Goal: Task Accomplishment & Management: Complete application form

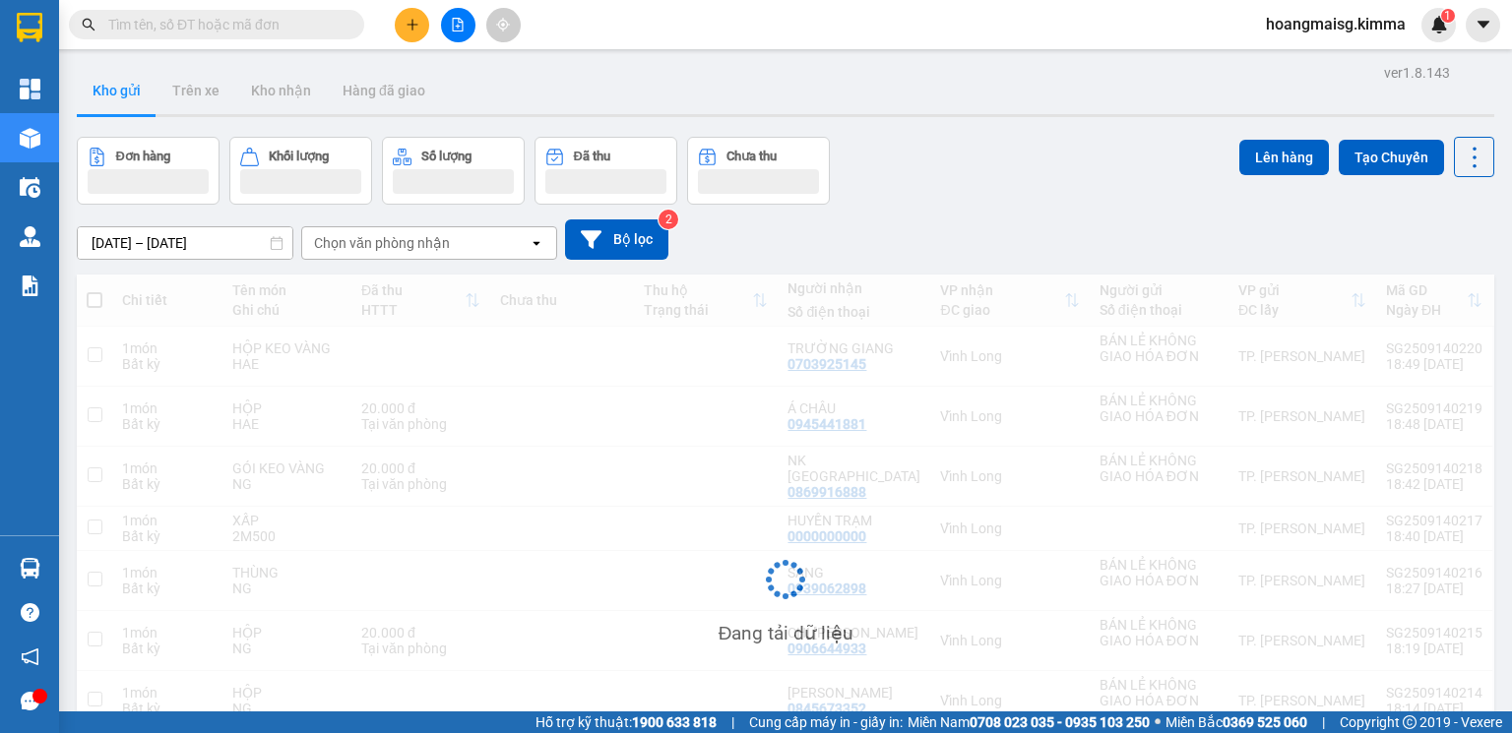
click at [415, 26] on icon "plus" at bounding box center [413, 25] width 14 height 14
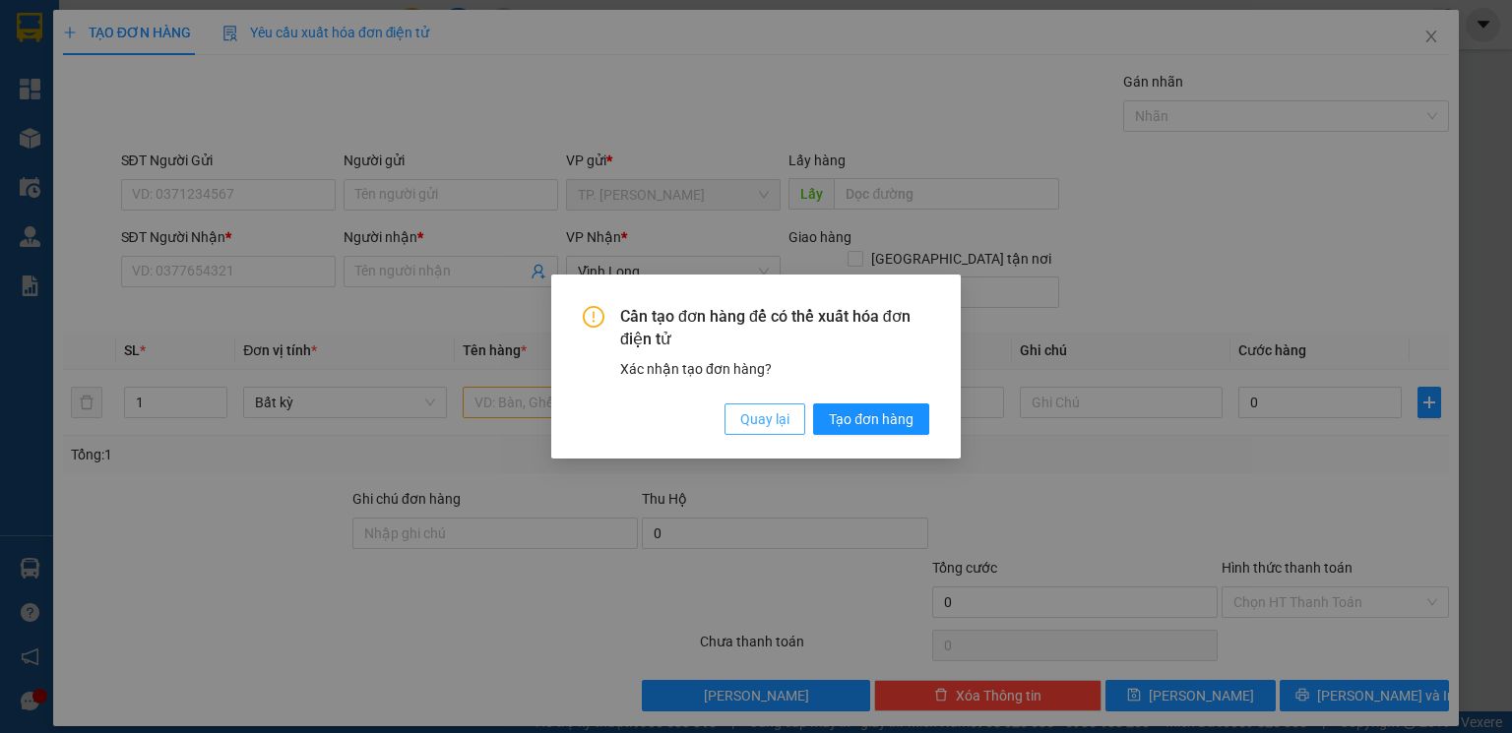
click at [774, 431] on button "Quay lại" at bounding box center [764, 419] width 81 height 31
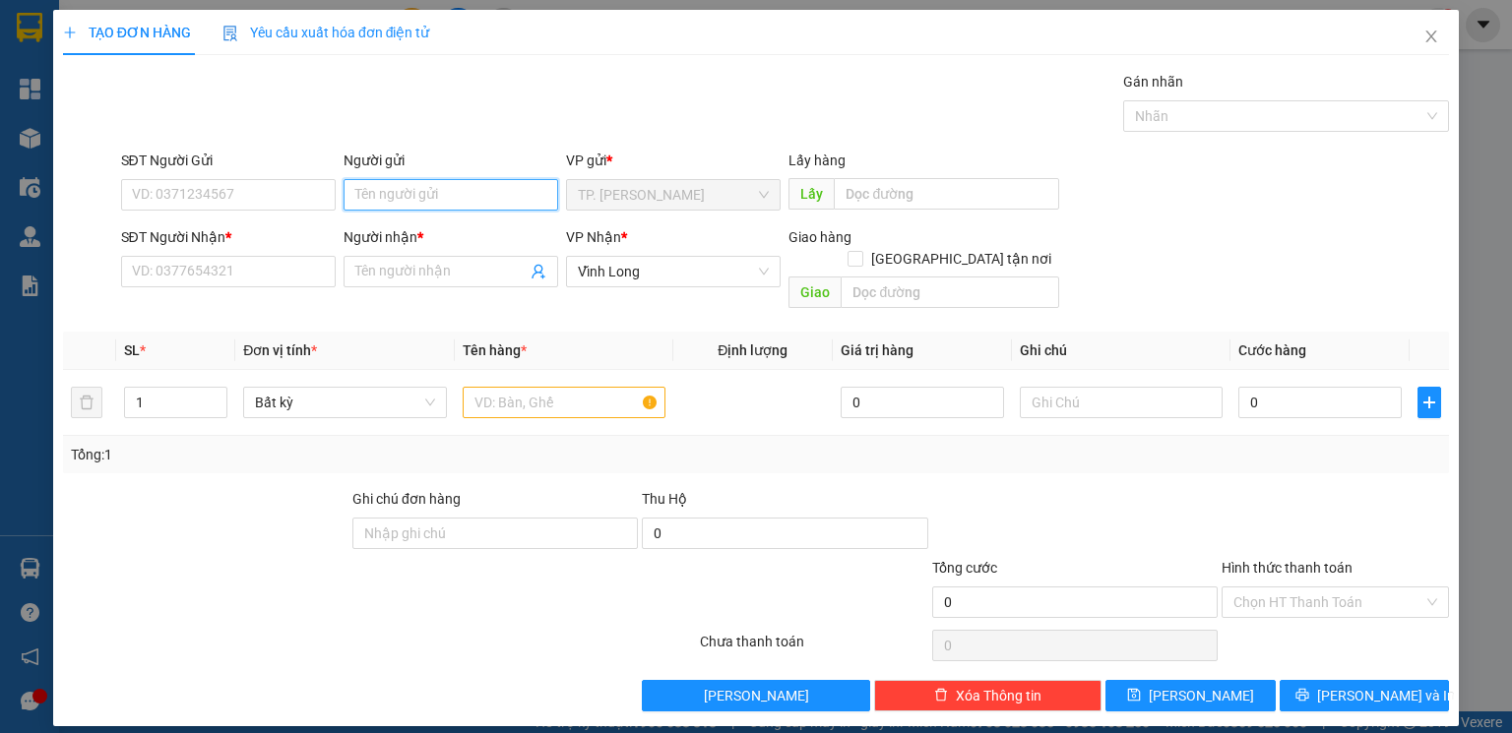
click at [374, 195] on input "Người gửi" at bounding box center [450, 194] width 215 height 31
type input "BÁN"
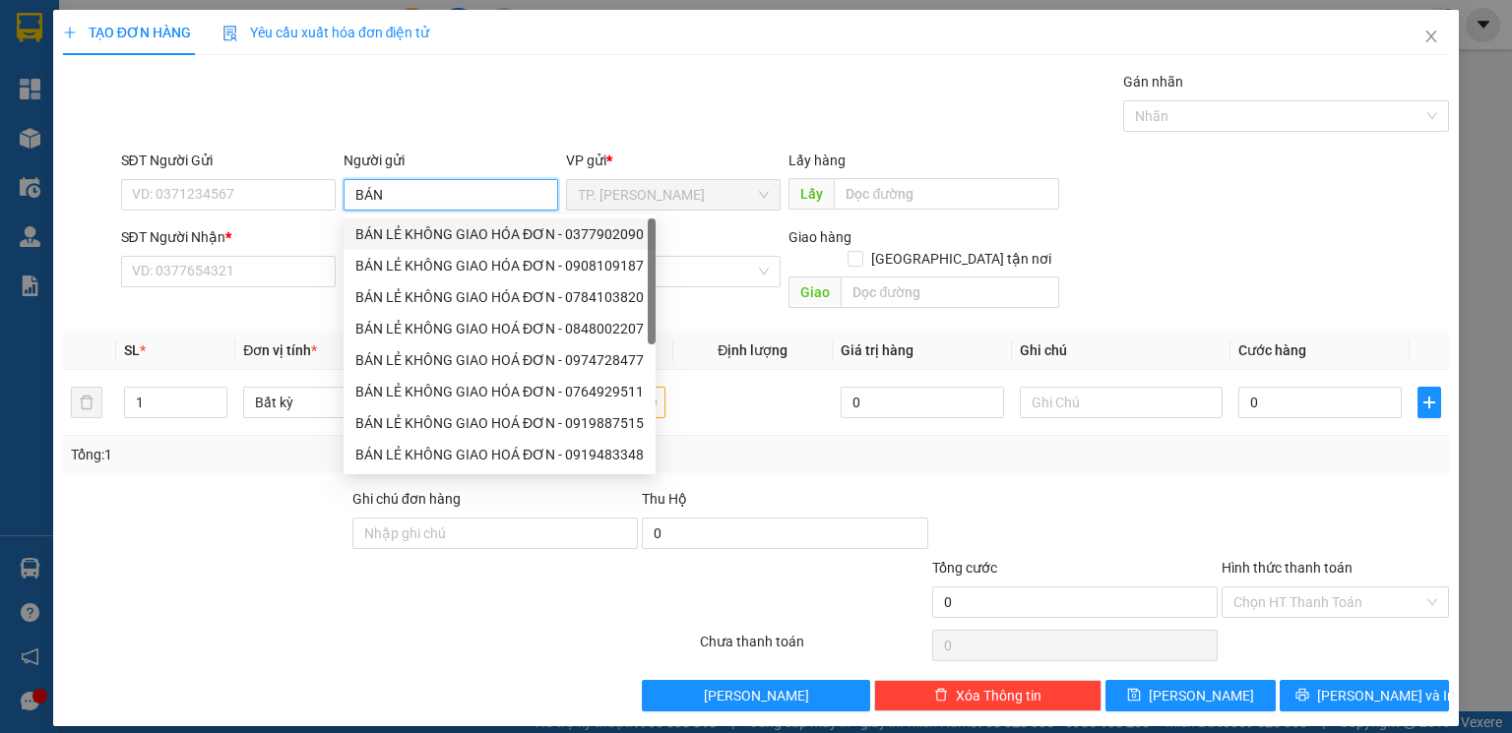
click at [429, 218] on div "BÁN LẺ KHÔNG GIAO HÓA ĐƠN - 0377902090" at bounding box center [499, 233] width 312 height 31
type input "0377902090"
type input "BÁN LẺ KHÔNG GIAO HÓA ĐƠN"
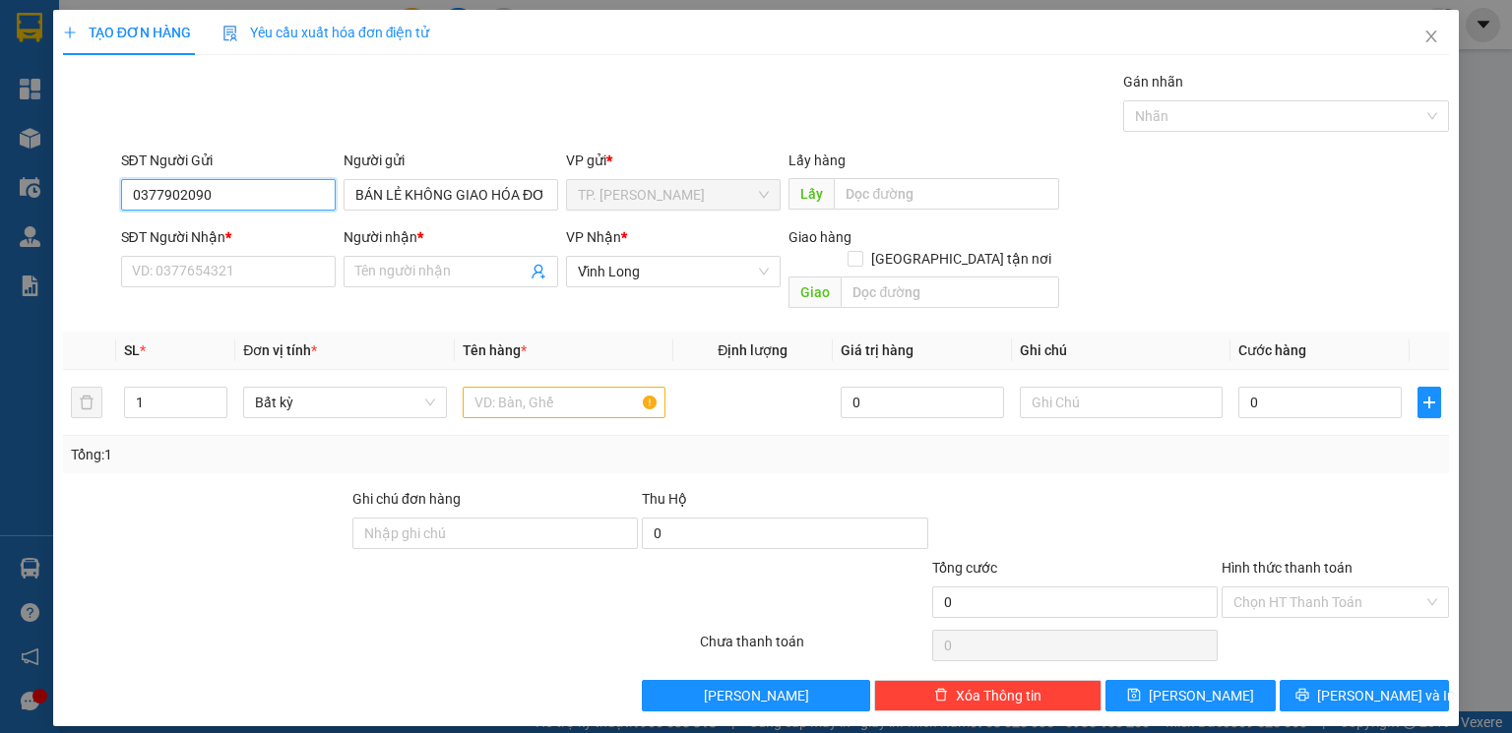
drag, startPoint x: 242, startPoint y: 186, endPoint x: 0, endPoint y: 173, distance: 242.5
click at [0, 193] on div "TẠO ĐƠN HÀNG Yêu cầu xuất hóa đơn điện tử Transit Pickup Surcharge Ids Transit …" at bounding box center [756, 366] width 1512 height 733
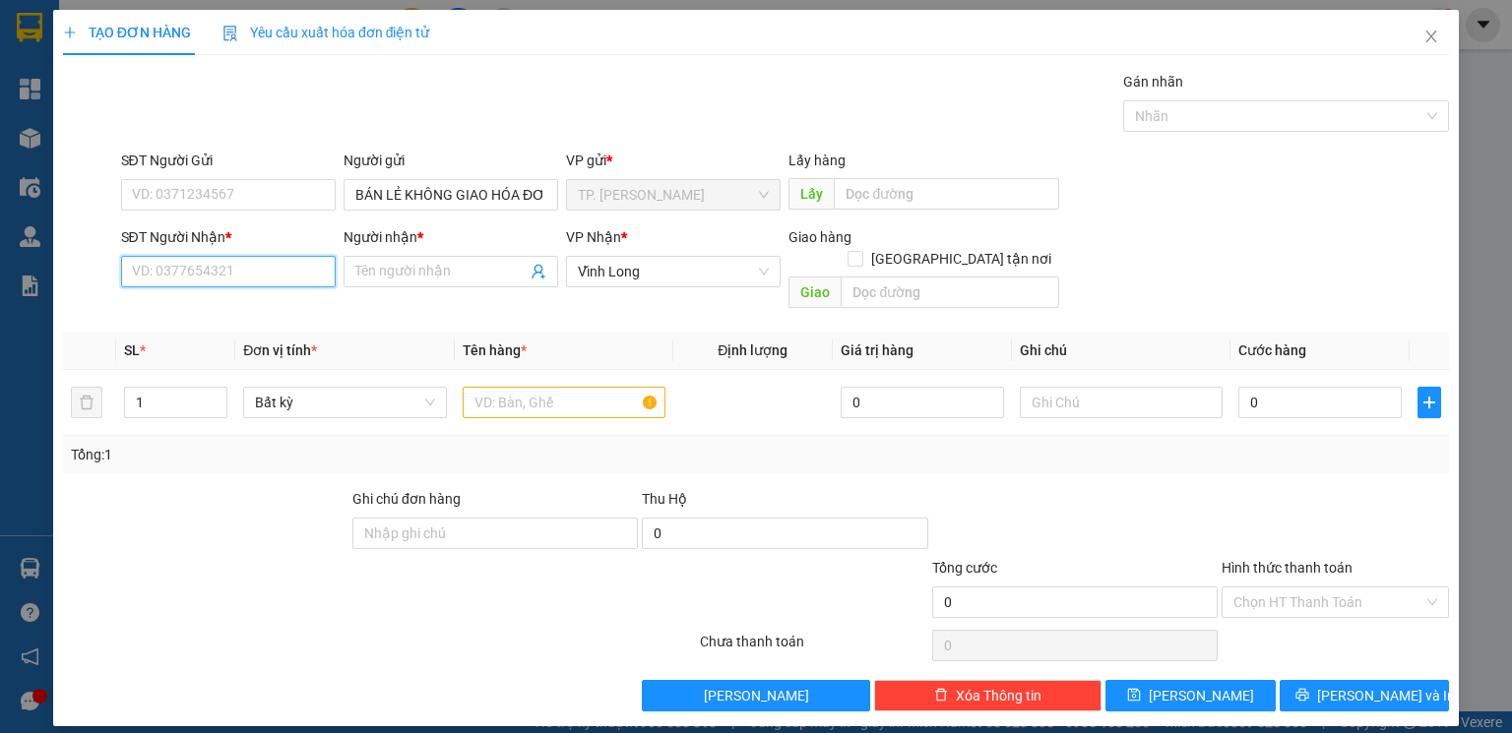
click at [202, 273] on input "SĐT Người Nhận *" at bounding box center [228, 271] width 215 height 31
type input "0342272258"
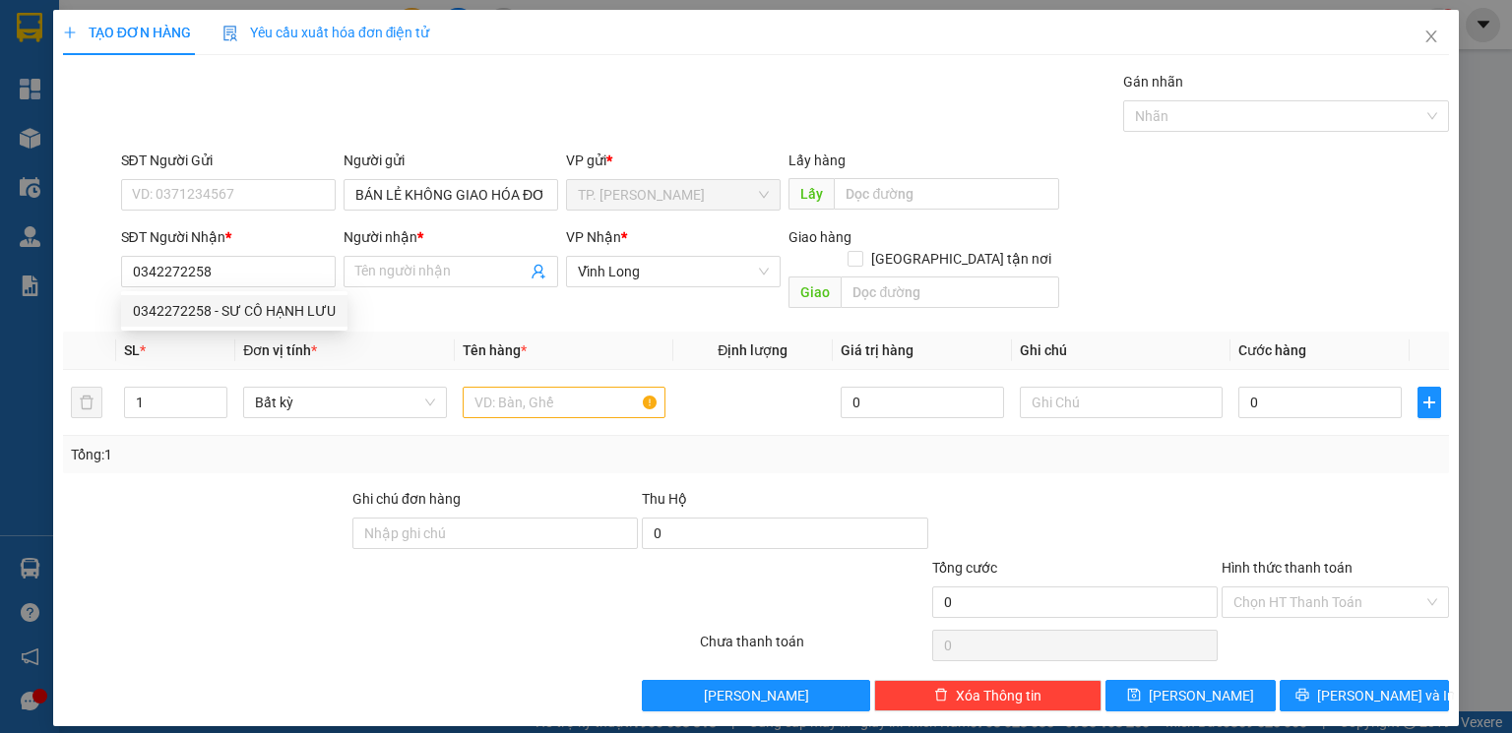
click at [326, 292] on div "0342272258 0342272258 - SƯ CÔ HẠNH LƯU" at bounding box center [234, 310] width 226 height 39
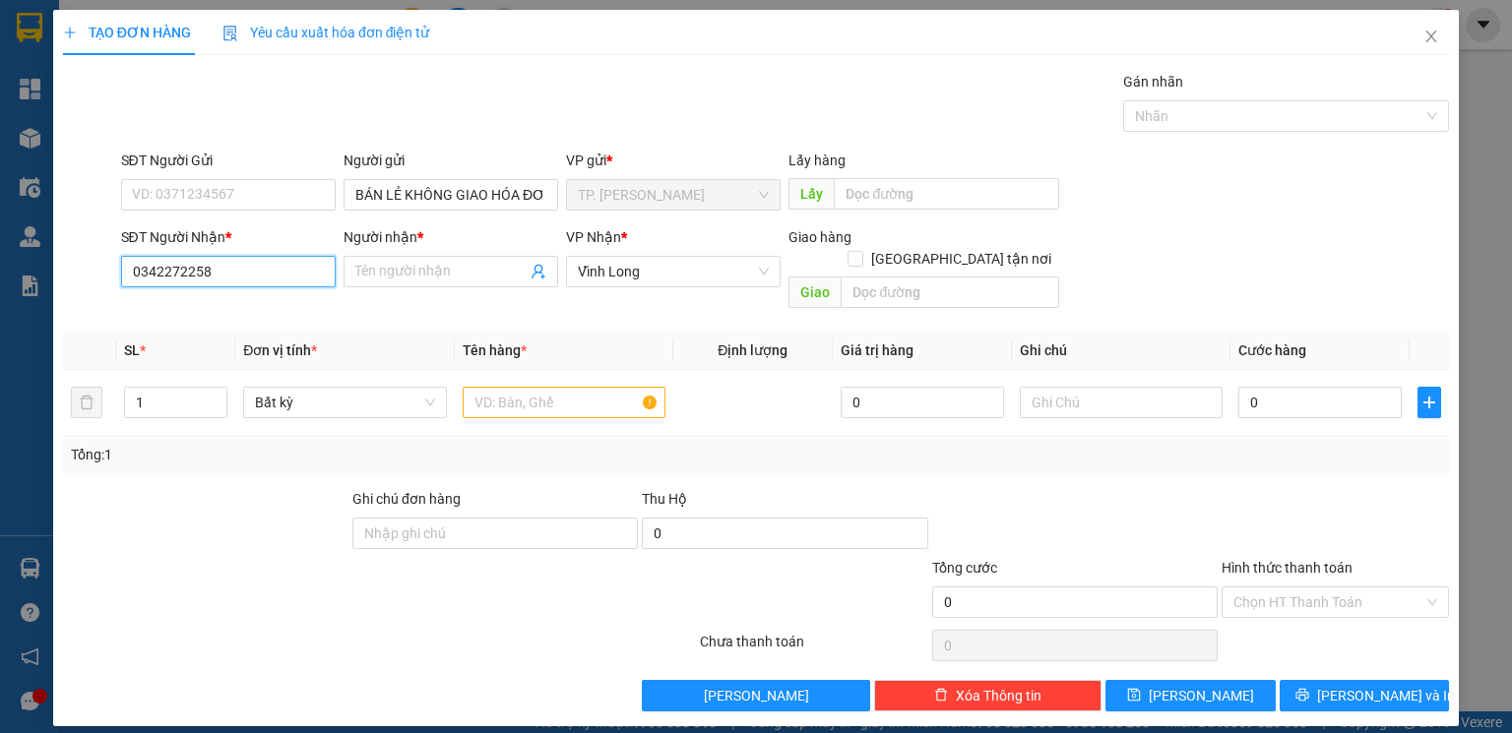
click at [244, 274] on input "0342272258" at bounding box center [228, 271] width 215 height 31
click at [239, 319] on div "0342272258 - SƯ CÔ HẠNH LƯU" at bounding box center [234, 311] width 203 height 22
type input "SƯ CÔ HẠNH LƯU"
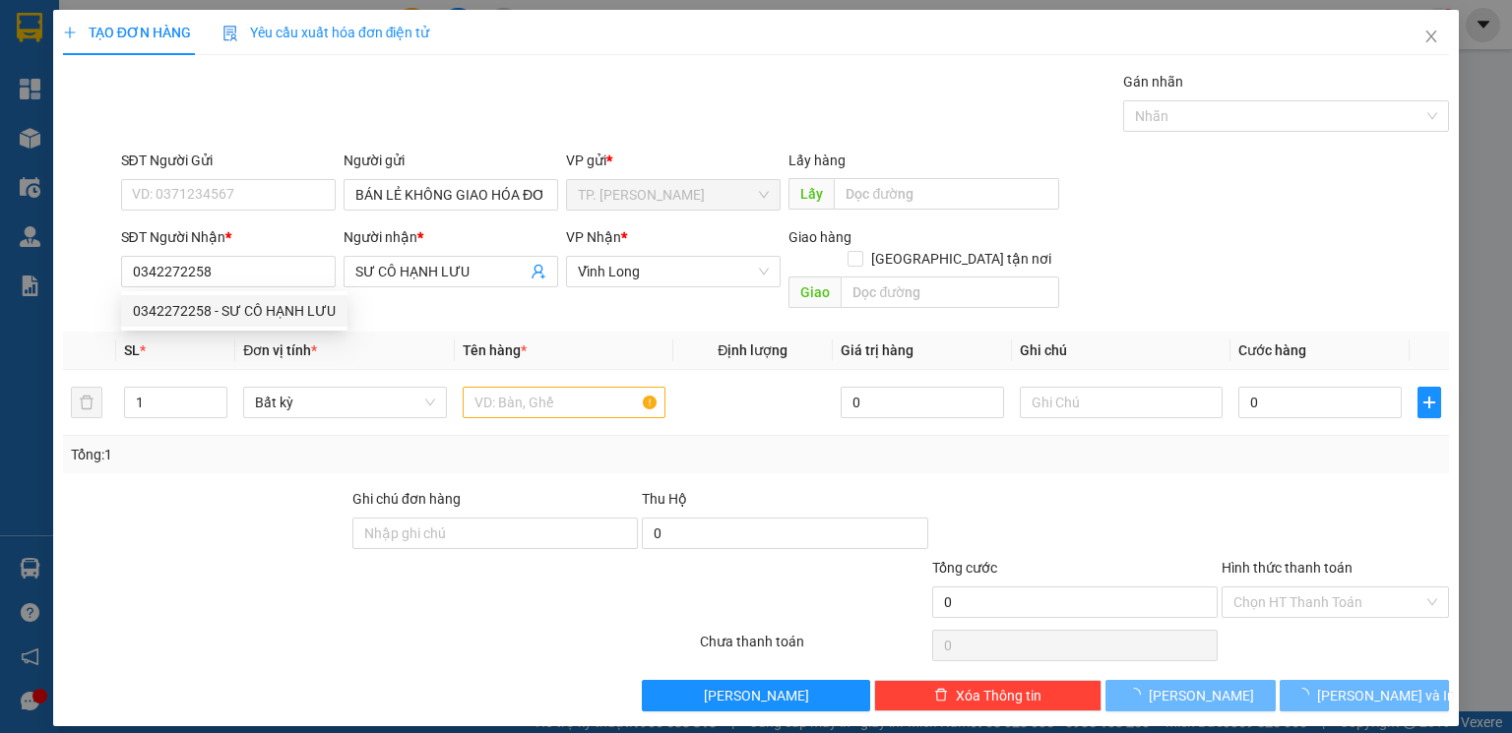
click at [280, 444] on div "Tổng: 1" at bounding box center [328, 455] width 514 height 22
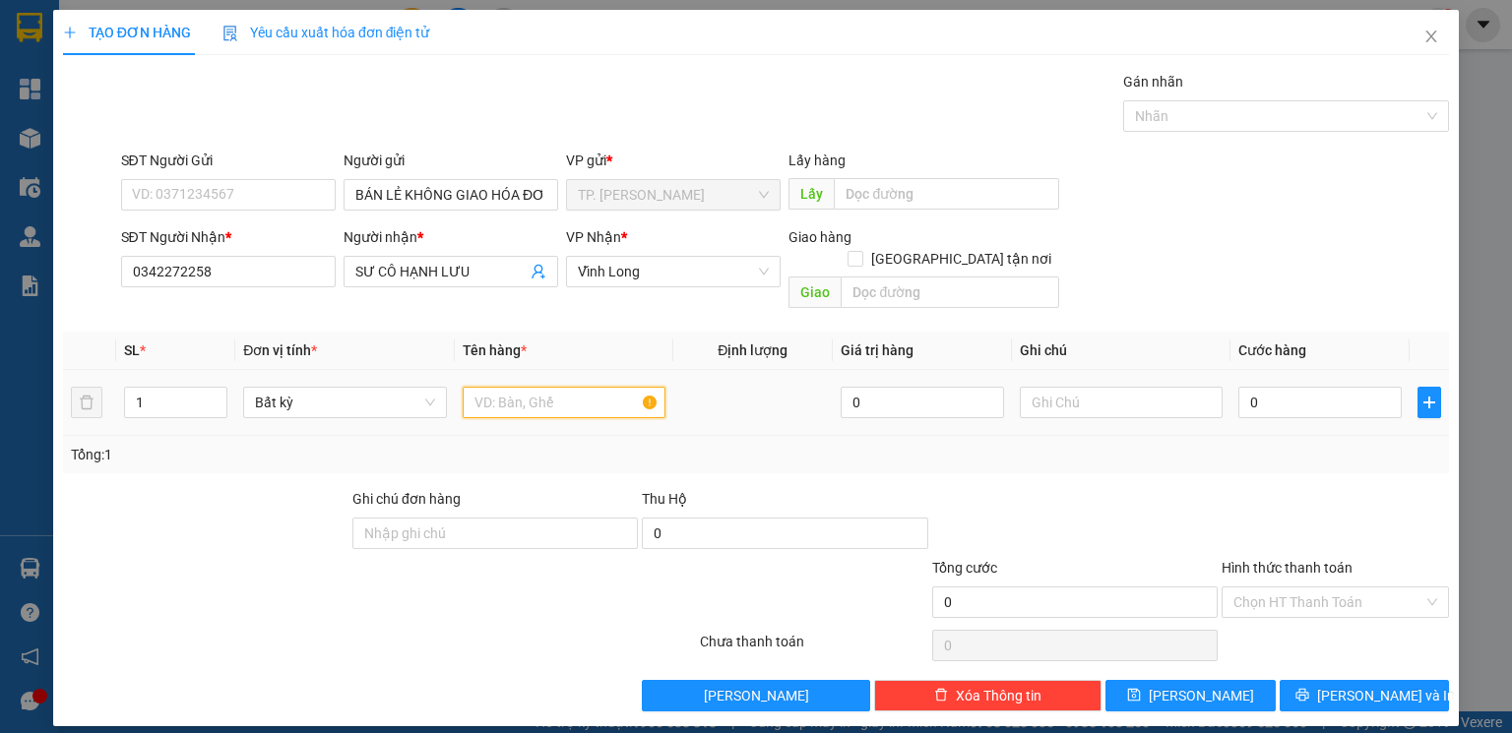
click at [525, 387] on input "text" at bounding box center [564, 402] width 203 height 31
type input "THÙNG BÔNG"
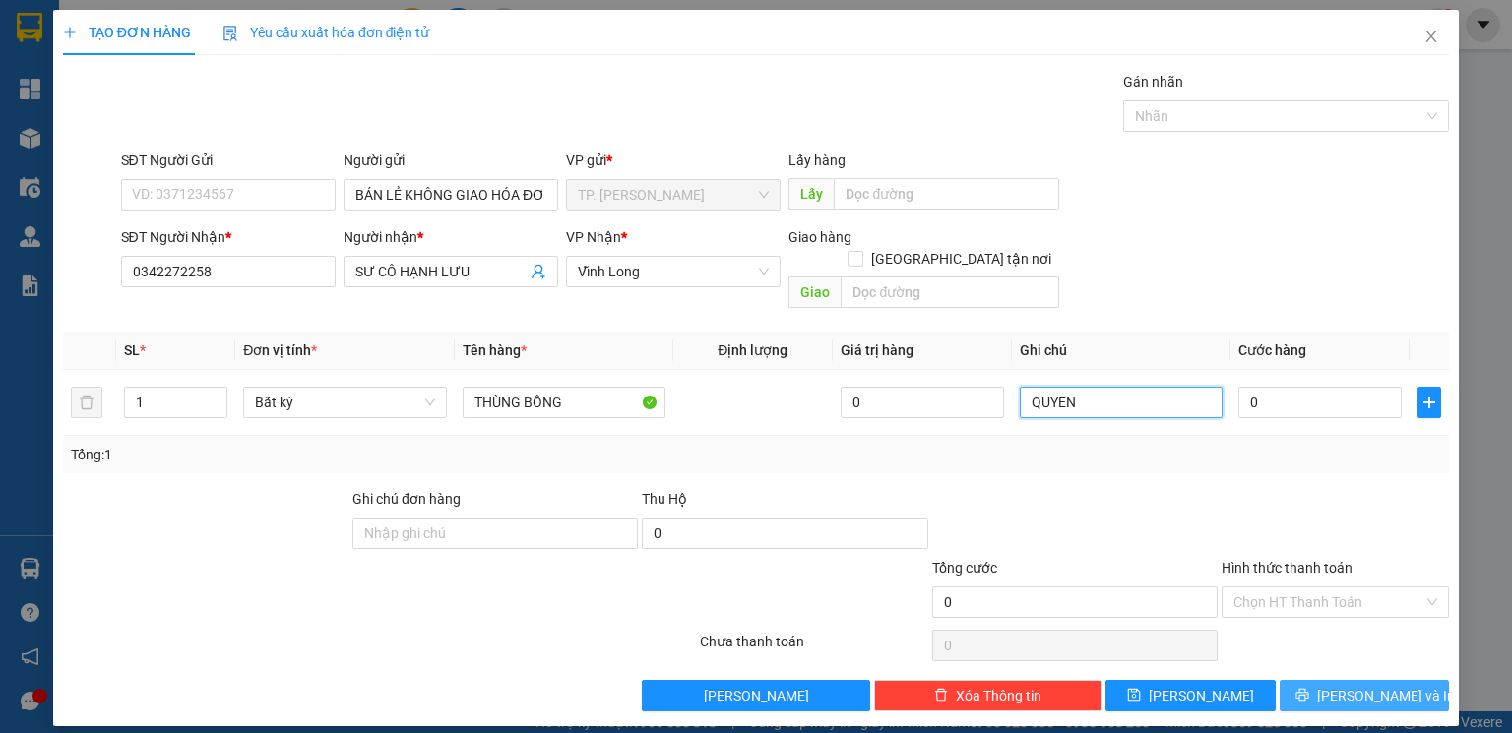
type input "QUYEN"
click at [1309, 688] on icon "printer" at bounding box center [1302, 695] width 14 height 14
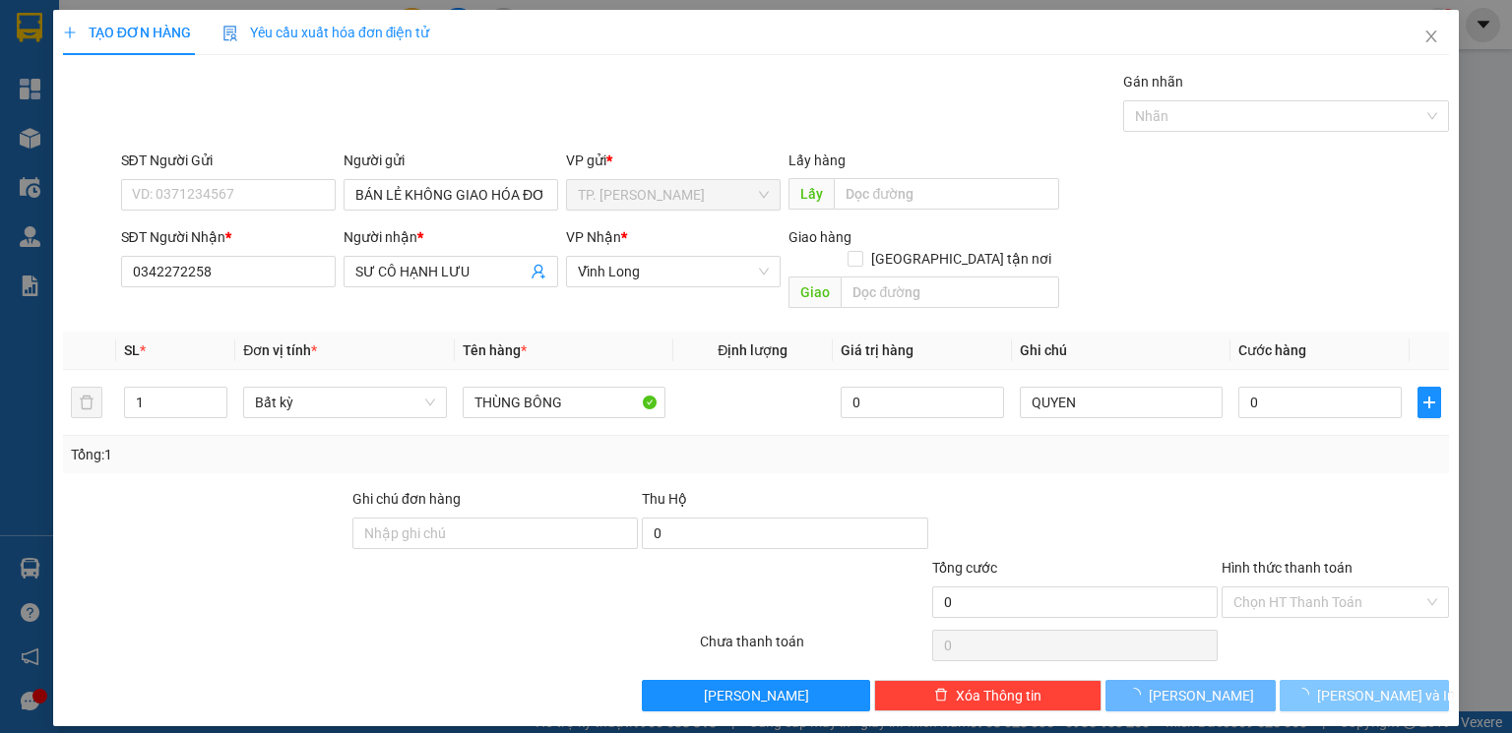
click at [1317, 688] on span "loading" at bounding box center [1306, 695] width 22 height 14
click at [1325, 669] on main at bounding box center [756, 356] width 1512 height 712
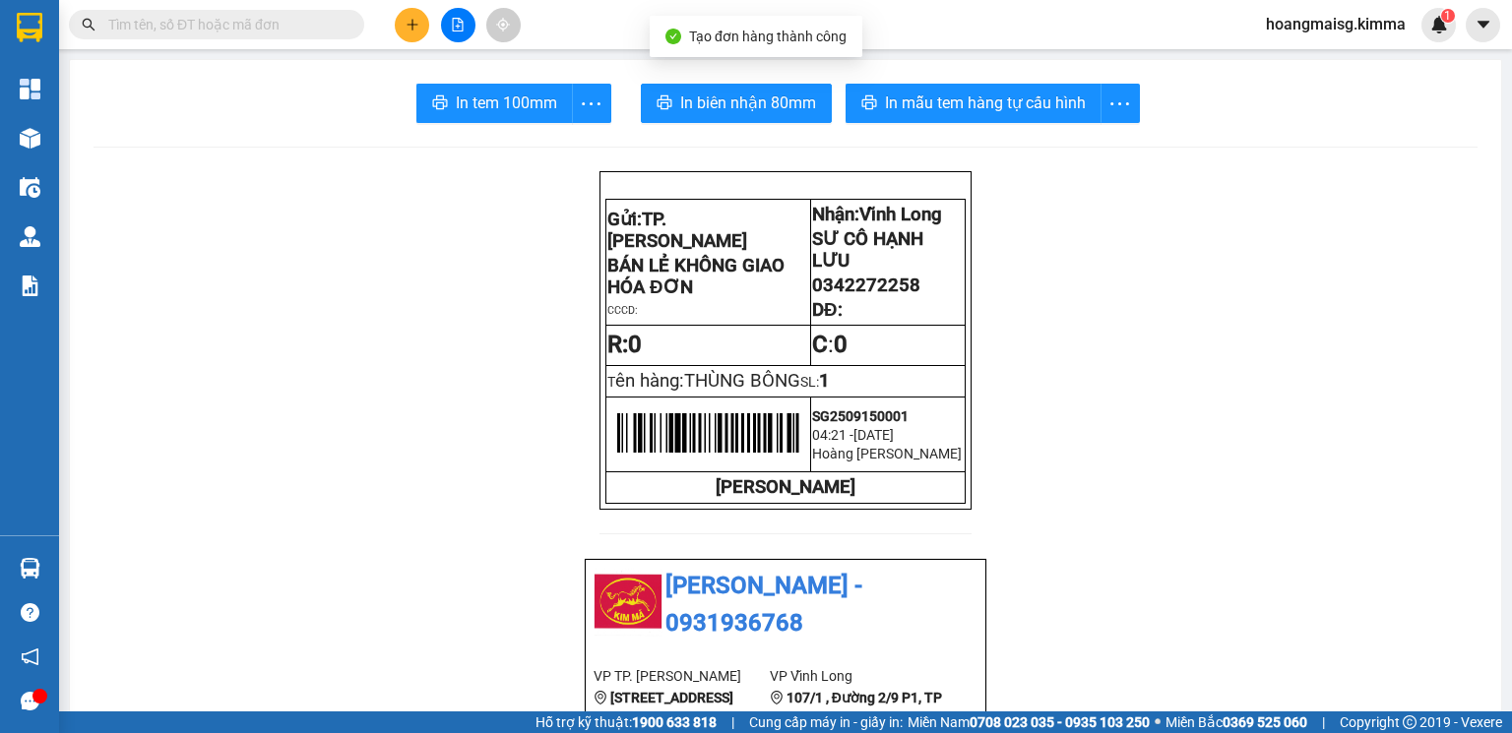
click at [696, 90] on button "In biên nhận 80mm" at bounding box center [736, 103] width 191 height 39
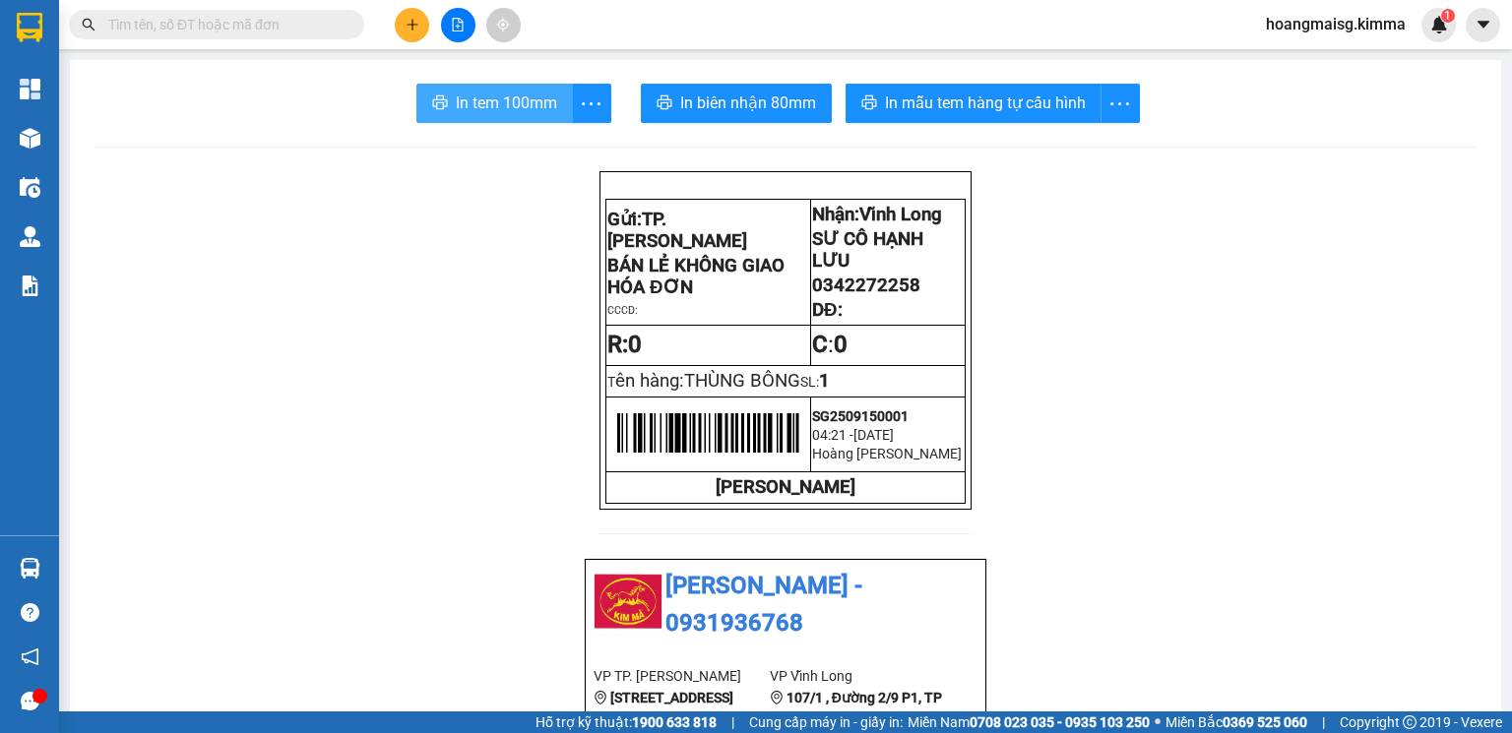
drag, startPoint x: 553, startPoint y: 102, endPoint x: 544, endPoint y: 108, distance: 10.6
click at [545, 108] on button "In tem 100mm" at bounding box center [494, 103] width 156 height 39
click at [543, 108] on span "In tem 100mm" at bounding box center [506, 103] width 101 height 25
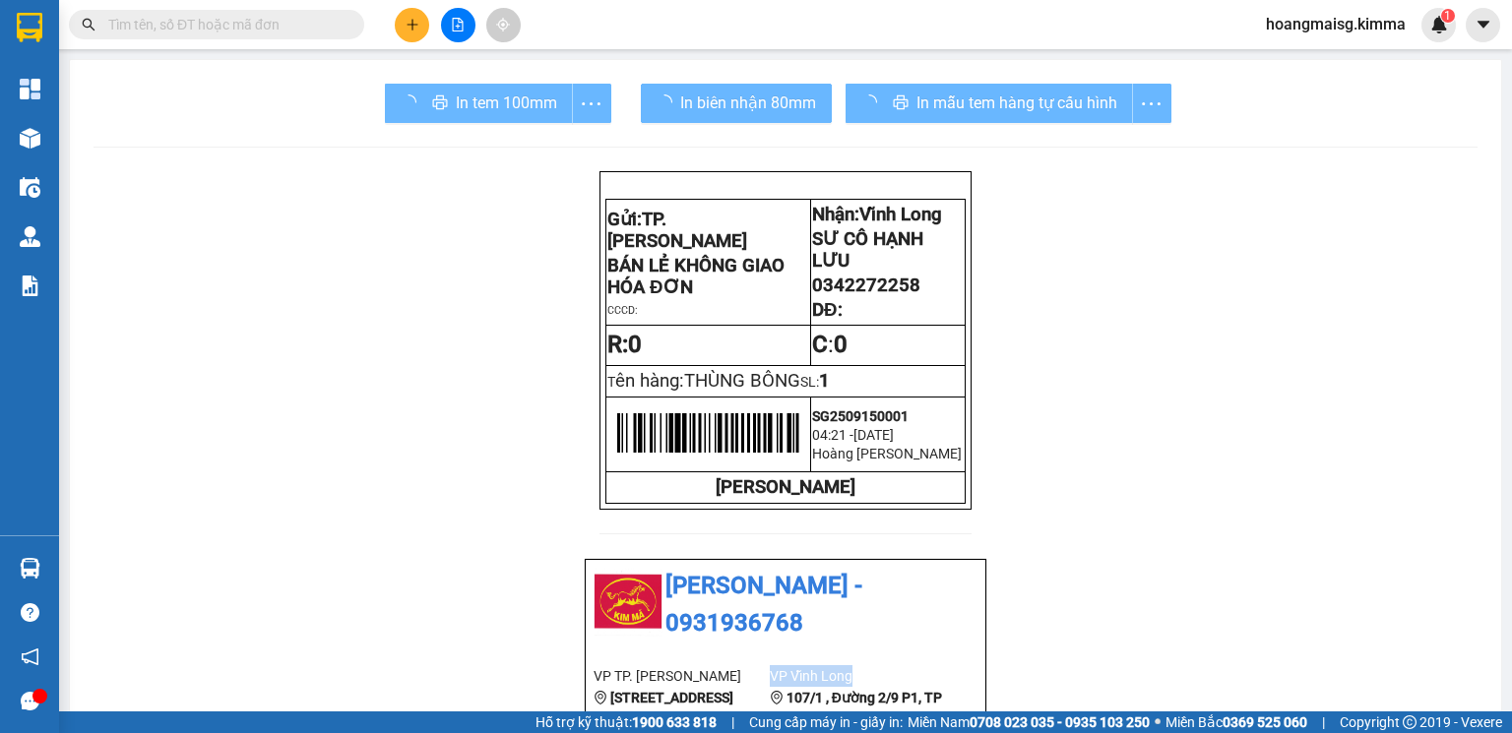
drag, startPoint x: 1264, startPoint y: 663, endPoint x: 1064, endPoint y: 339, distance: 381.3
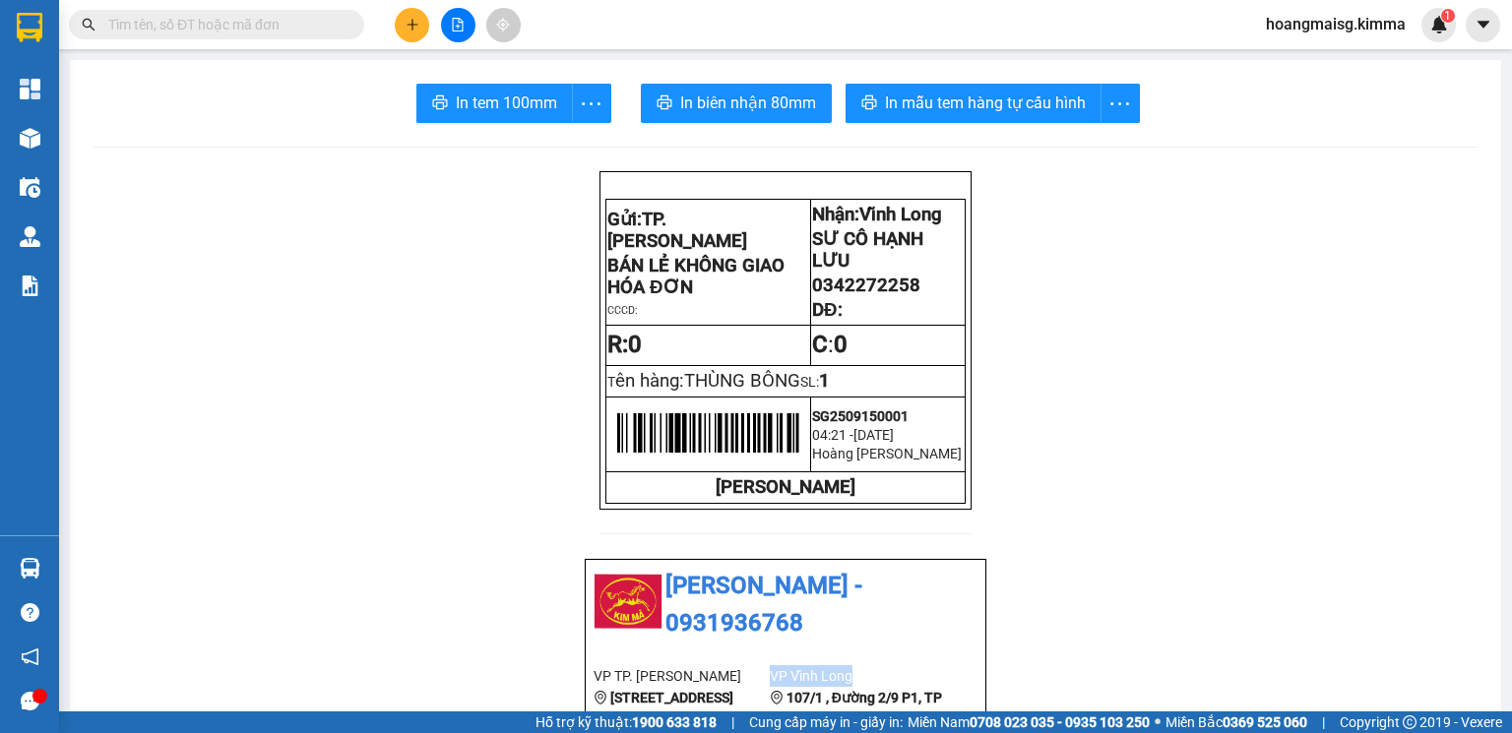
click at [403, 35] on button at bounding box center [412, 25] width 34 height 34
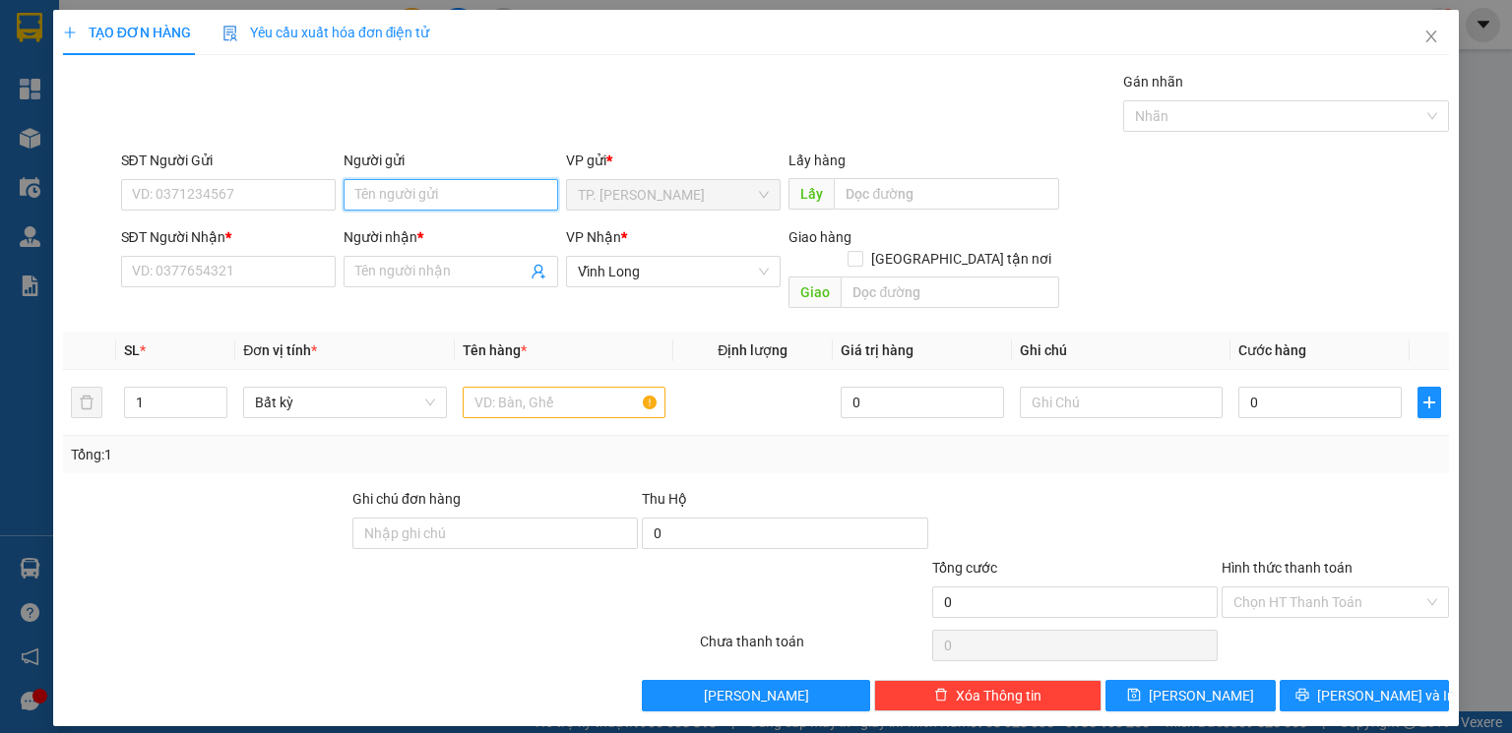
click at [468, 200] on input "Người gửi" at bounding box center [450, 194] width 215 height 31
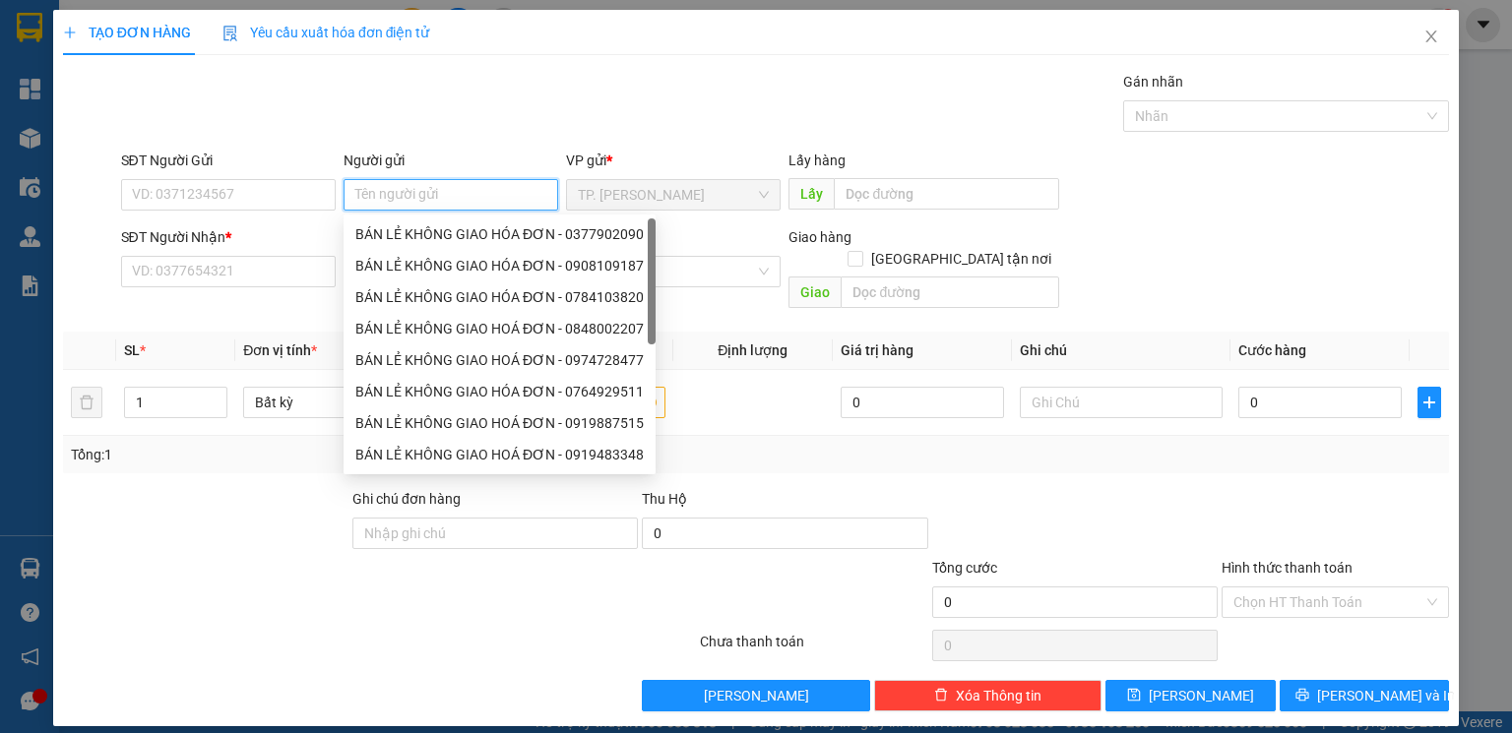
type input "B"
click at [459, 228] on div "BÁN LẺ KHÔNG GIAO HÓA ĐƠN - 0377902090" at bounding box center [499, 234] width 288 height 22
type input "0377902090"
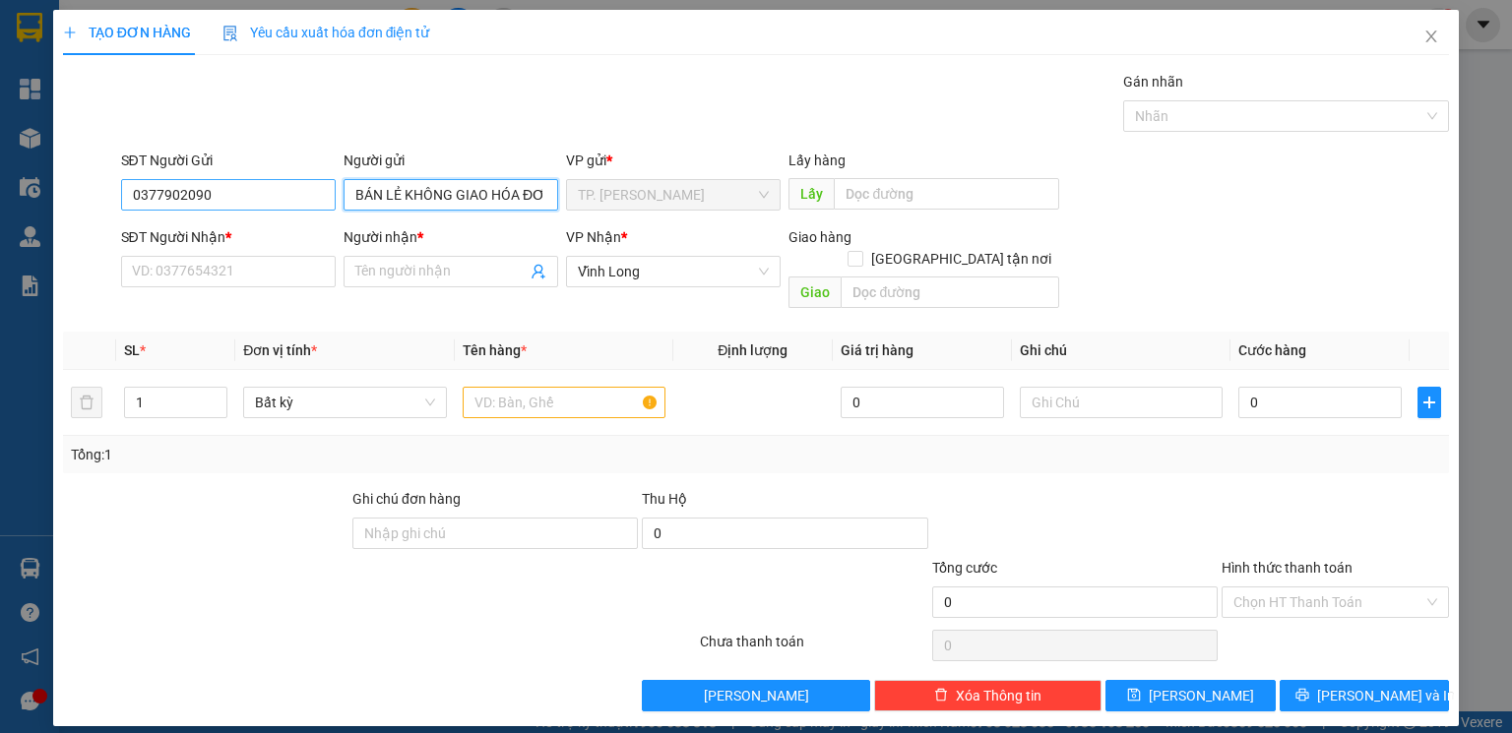
type input "BÁN LẺ KHÔNG GIAO HÓA ĐƠN"
drag, startPoint x: 227, startPoint y: 185, endPoint x: 0, endPoint y: 203, distance: 228.0
click at [0, 203] on div "TẠO ĐƠN HÀNG Yêu cầu xuất hóa đơn điện tử Transit Pickup Surcharge Ids Transit …" at bounding box center [756, 366] width 1512 height 733
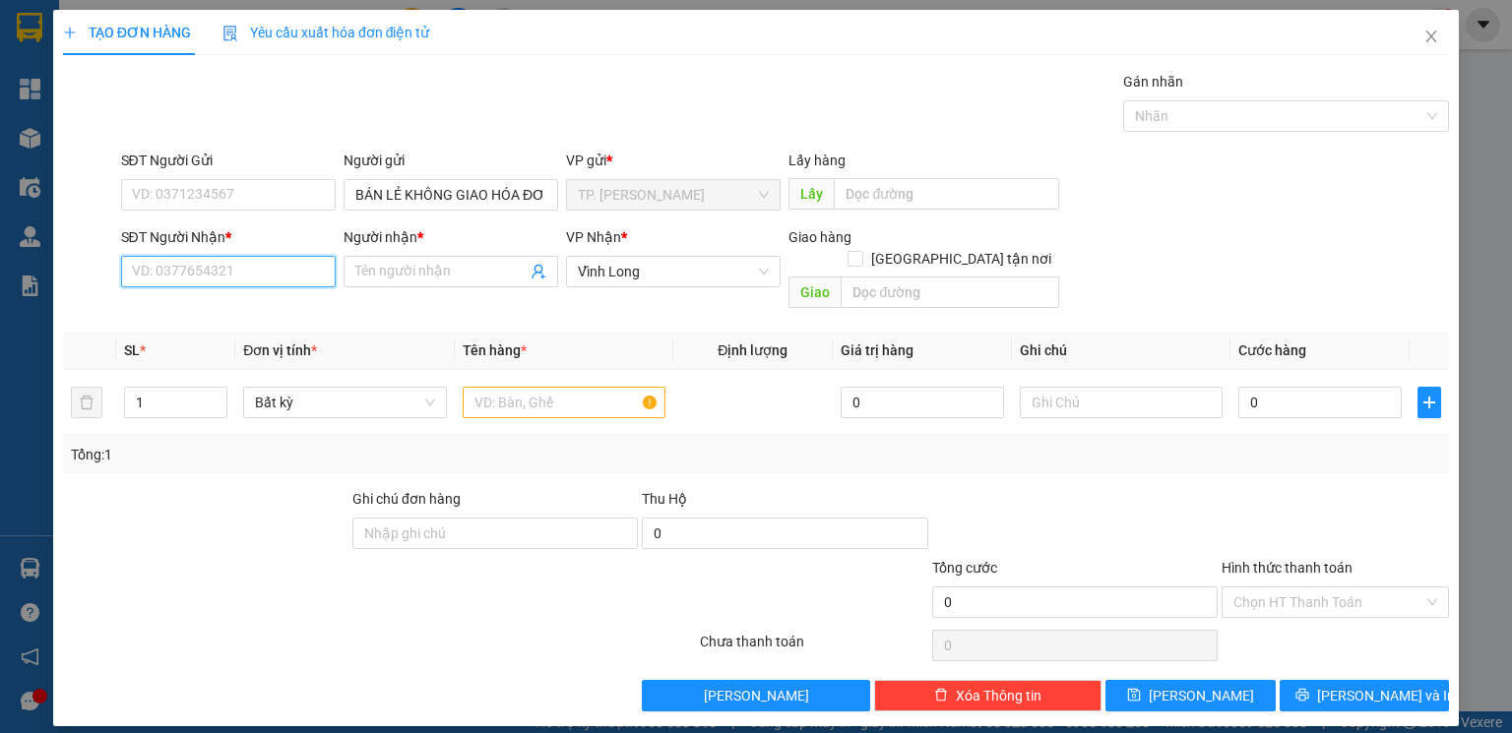
click at [155, 258] on input "SĐT Người Nhận *" at bounding box center [228, 271] width 215 height 31
type input "0934186823"
click at [252, 311] on div "0934186823 - THẦY THIỆN AN" at bounding box center [228, 311] width 191 height 22
type input "THẦY THIỆN AN"
type input "0934186823"
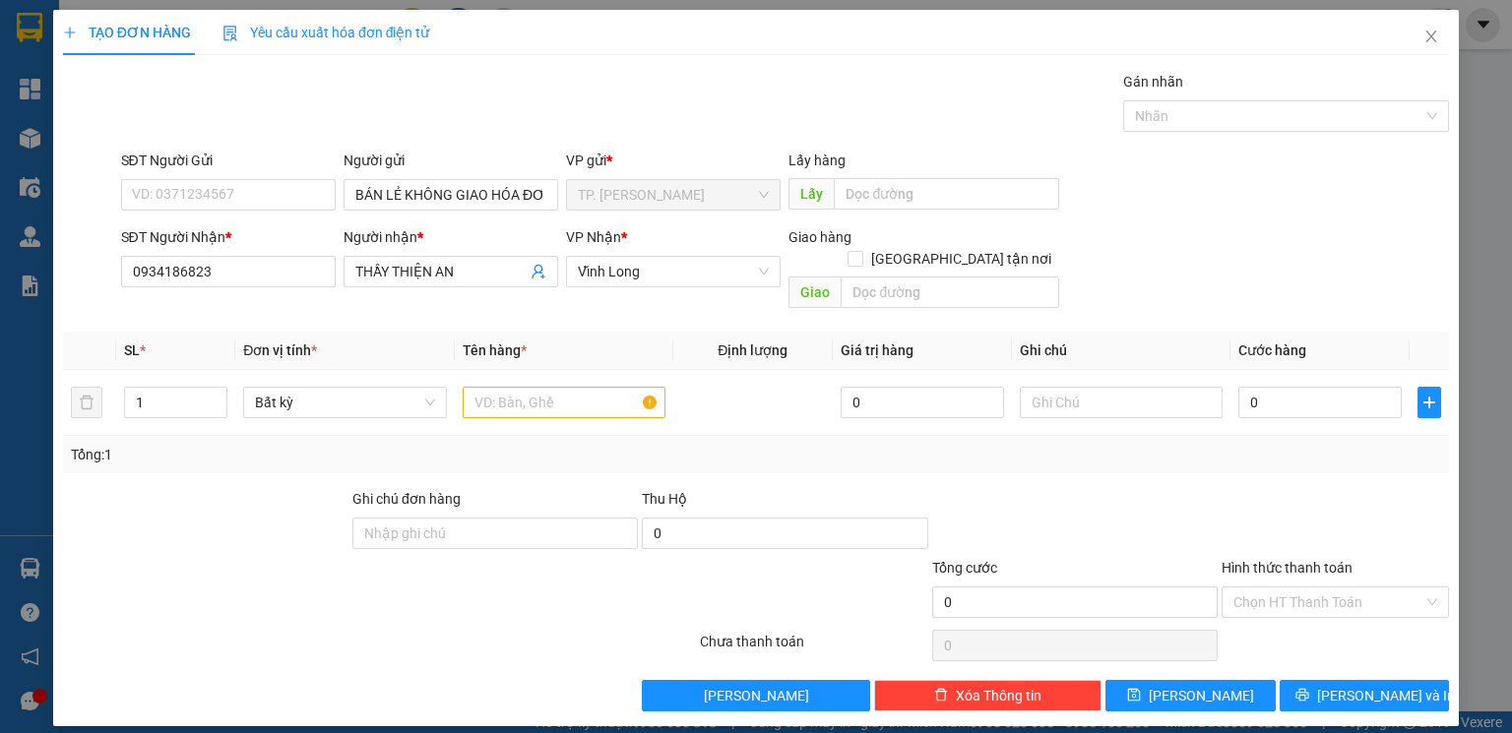
click at [253, 444] on div "Tổng: 1" at bounding box center [328, 455] width 514 height 22
type input "2"
drag, startPoint x: 222, startPoint y: 370, endPoint x: 241, endPoint y: 449, distance: 80.9
click at [222, 388] on span "Increase Value" at bounding box center [216, 395] width 22 height 15
drag, startPoint x: 247, startPoint y: 463, endPoint x: 467, endPoint y: 376, distance: 236.0
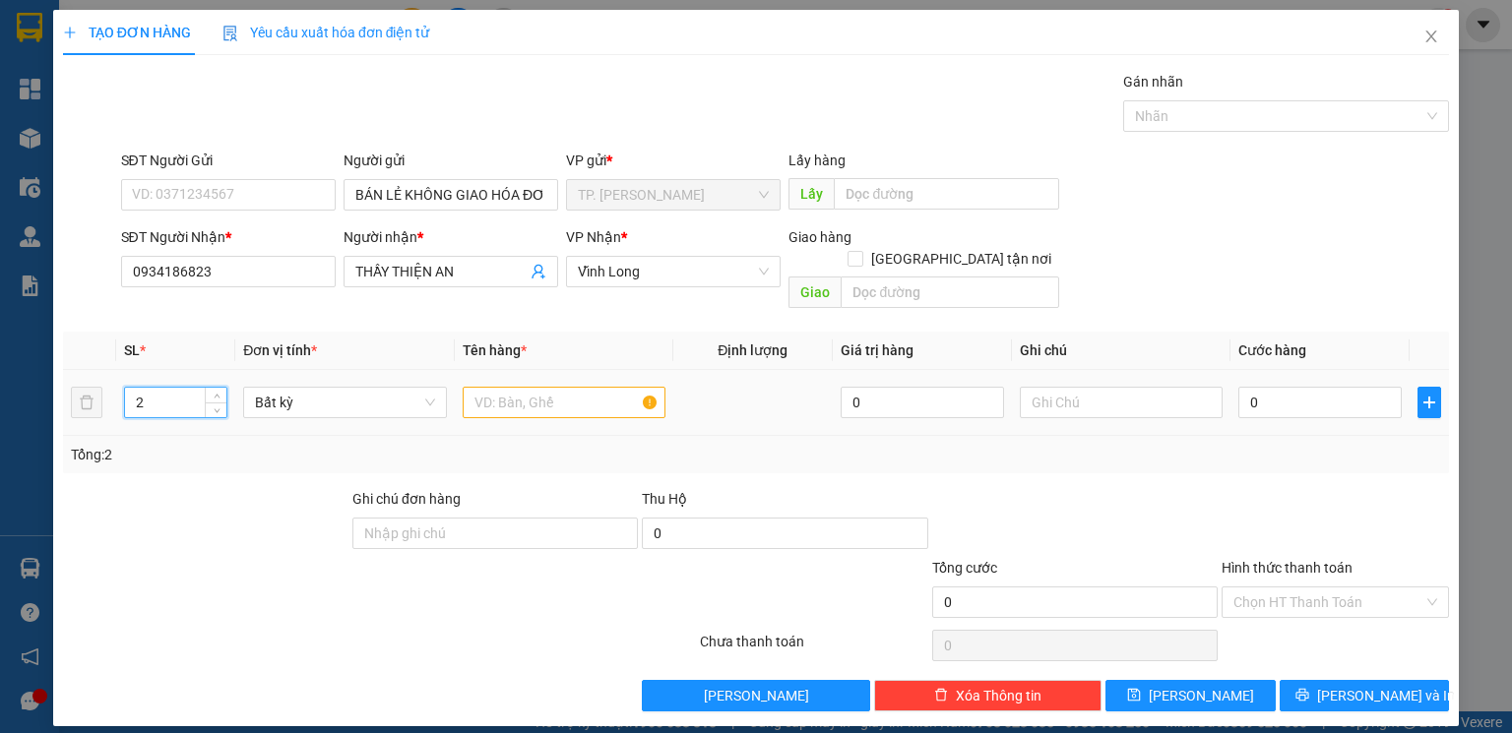
click at [248, 463] on div "Transit Pickup Surcharge Ids Transit Deliver Surcharge Ids Transit Deliver Surc…" at bounding box center [756, 391] width 1386 height 641
click at [516, 387] on input "text" at bounding box center [564, 402] width 203 height 31
type input "THÙNG BÔNG"
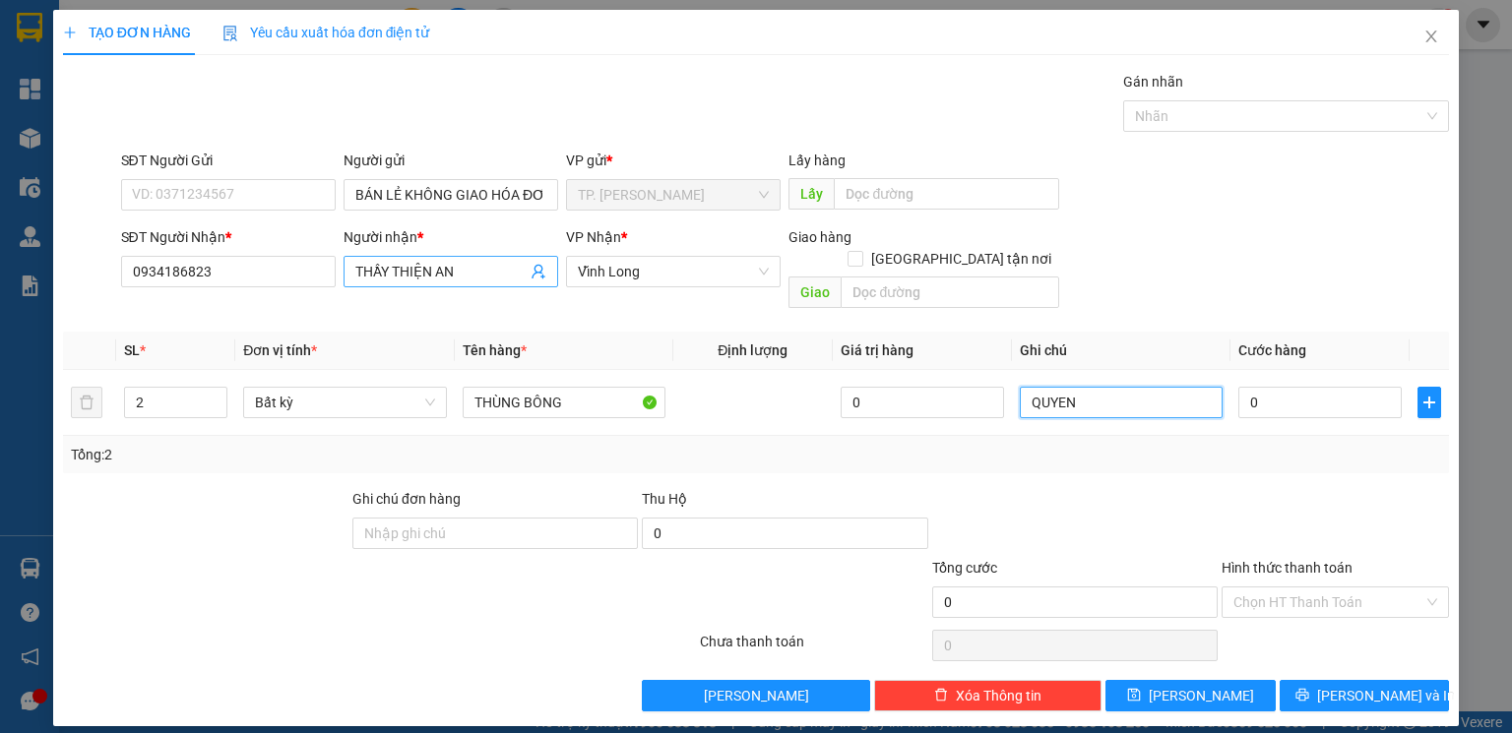
type input "QUYEN"
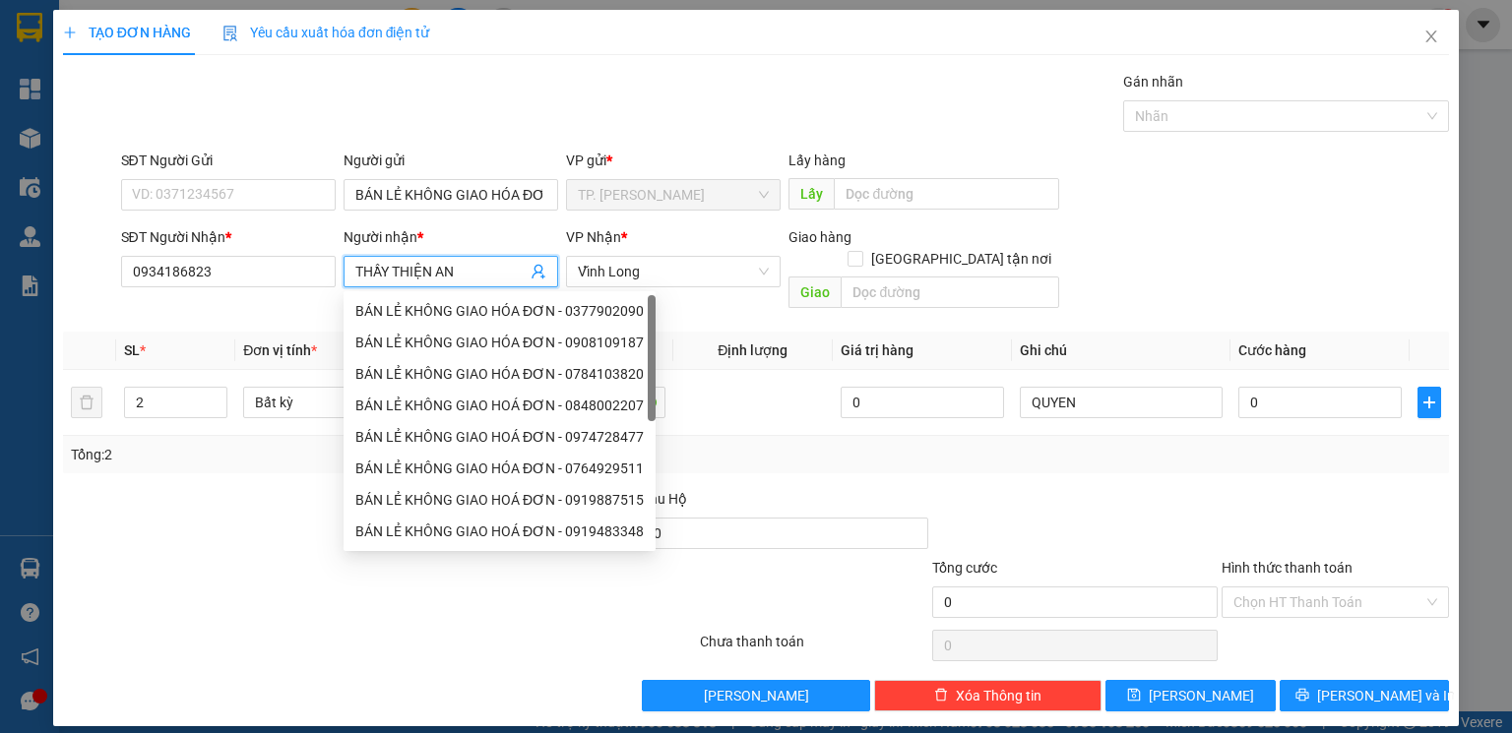
drag, startPoint x: 486, startPoint y: 283, endPoint x: 387, endPoint y: 282, distance: 99.4
click at [387, 282] on span "THẦY THIỆN AN" at bounding box center [450, 271] width 215 height 31
drag, startPoint x: 472, startPoint y: 264, endPoint x: 396, endPoint y: 264, distance: 76.8
click at [396, 264] on input "THẦY THIỆN AN" at bounding box center [440, 272] width 171 height 22
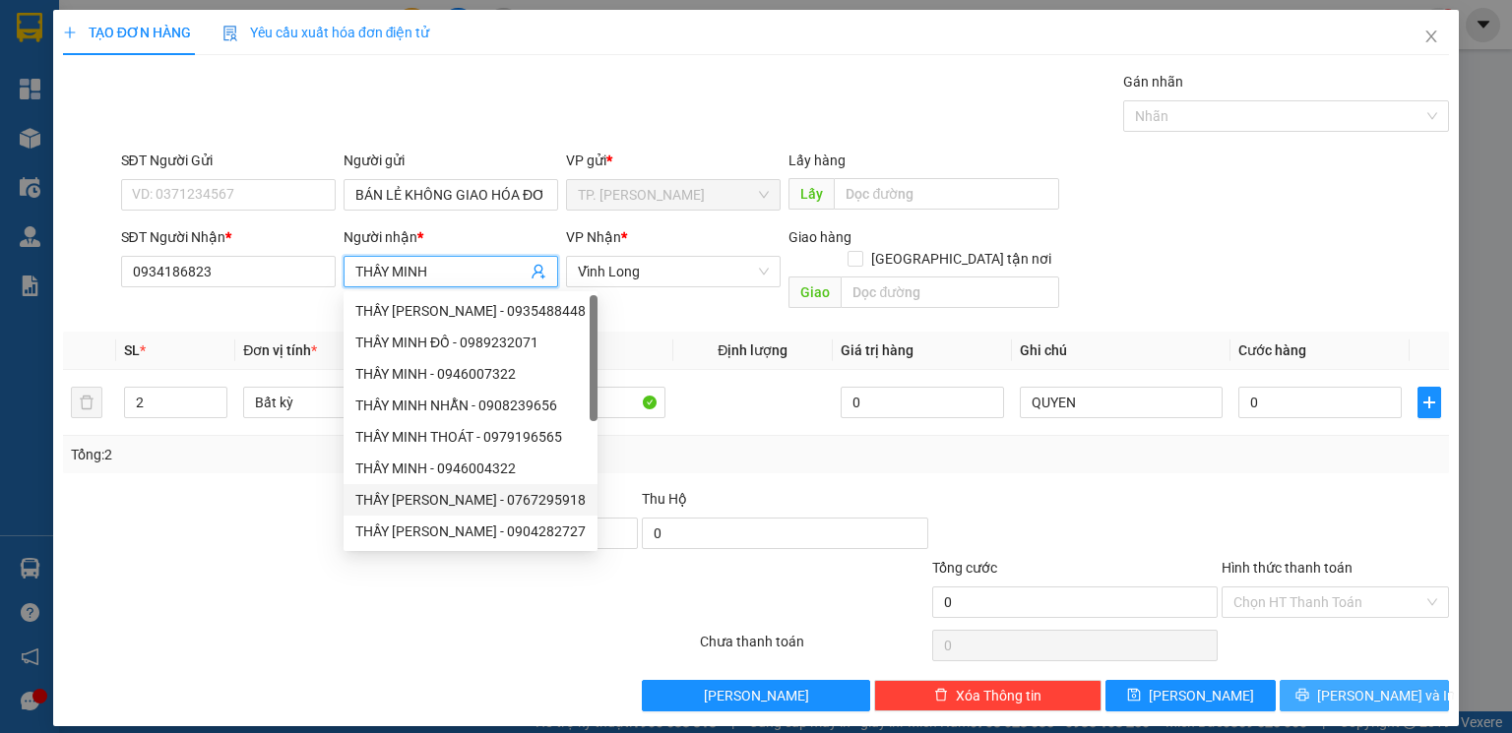
type input "THẦY MINH"
click at [1348, 685] on span "[PERSON_NAME] và In" at bounding box center [1386, 696] width 138 height 22
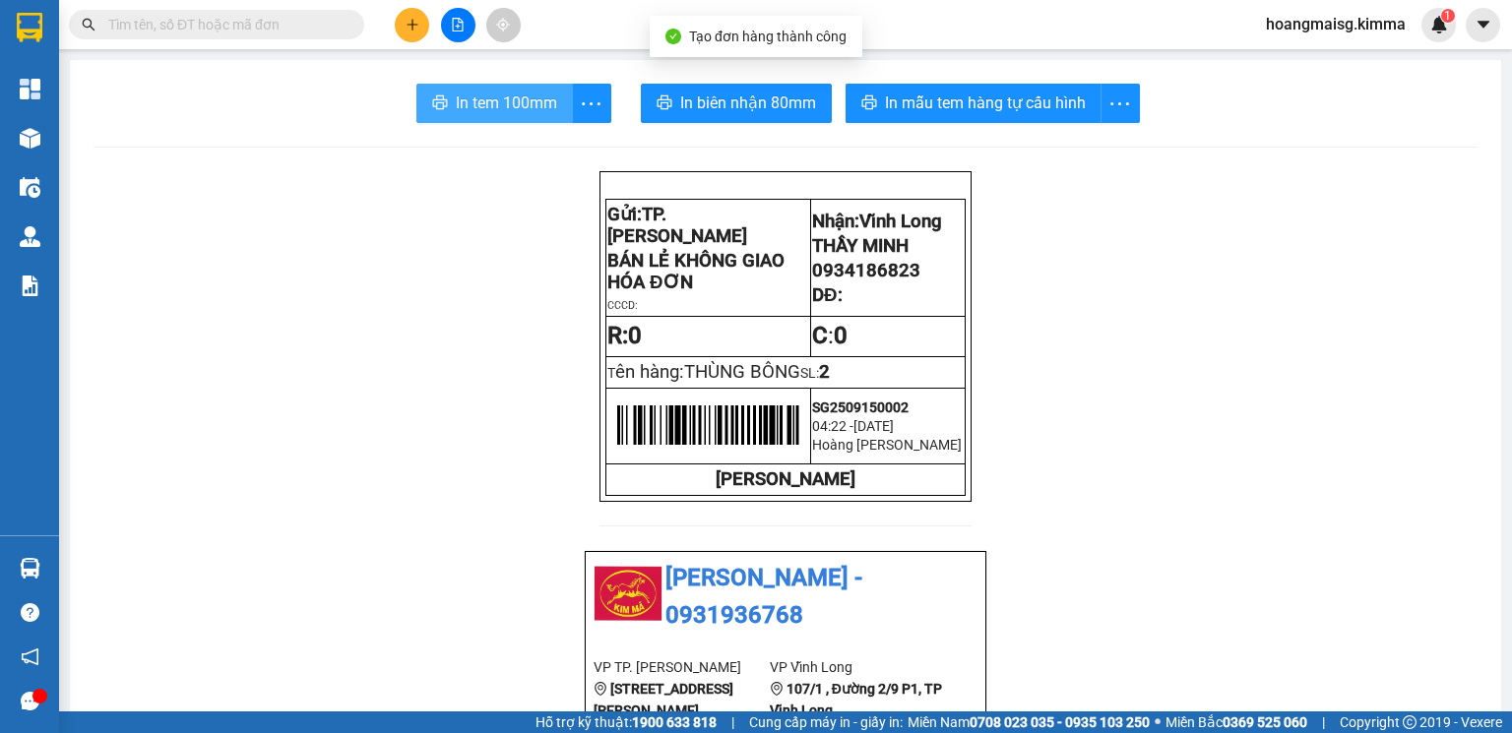
click at [494, 96] on span "In tem 100mm" at bounding box center [506, 103] width 101 height 25
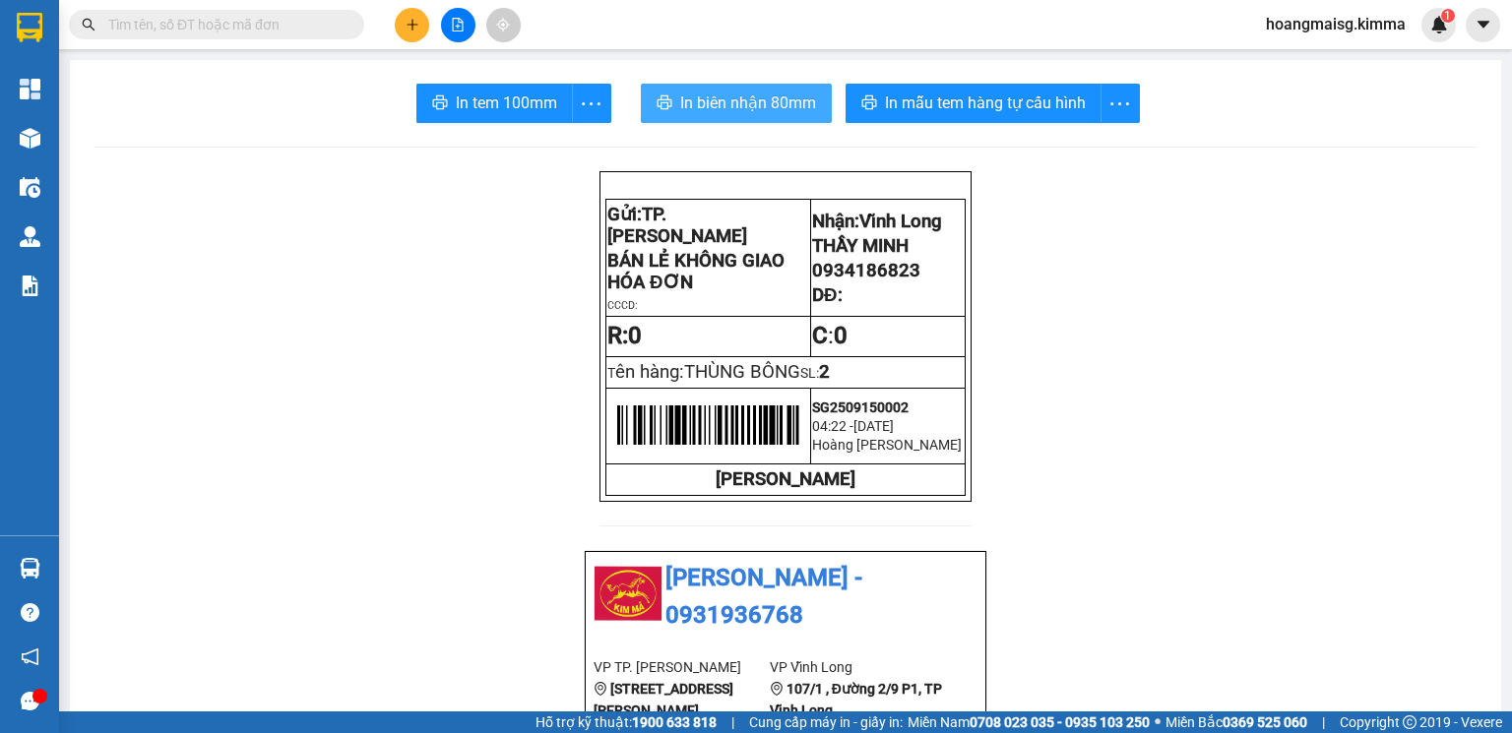
click at [710, 99] on span "In biên nhận 80mm" at bounding box center [748, 103] width 136 height 25
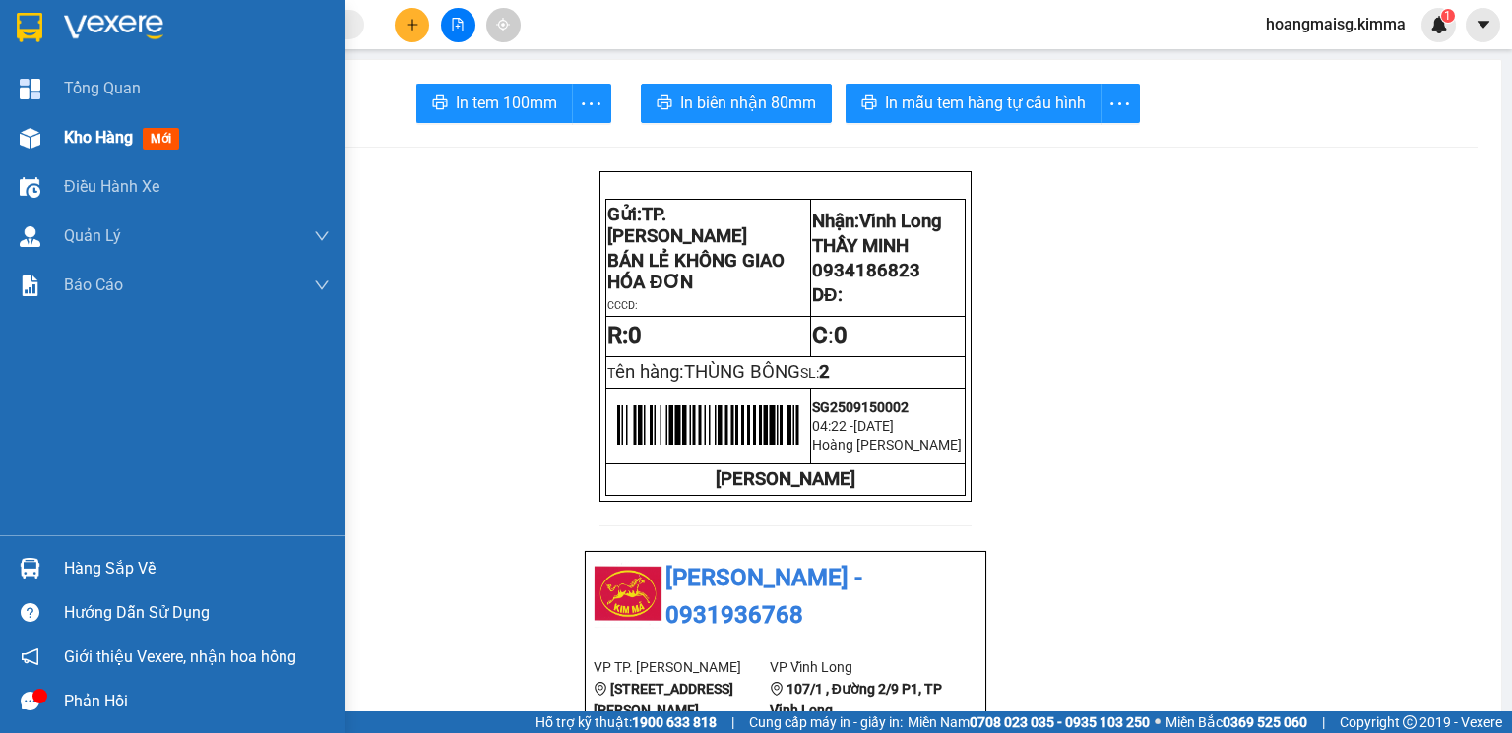
click at [13, 139] on div at bounding box center [30, 138] width 34 height 34
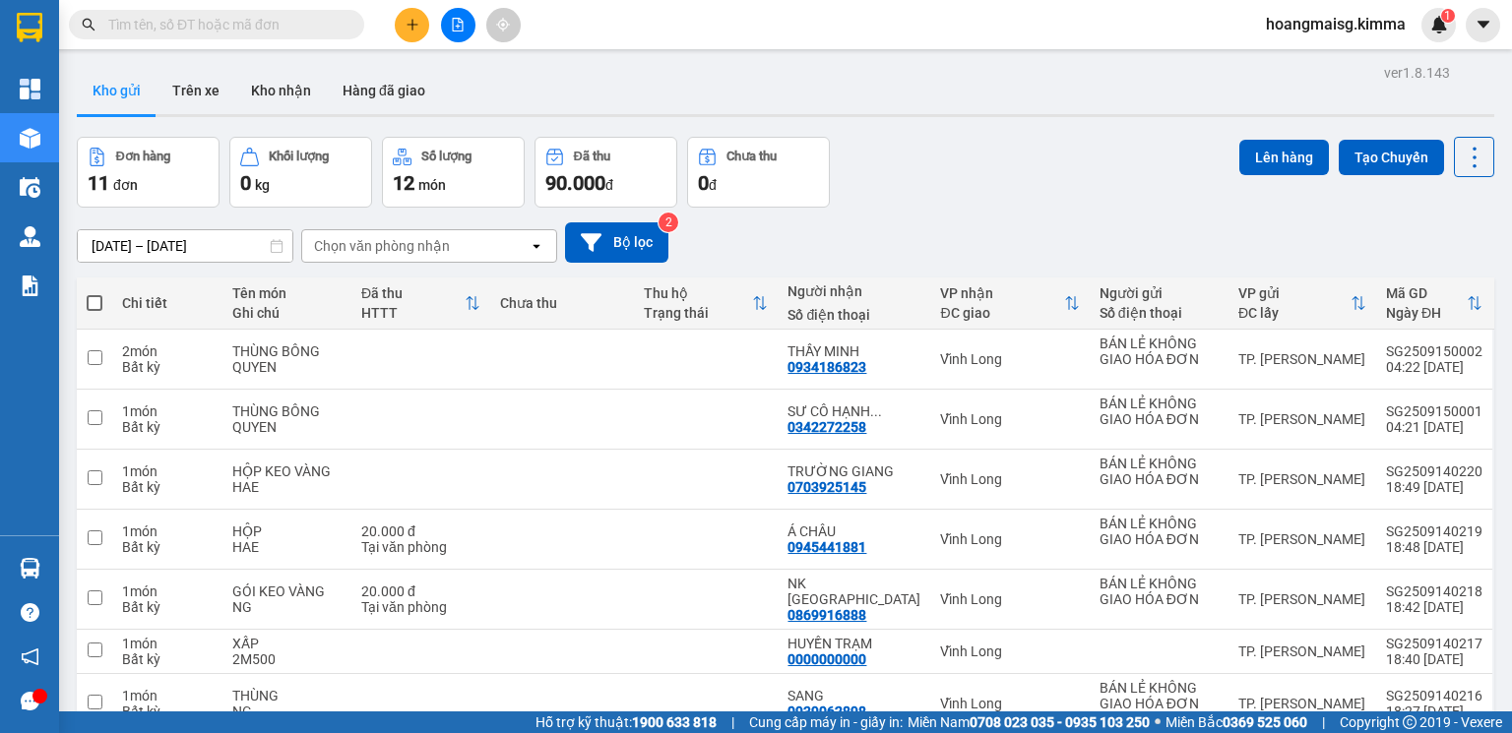
click at [99, 292] on th at bounding box center [94, 304] width 35 height 52
click at [99, 306] on span at bounding box center [95, 303] width 16 height 16
click at [94, 293] on input "checkbox" at bounding box center [94, 293] width 0 height 0
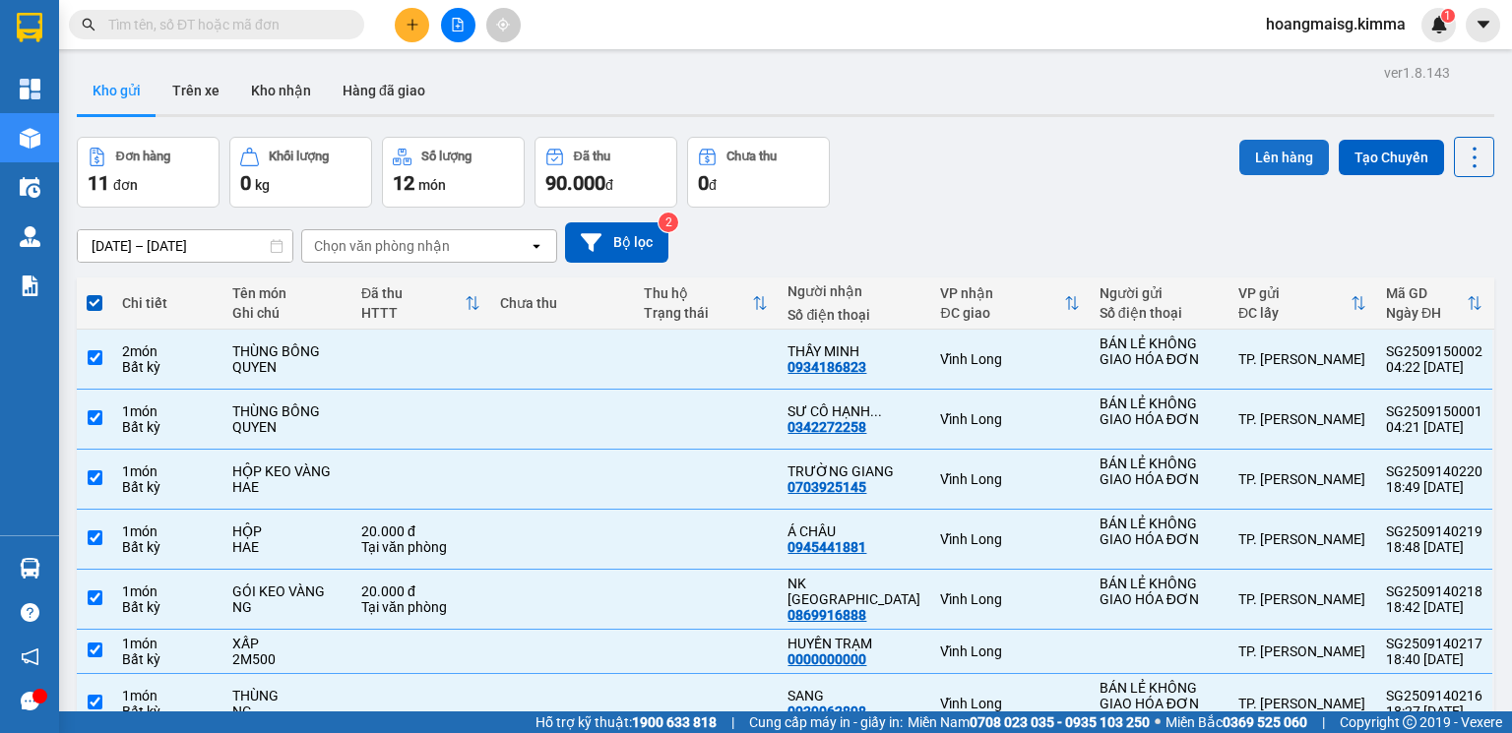
click at [1253, 169] on button "Lên hàng" at bounding box center [1284, 157] width 90 height 35
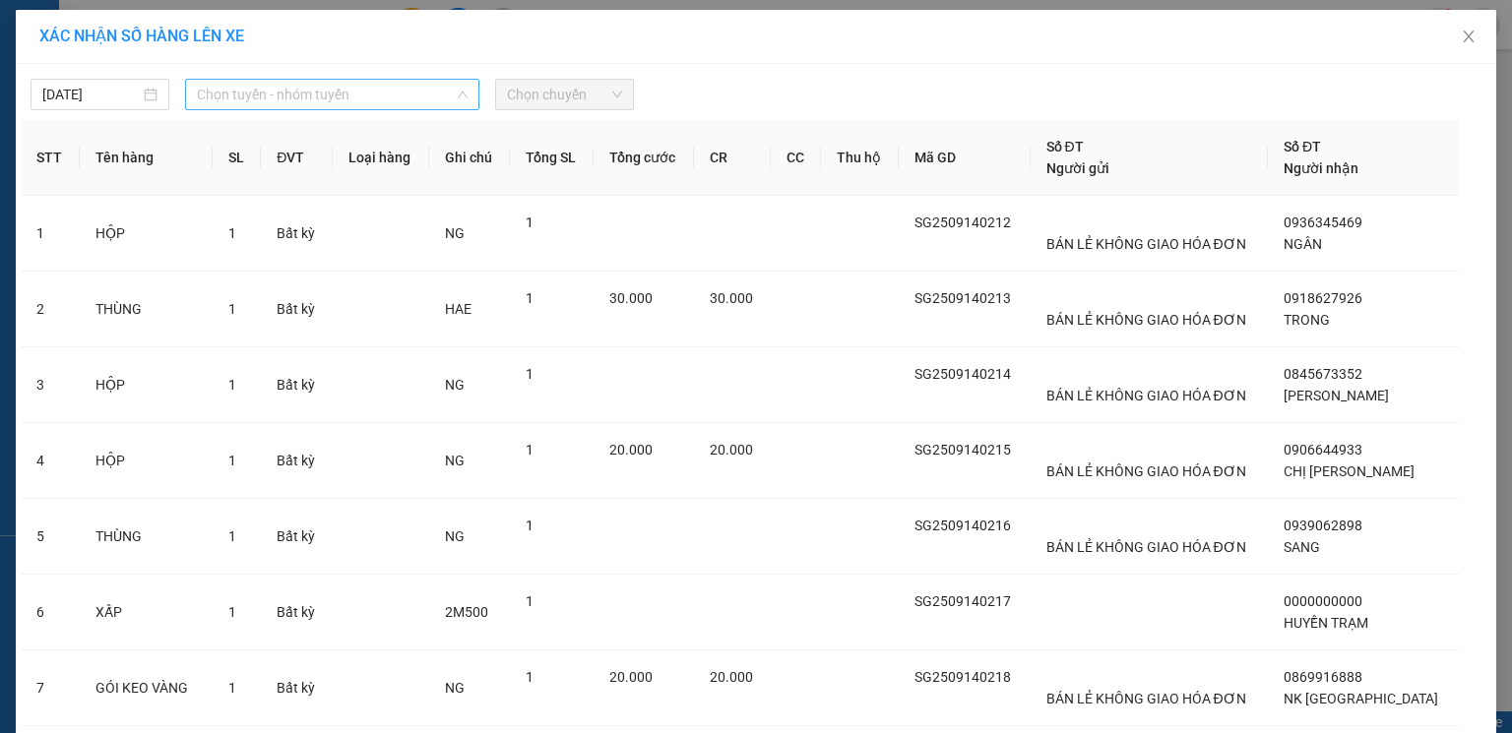
click at [256, 88] on span "Chọn tuyến - nhóm tuyến" at bounding box center [332, 95] width 271 height 30
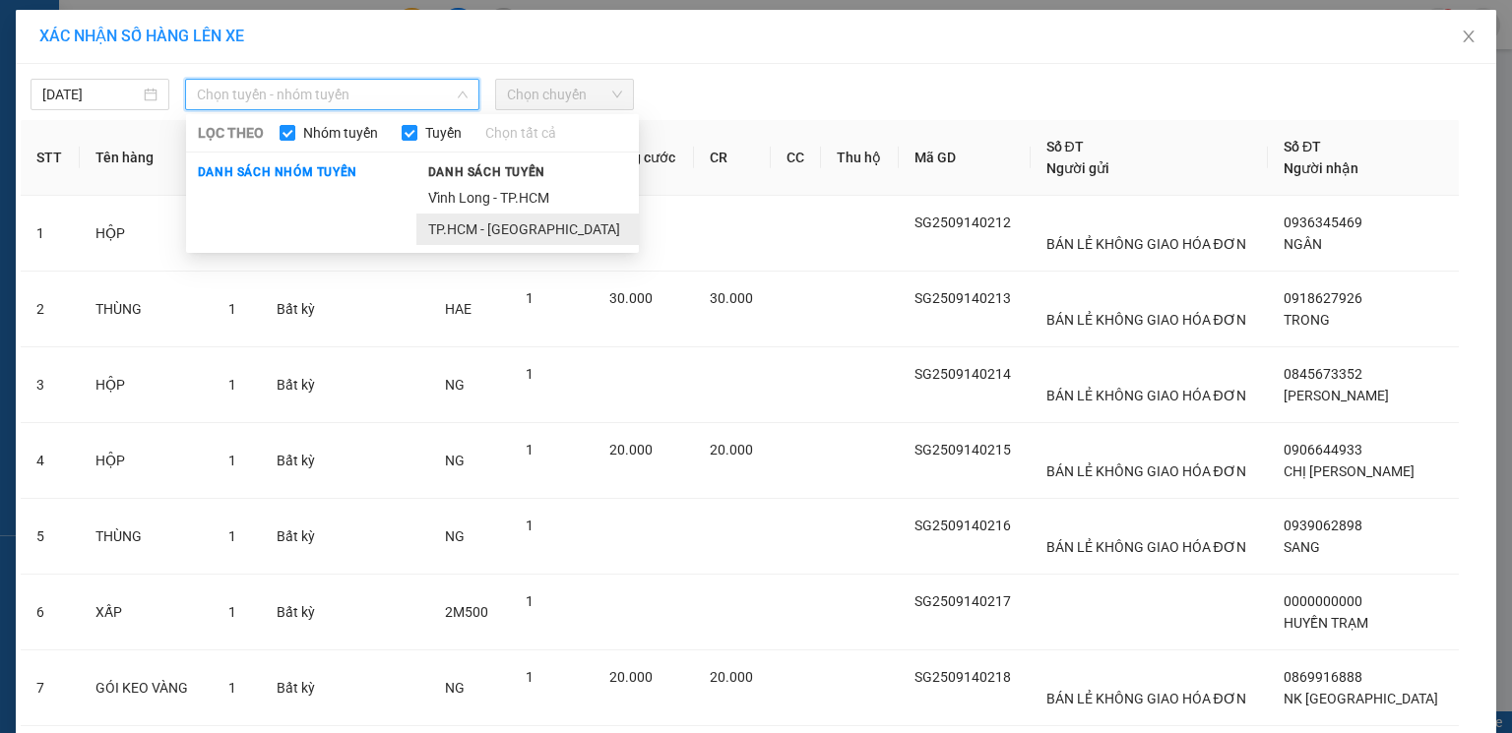
click at [469, 229] on li "TP.HCM - [GEOGRAPHIC_DATA]" at bounding box center [527, 229] width 222 height 31
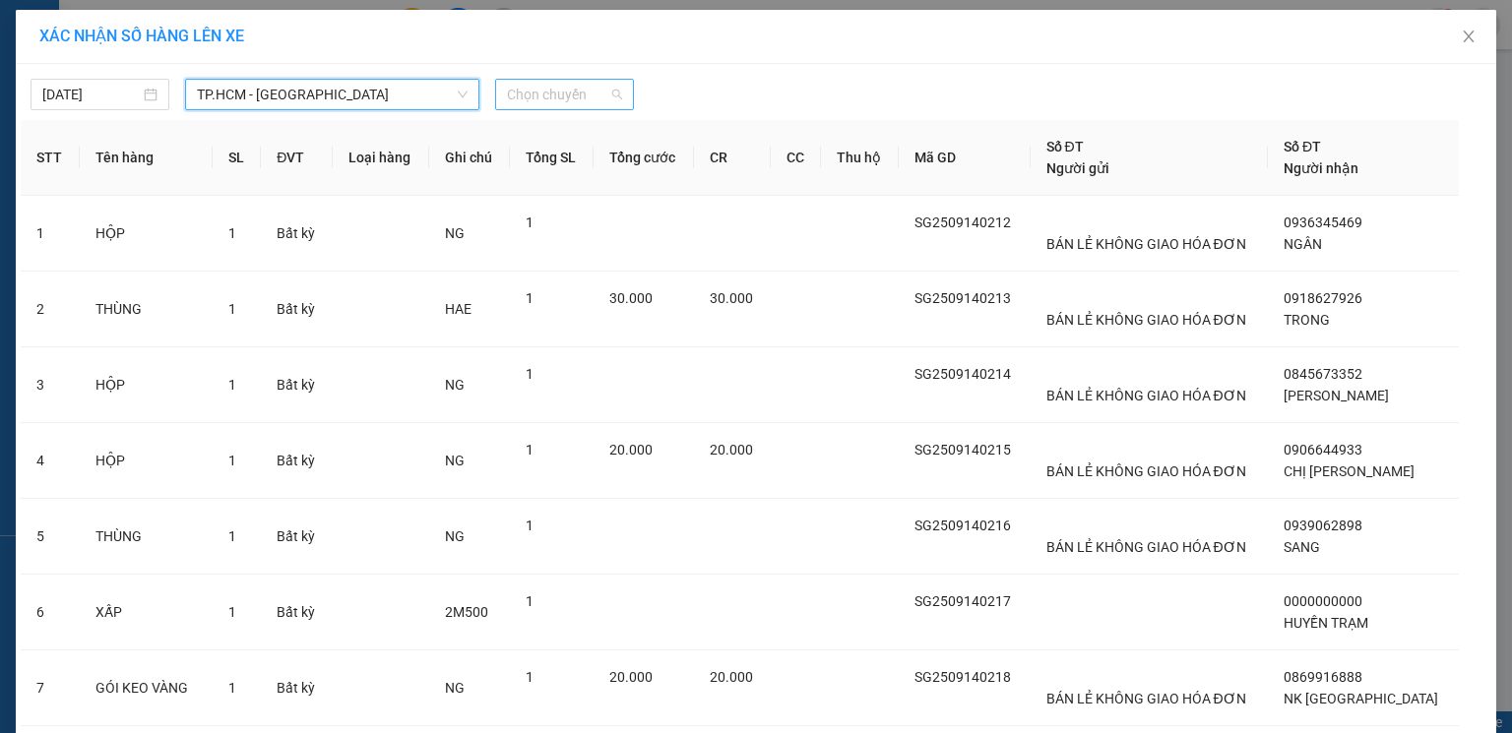
click at [528, 102] on span "Chọn chuyến" at bounding box center [564, 95] width 115 height 30
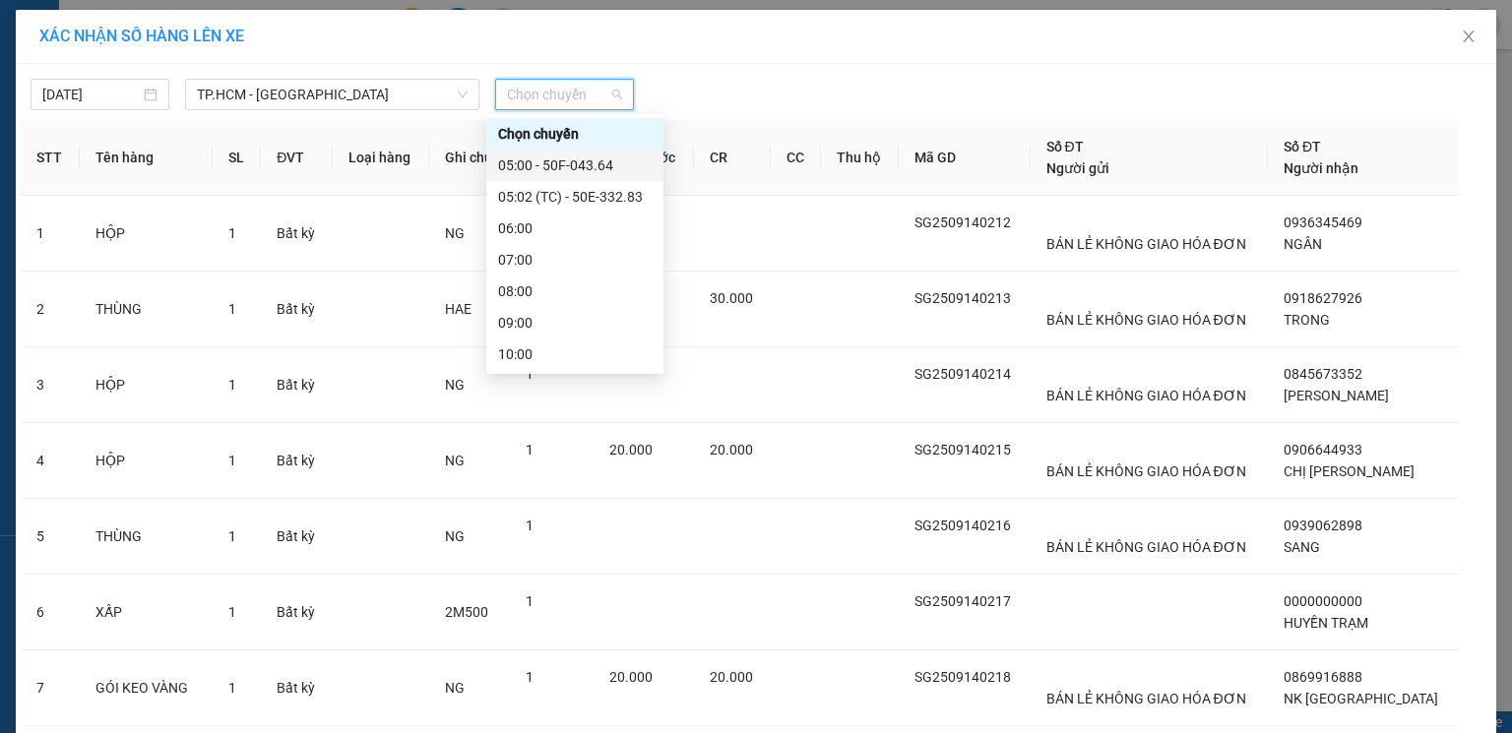
click at [546, 164] on div "05:00 - 50F-043.64" at bounding box center [575, 166] width 154 height 22
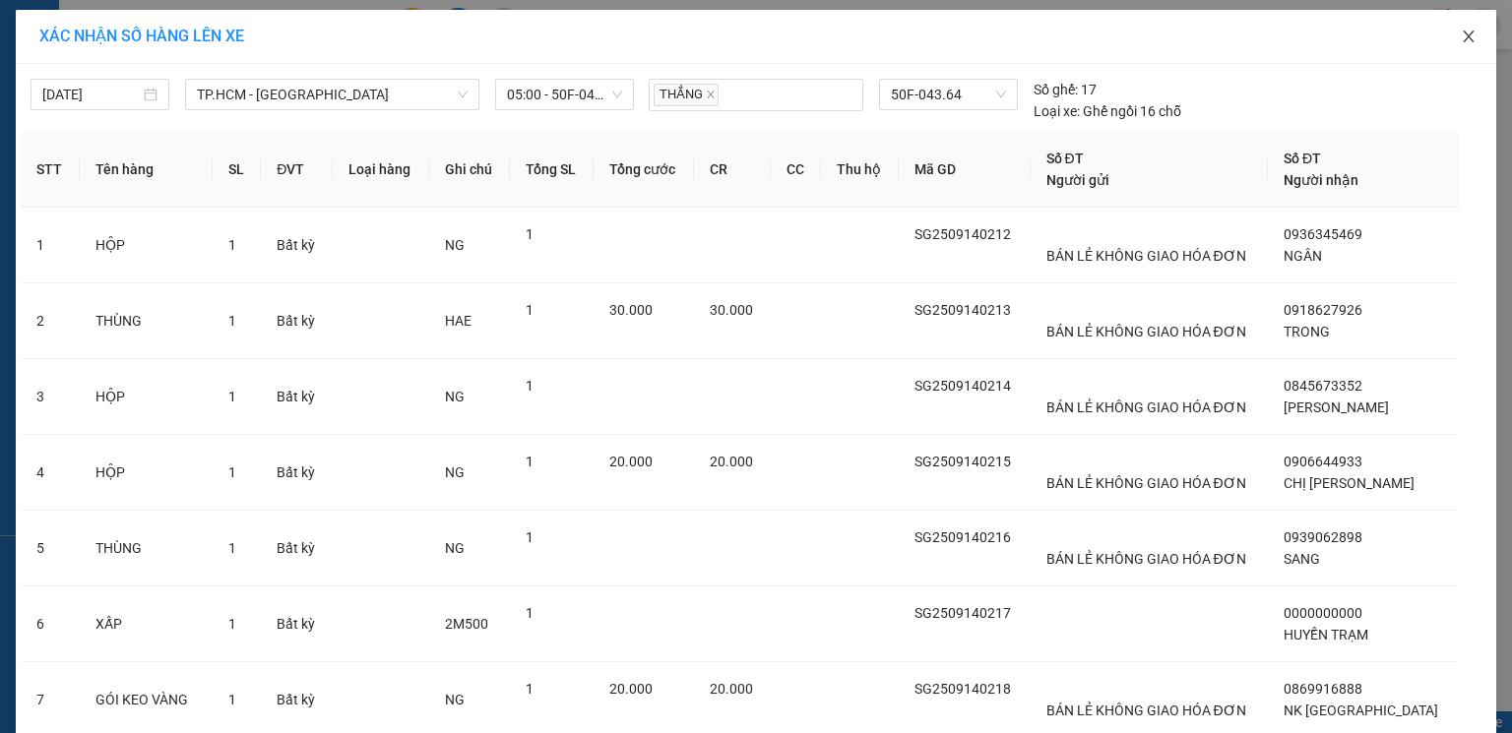
click at [1461, 37] on icon "close" at bounding box center [1469, 37] width 16 height 16
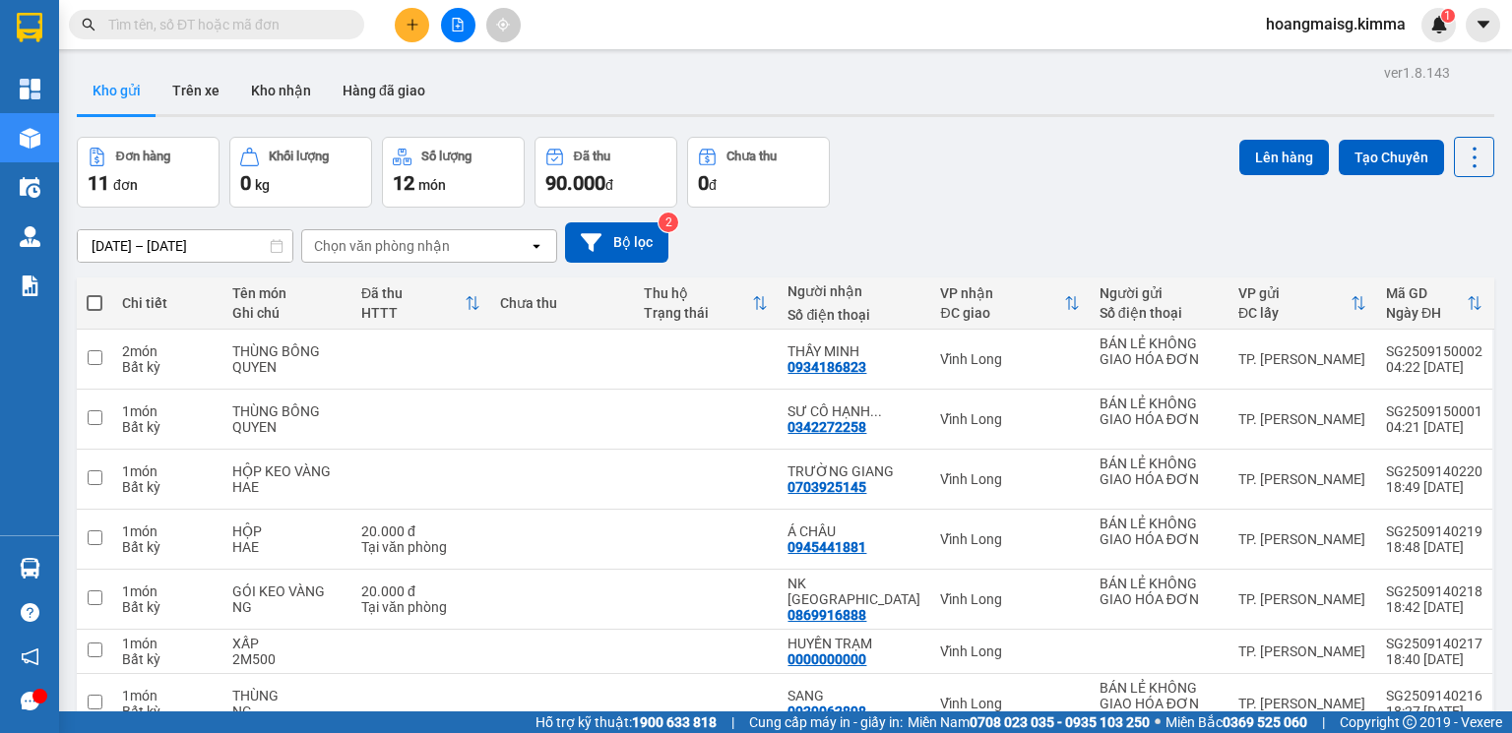
click at [100, 304] on span at bounding box center [95, 303] width 16 height 16
click at [94, 293] on input "checkbox" at bounding box center [94, 293] width 0 height 0
checkbox input "true"
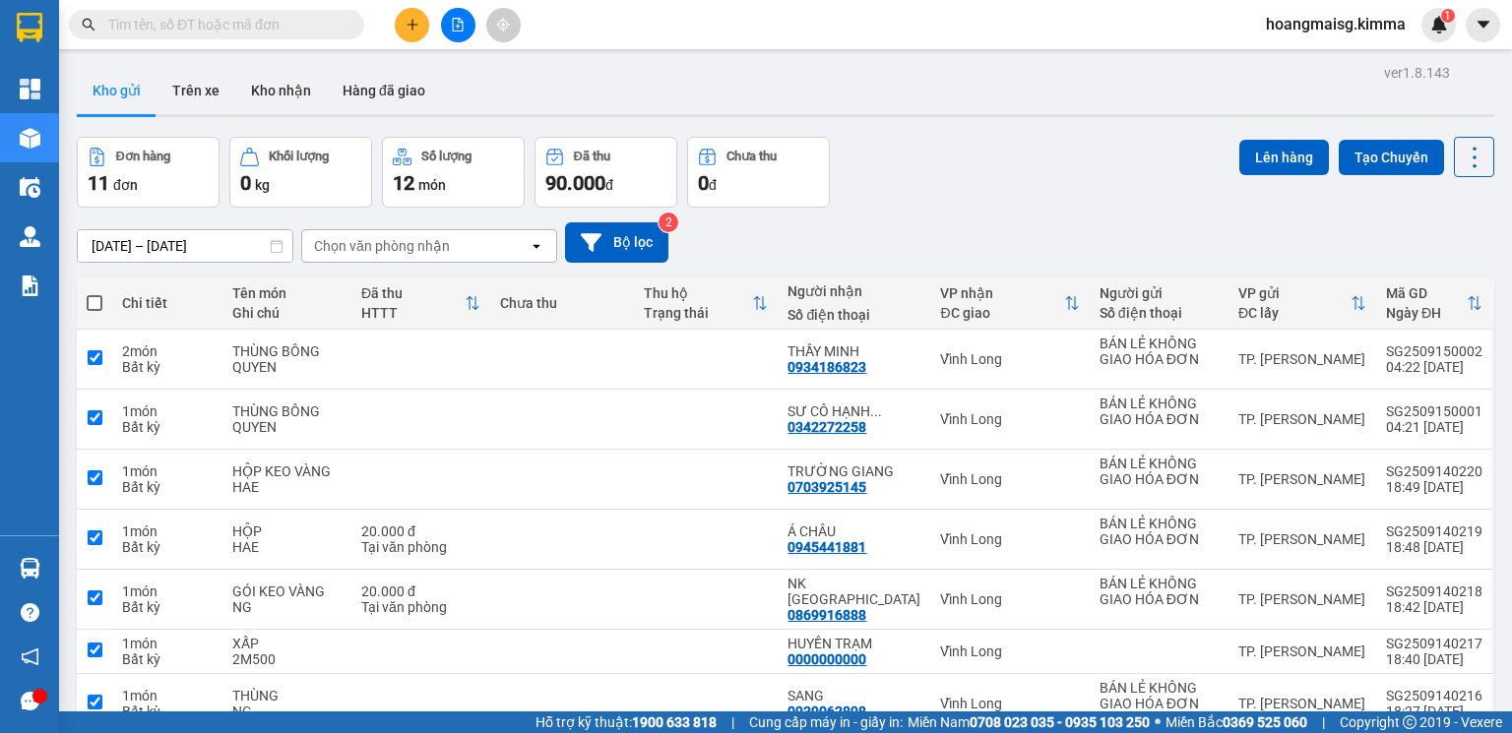
checkbox input "true"
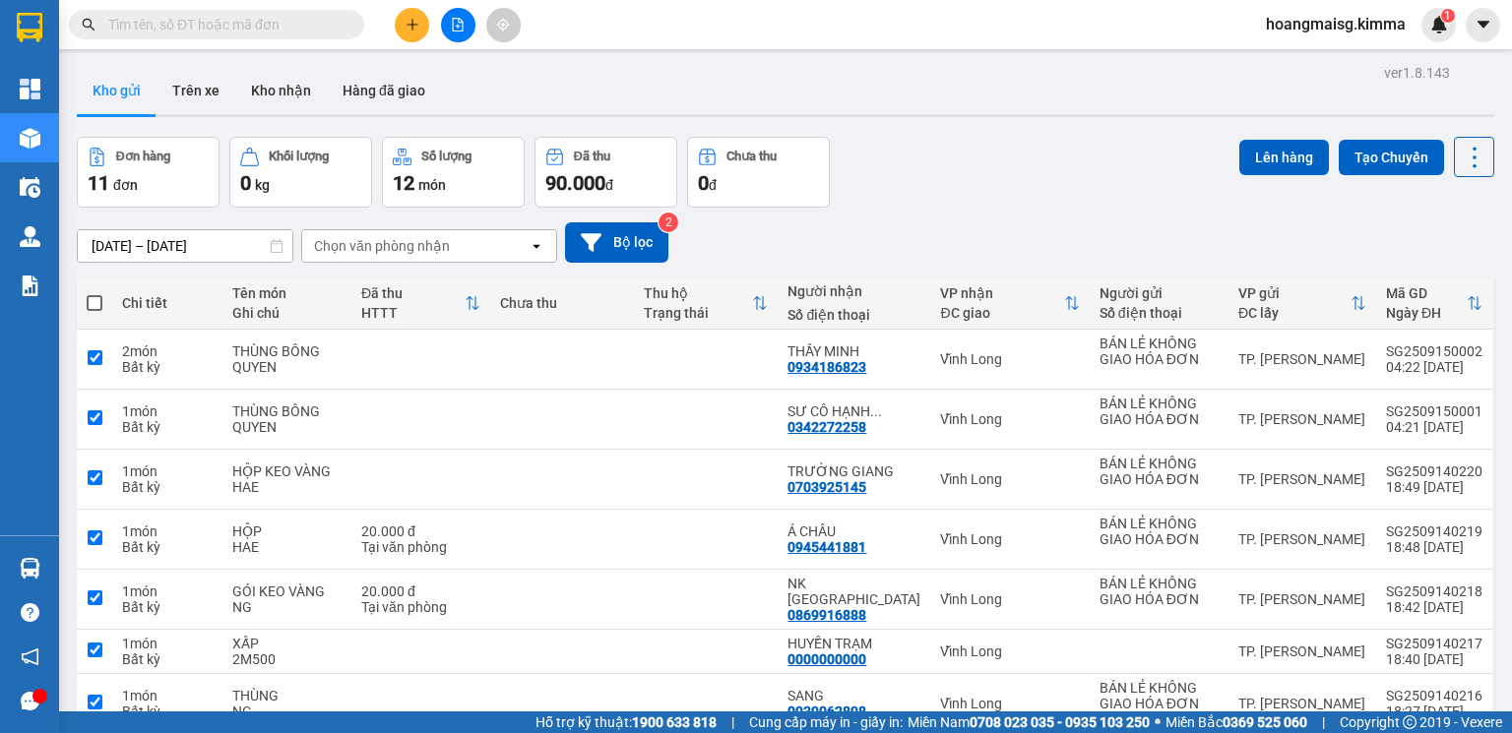
checkbox input "true"
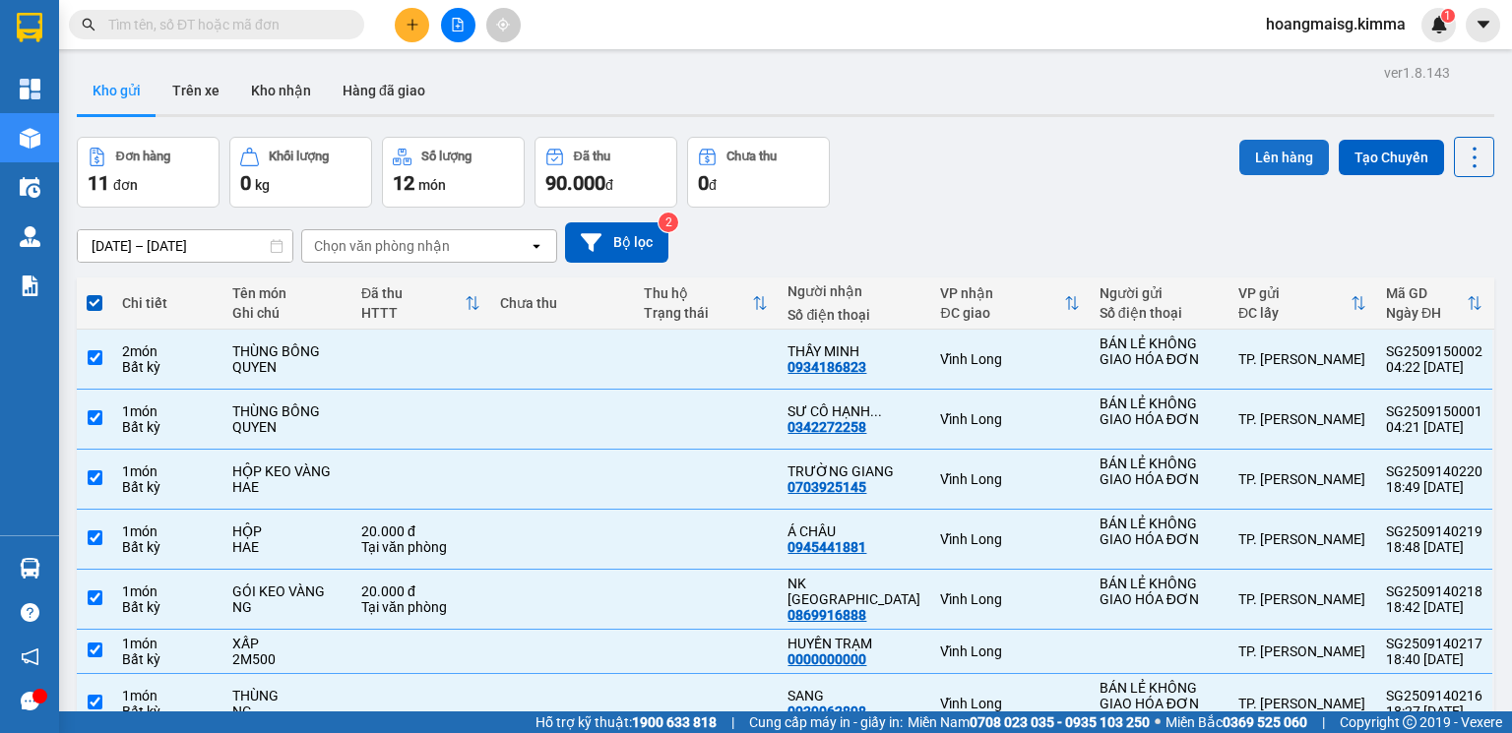
click at [1255, 156] on button "Lên hàng" at bounding box center [1284, 157] width 90 height 35
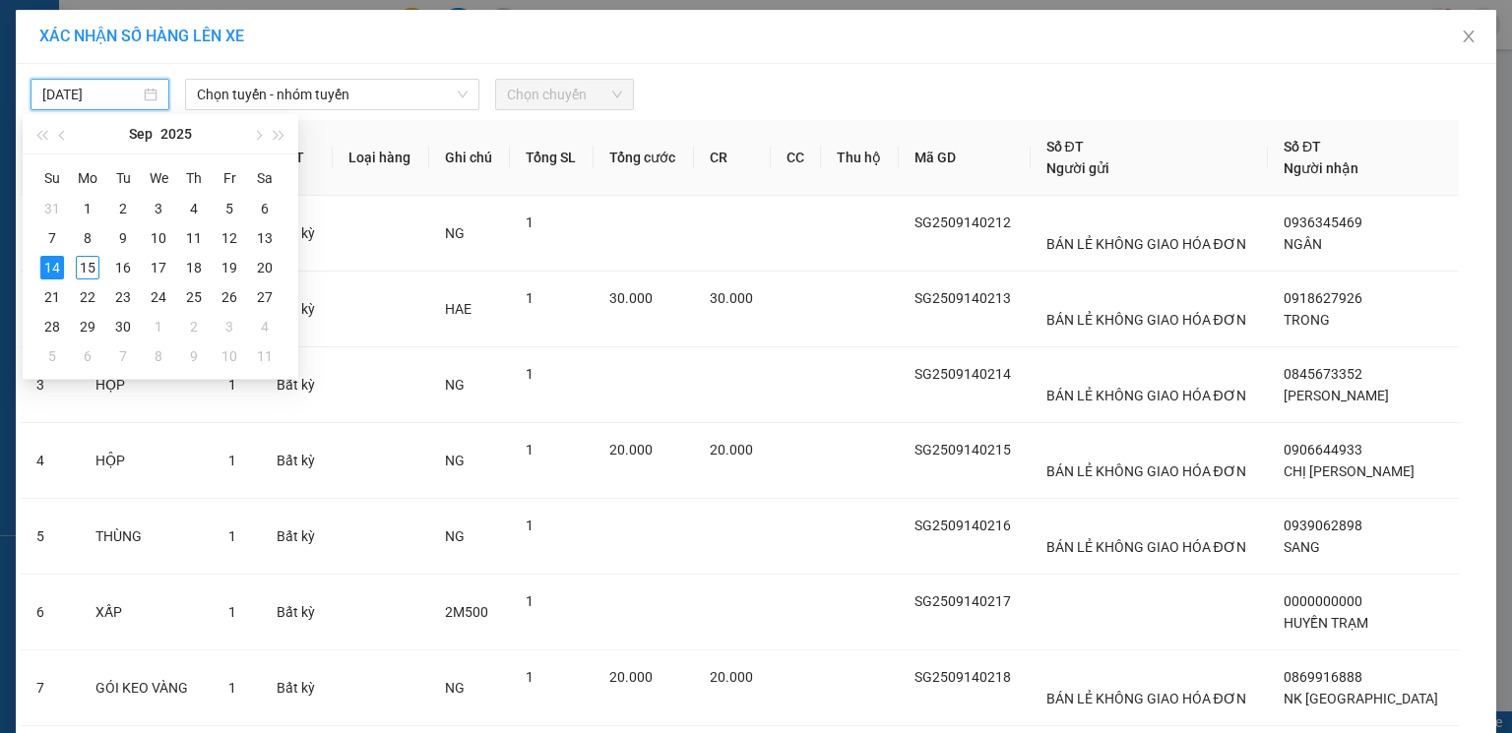
click at [110, 89] on input "[DATE]" at bounding box center [90, 95] width 97 height 22
click at [88, 267] on div "15" at bounding box center [88, 268] width 24 height 24
type input "[DATE]"
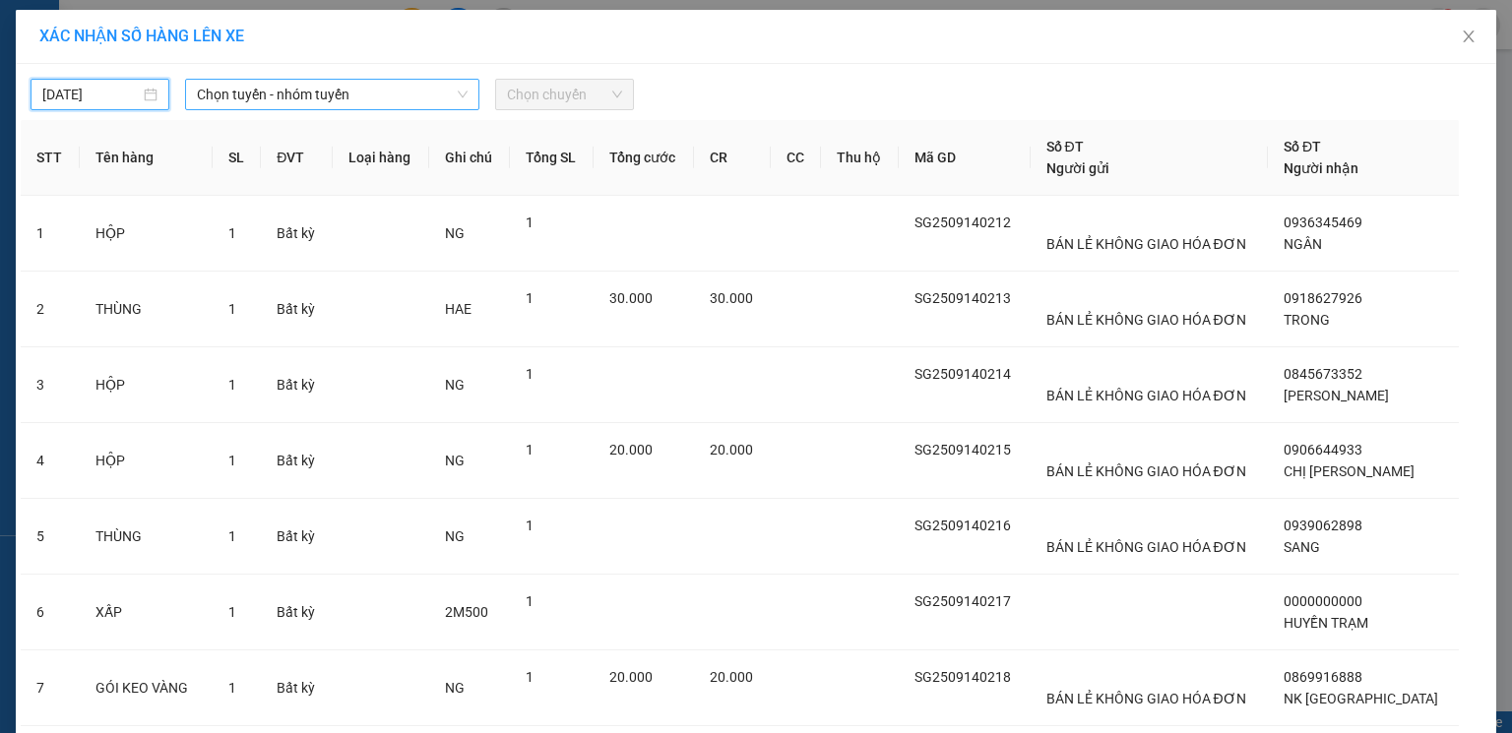
click at [392, 89] on span "Chọn tuyến - nhóm tuyến" at bounding box center [332, 95] width 271 height 30
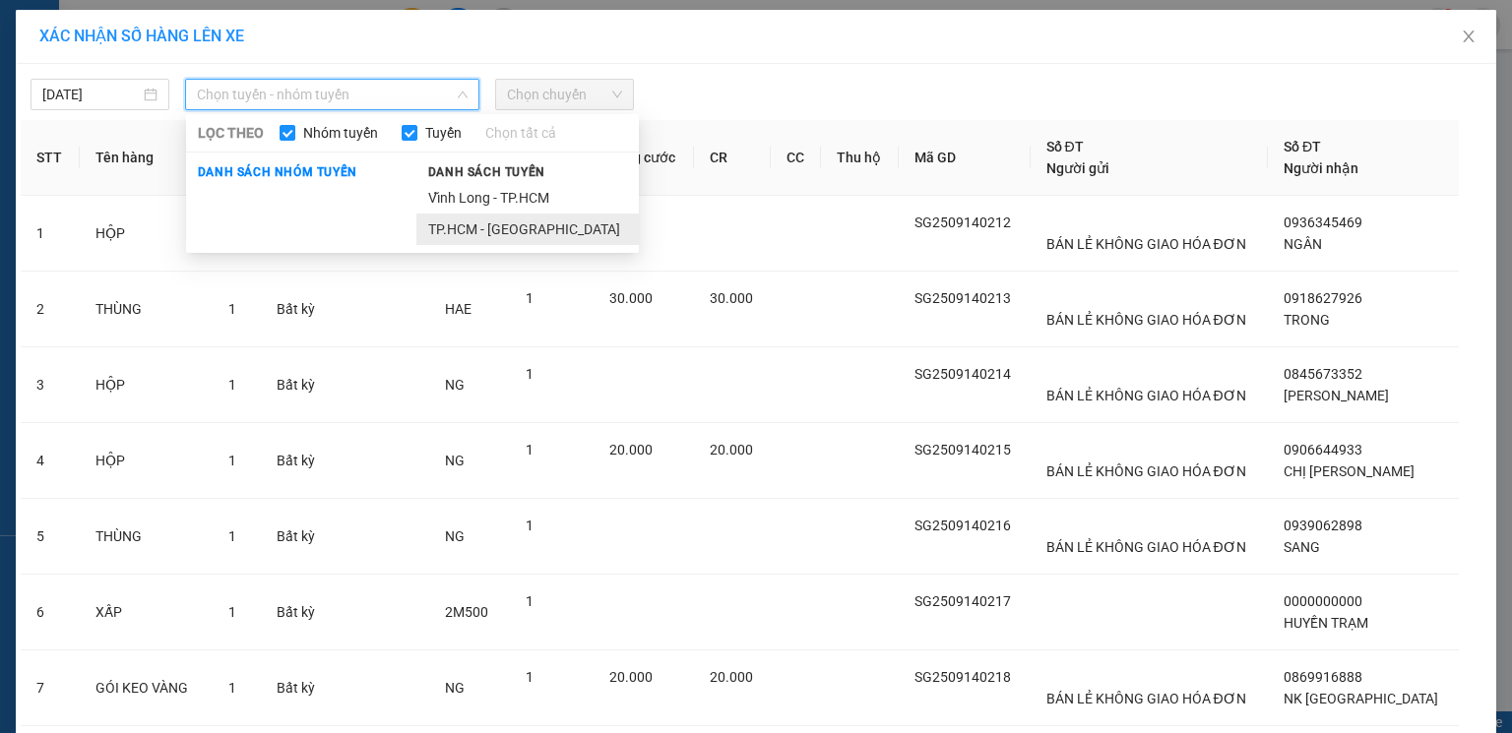
click at [439, 224] on li "TP.HCM - [GEOGRAPHIC_DATA]" at bounding box center [527, 229] width 222 height 31
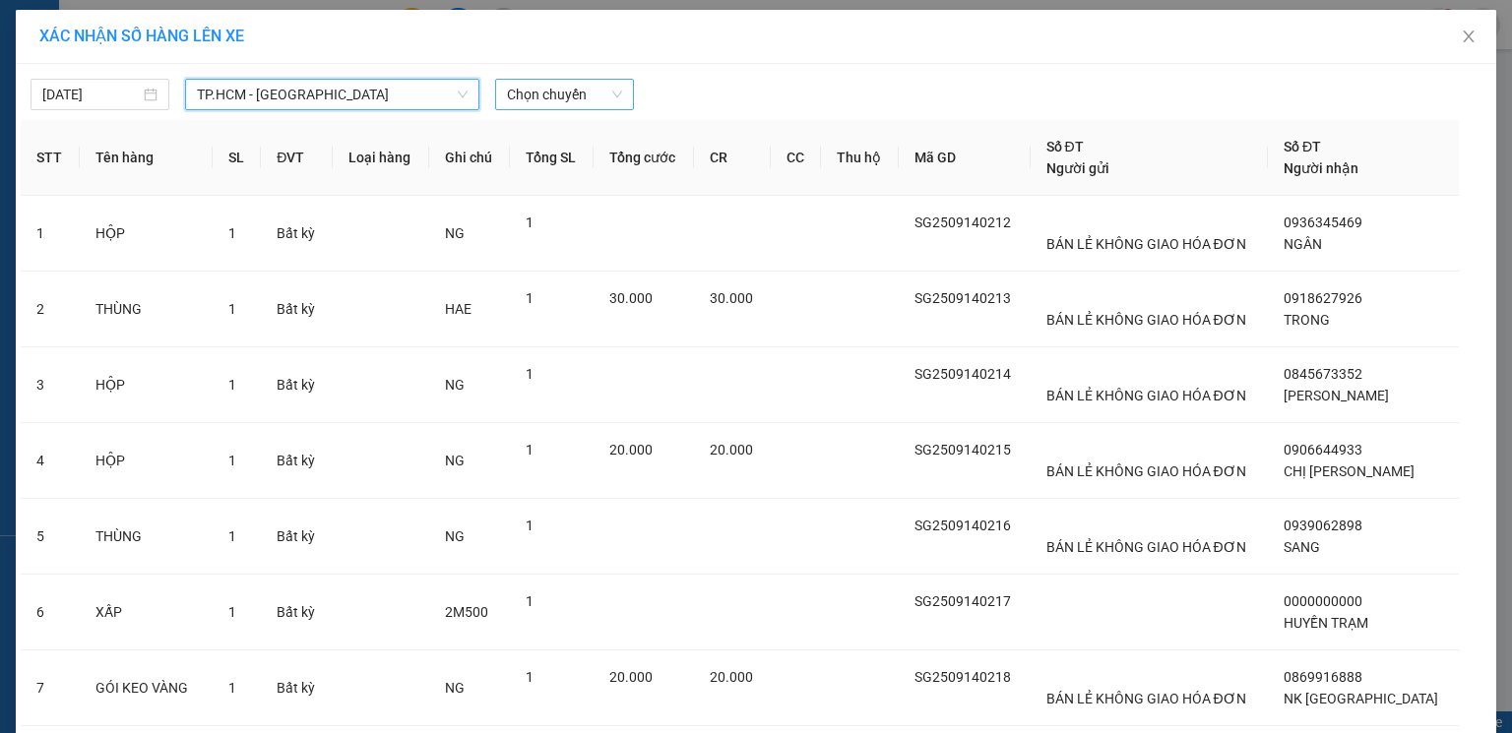
click at [559, 89] on span "Chọn chuyến" at bounding box center [564, 95] width 115 height 30
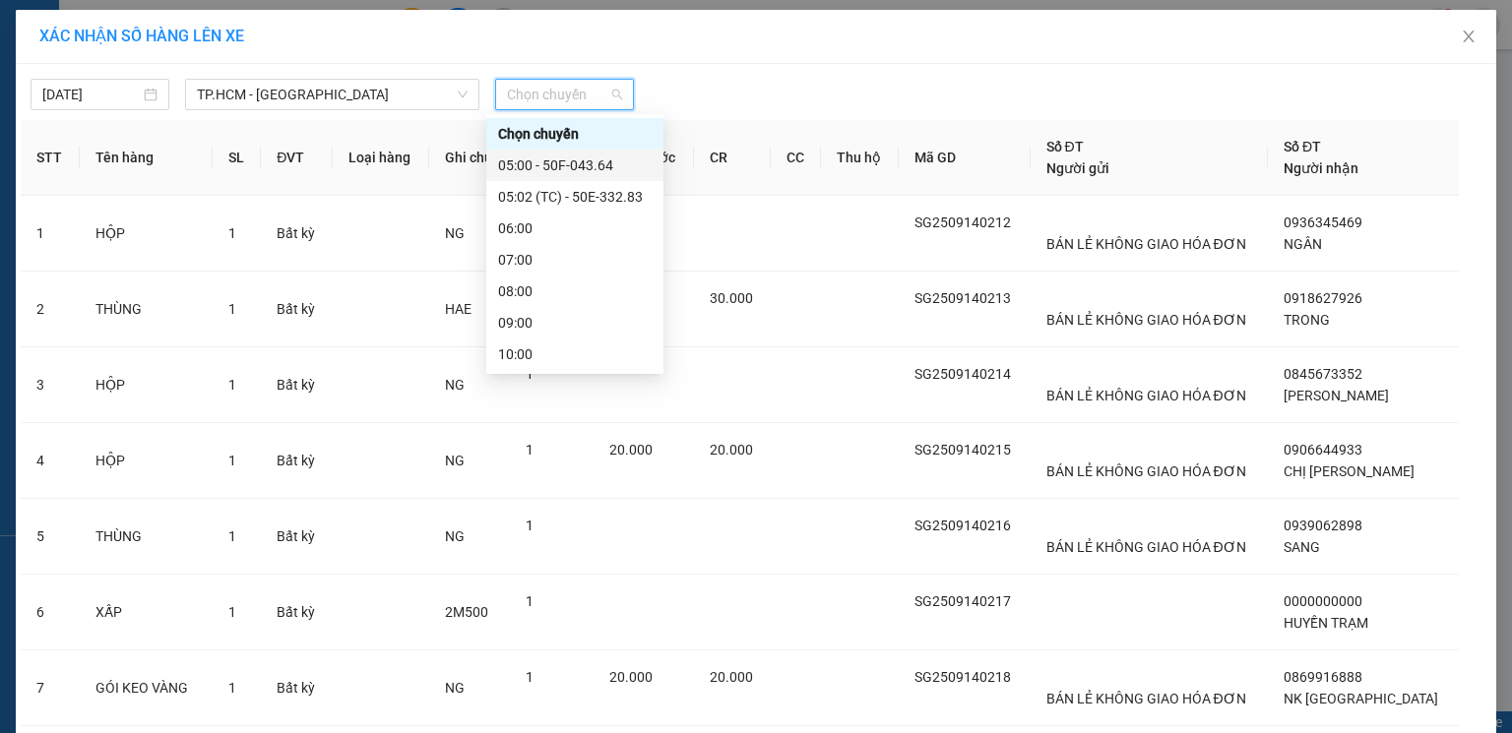
click at [568, 162] on div "05:00 - 50F-043.64" at bounding box center [575, 166] width 154 height 22
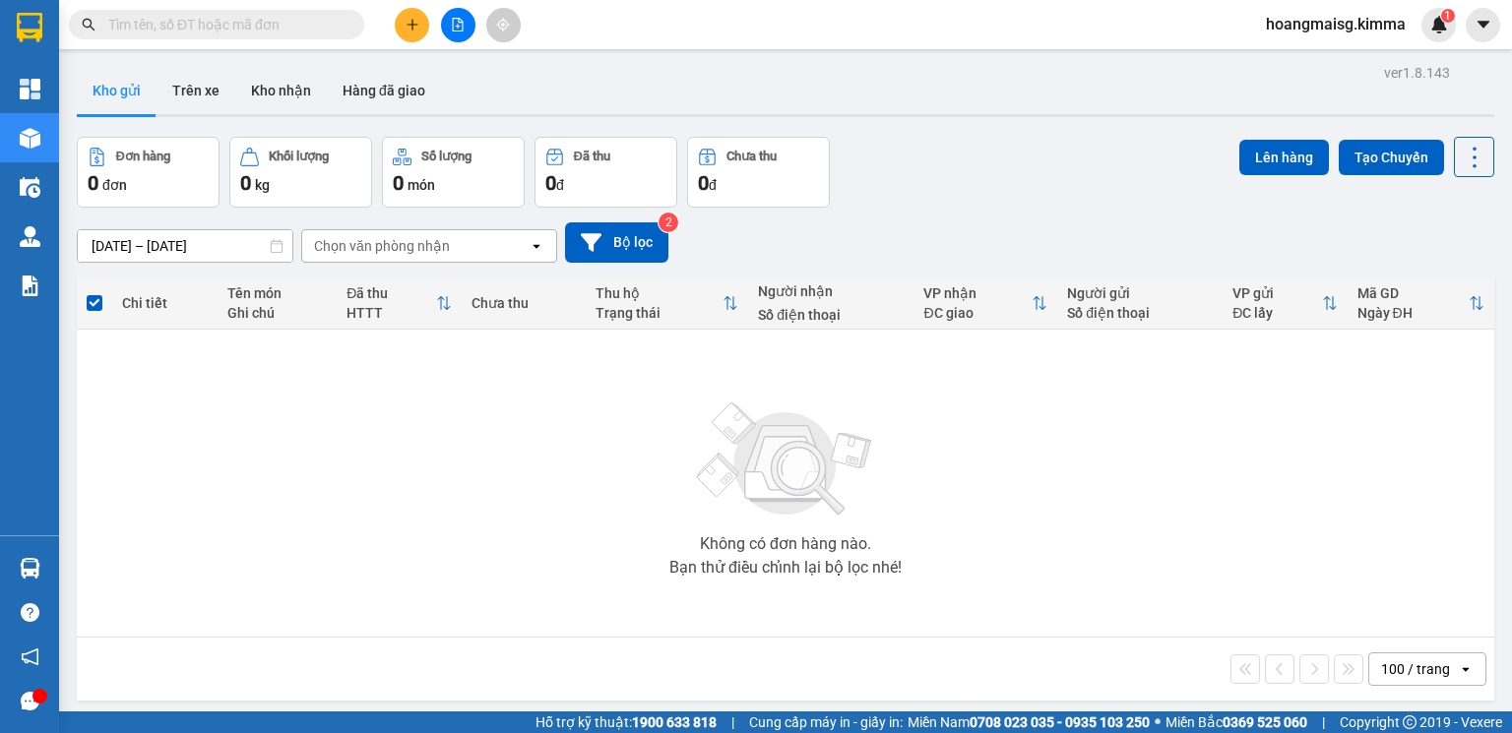
click at [402, 17] on button at bounding box center [412, 25] width 34 height 34
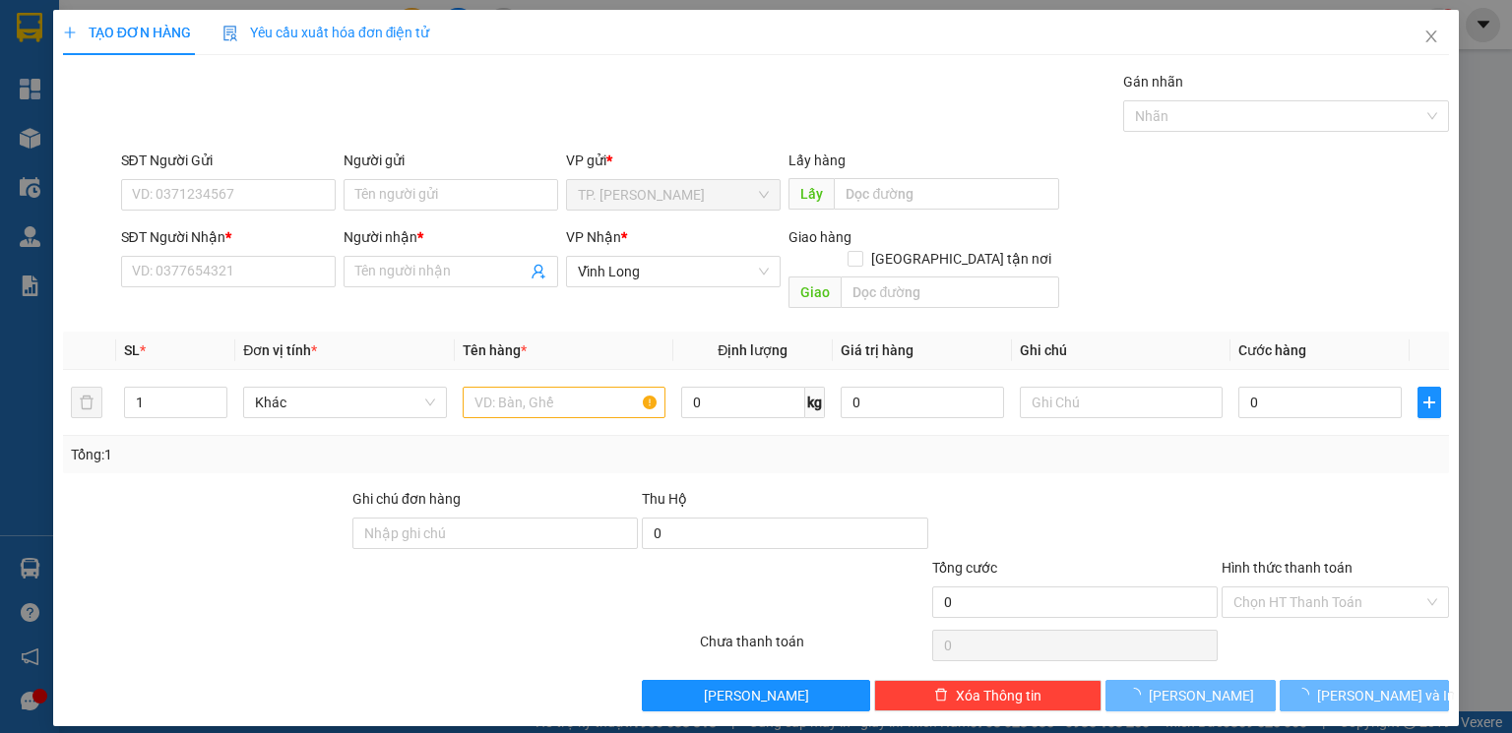
click at [445, 212] on div "Người gửi Tên người gửi" at bounding box center [450, 184] width 215 height 69
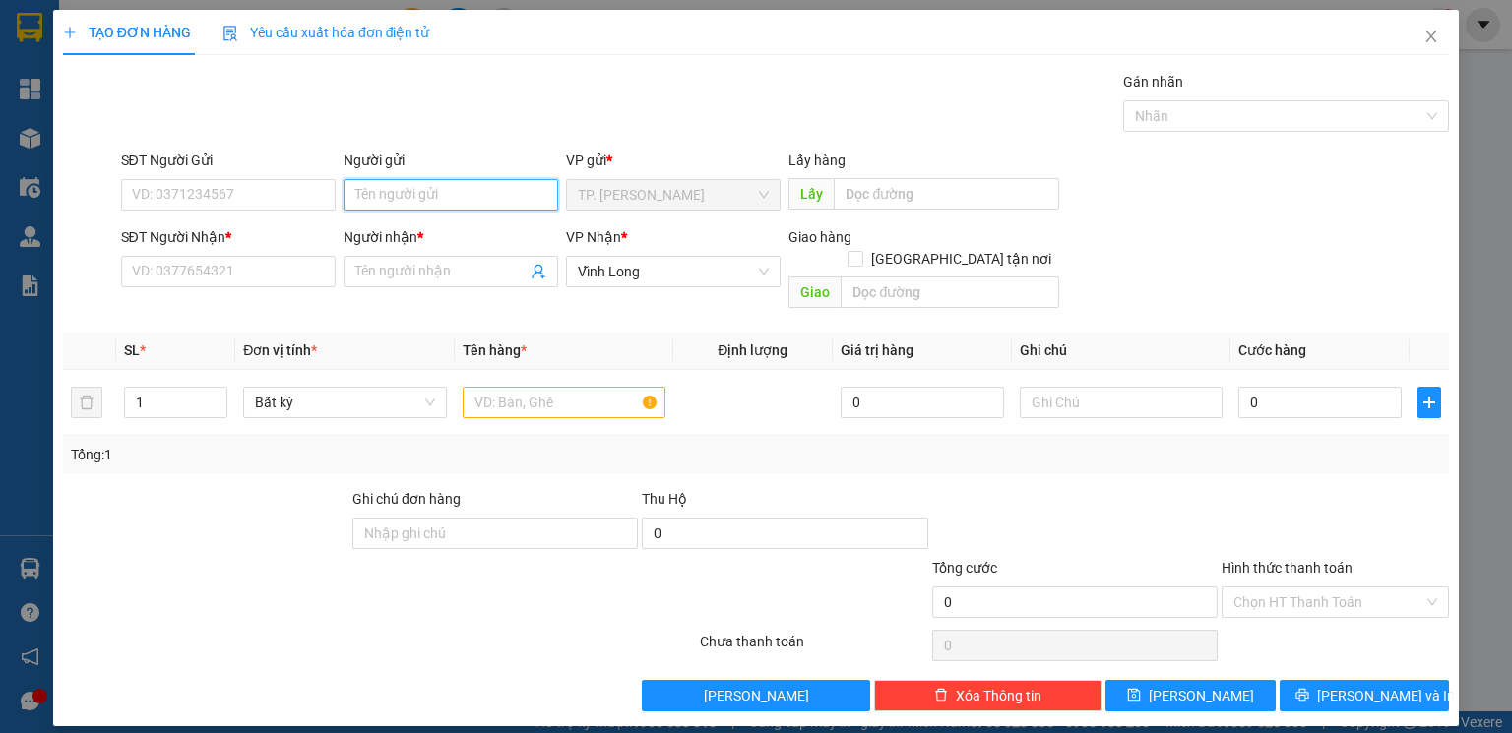
click at [442, 205] on input "Người gửi" at bounding box center [450, 194] width 215 height 31
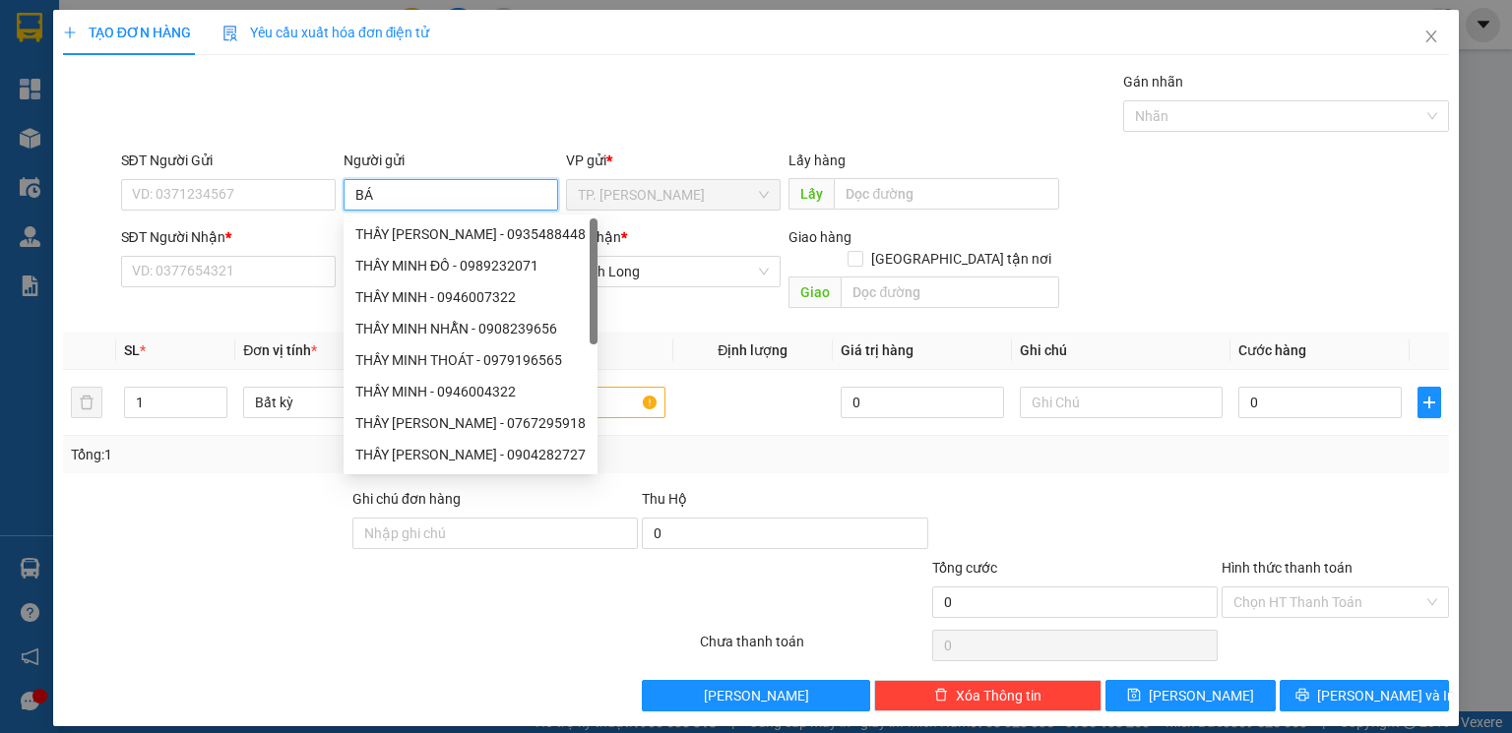
type input "BÁN"
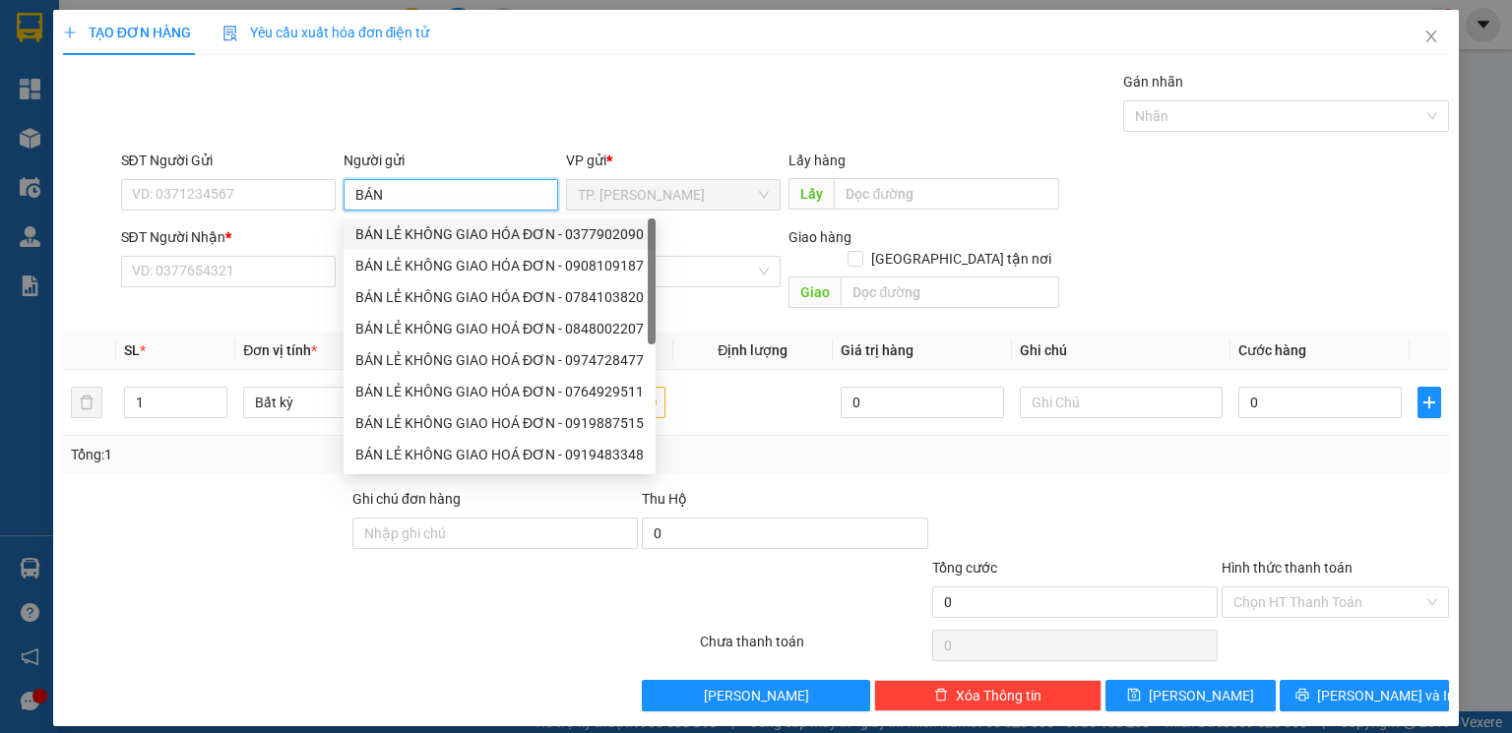
click at [469, 235] on div "BÁN LẺ KHÔNG GIAO HÓA ĐƠN - 0377902090" at bounding box center [499, 234] width 288 height 22
type input "0377902090"
type input "BÁN LẺ KHÔNG GIAO HÓA ĐƠN"
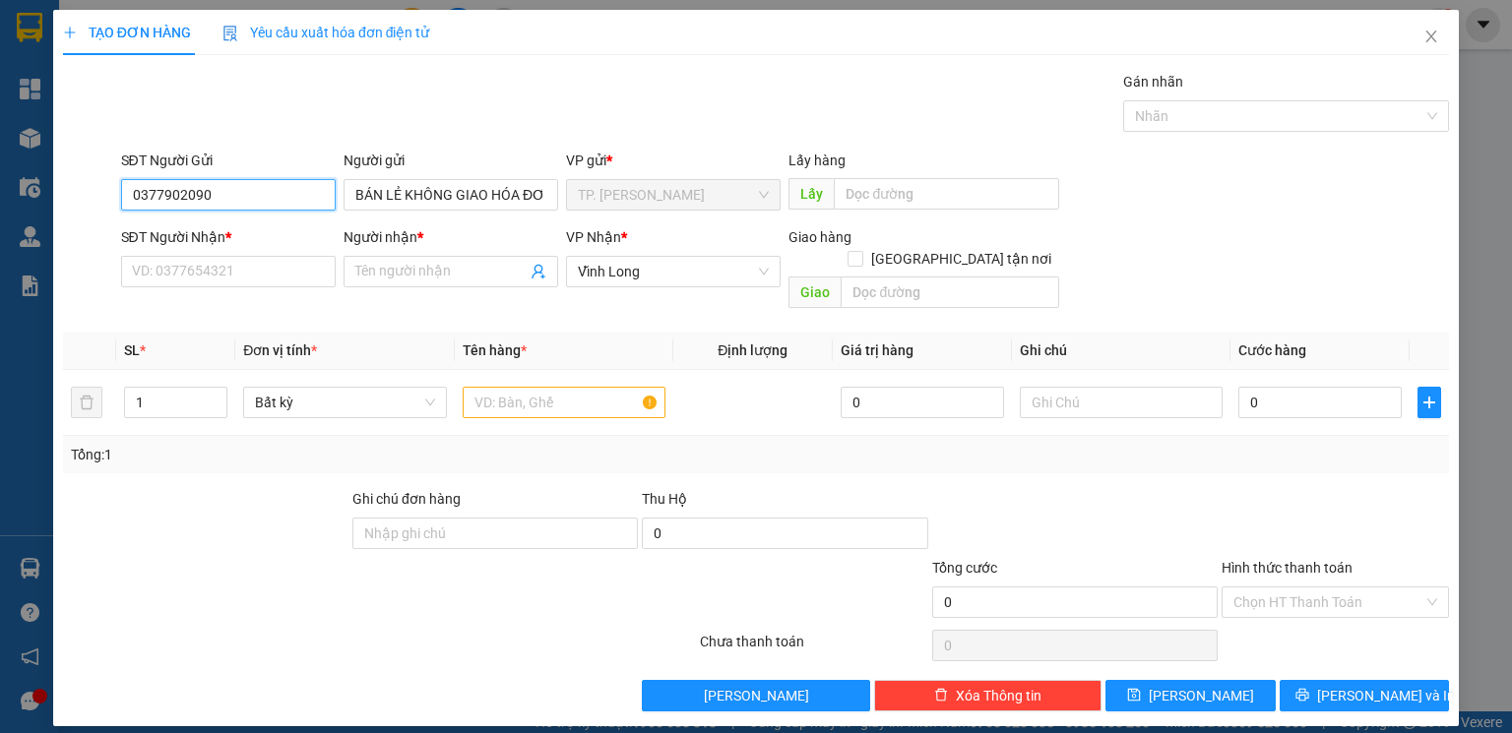
drag, startPoint x: 187, startPoint y: 196, endPoint x: 0, endPoint y: 196, distance: 187.0
click at [0, 196] on div "TẠO ĐƠN HÀNG Yêu cầu xuất hóa đơn điện tử Transit Pickup Surcharge Ids Transit …" at bounding box center [756, 366] width 1512 height 733
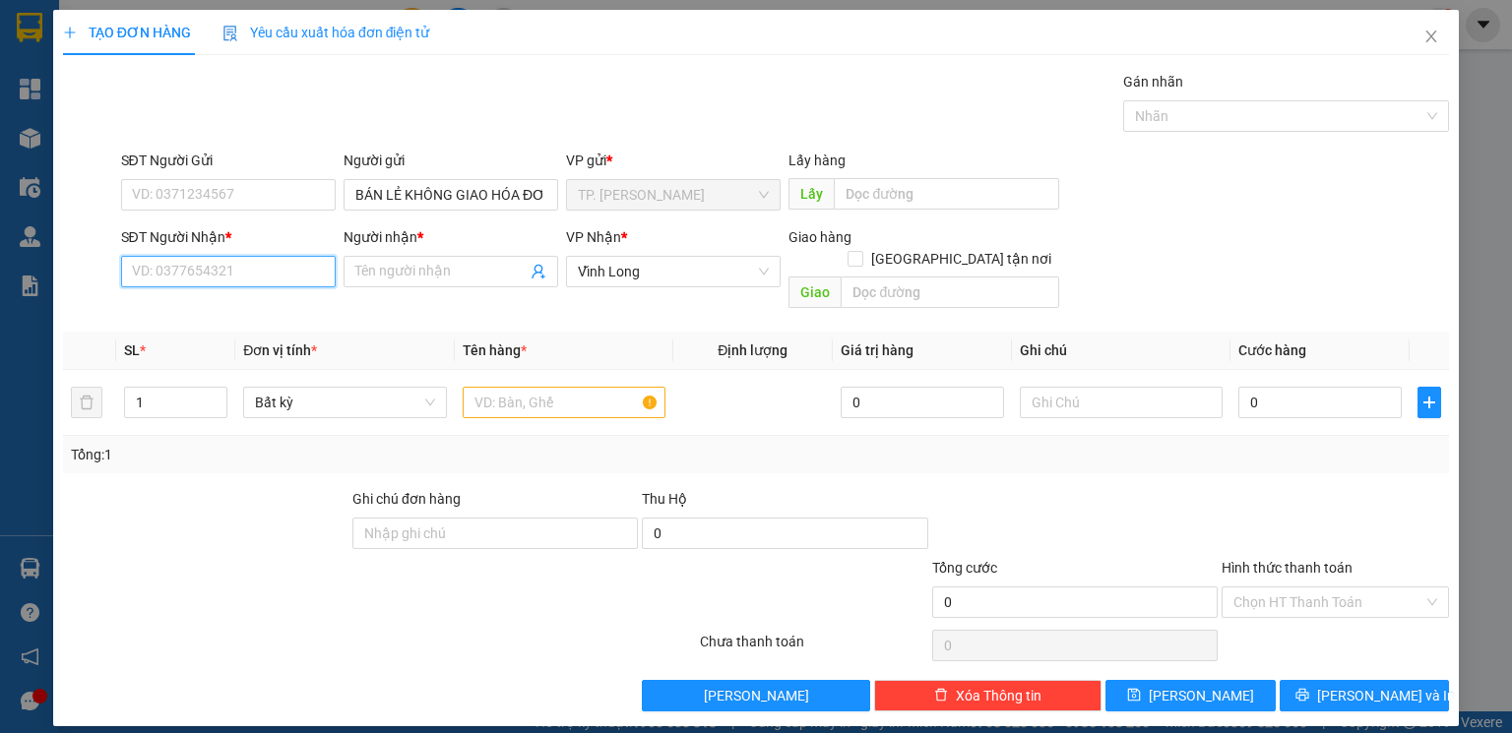
drag, startPoint x: 137, startPoint y: 278, endPoint x: 133, endPoint y: 266, distance: 12.4
click at [137, 277] on input "SĐT Người Nhận *" at bounding box center [228, 271] width 215 height 31
type input "5"
drag, startPoint x: 258, startPoint y: 300, endPoint x: 258, endPoint y: 322, distance: 21.7
click at [258, 303] on div "02703822105 - THẦY TÂN" at bounding box center [228, 311] width 191 height 22
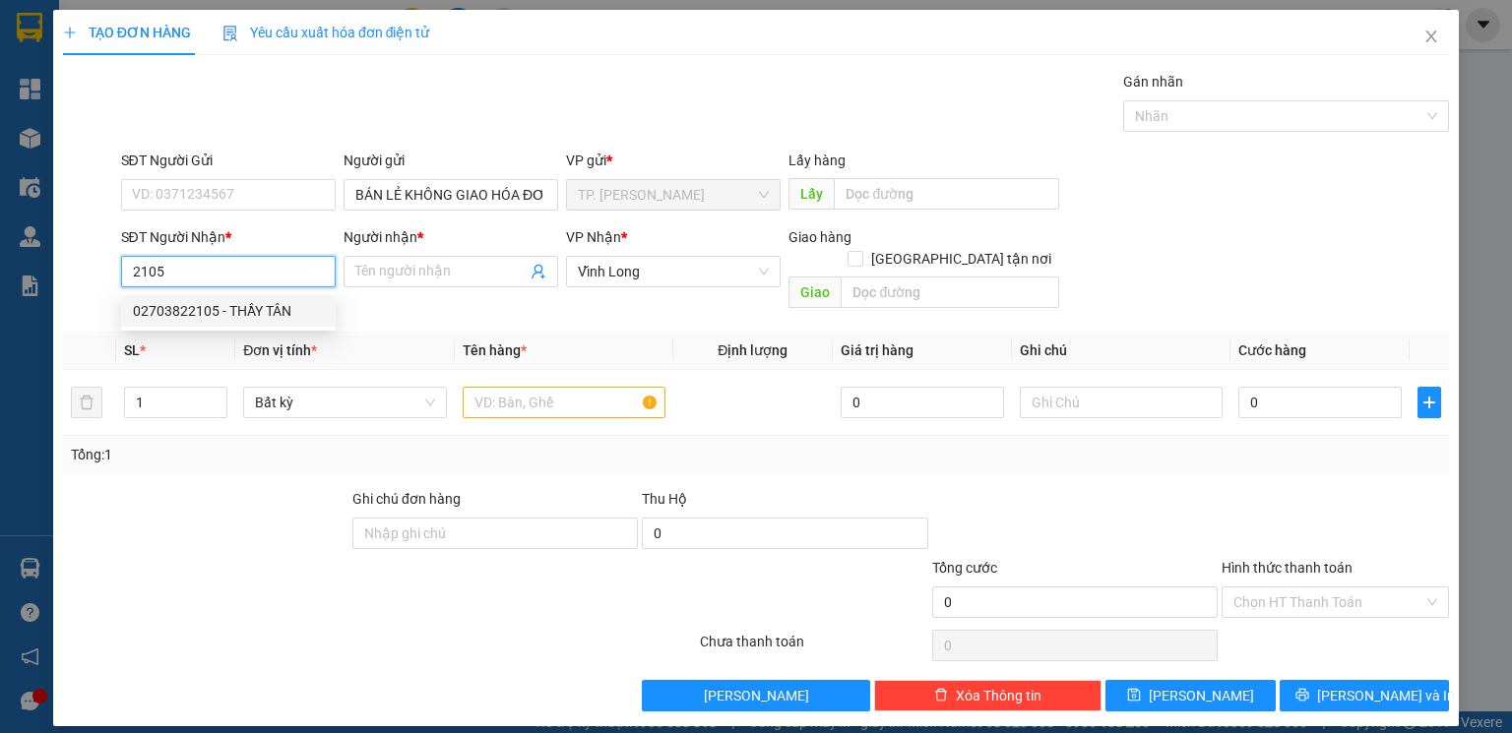
type input "02703822105"
type input "THẦY TÂN"
type input "02703822105"
click at [293, 444] on div "Tổng: 1" at bounding box center [328, 455] width 514 height 22
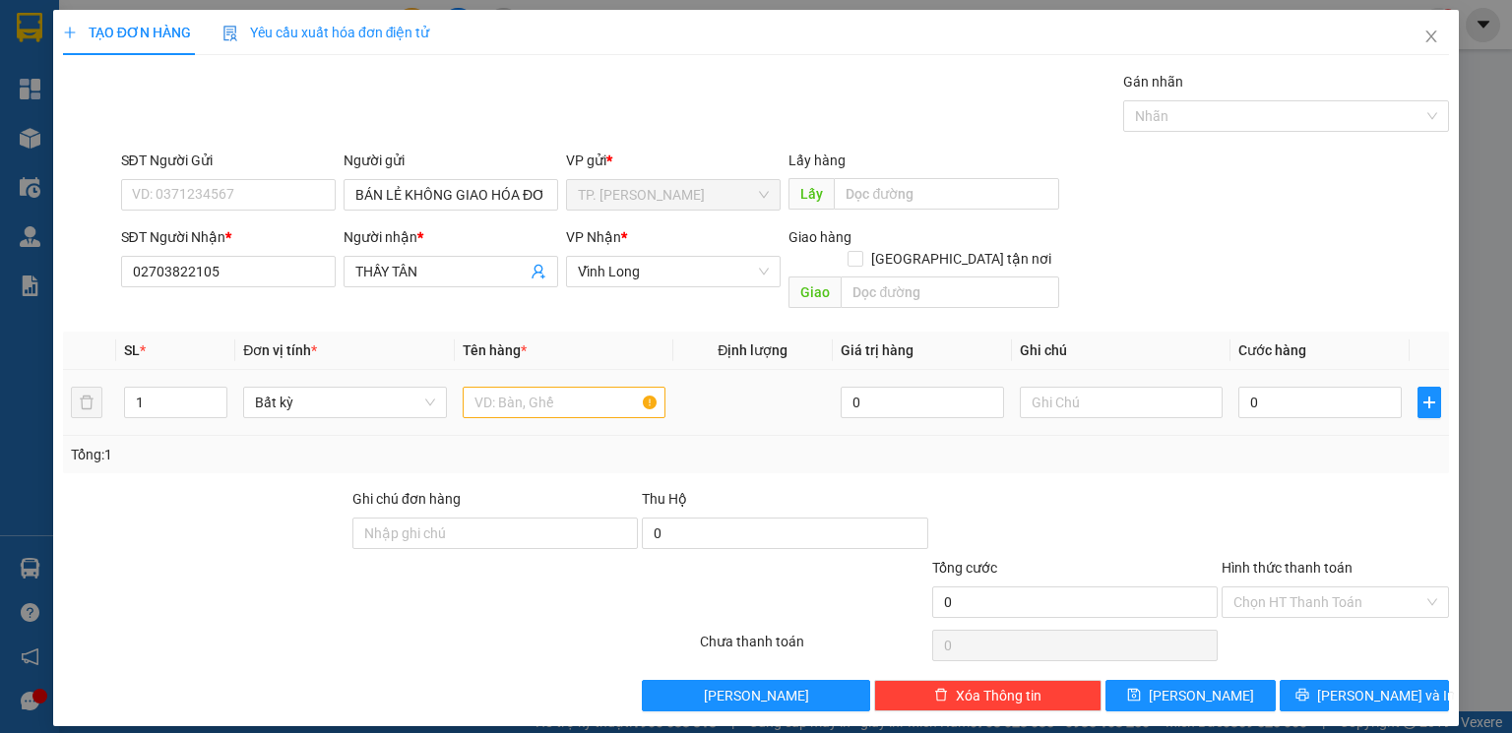
click at [573, 383] on div at bounding box center [564, 402] width 203 height 39
click at [549, 387] on input "text" at bounding box center [564, 402] width 203 height 31
type input "THUN"
click at [1367, 692] on div "TẠO ĐƠN HÀNG Yêu cầu xuất hóa đơn điện tử Transit Pickup Surcharge Ids Transit …" at bounding box center [755, 368] width 1405 height 717
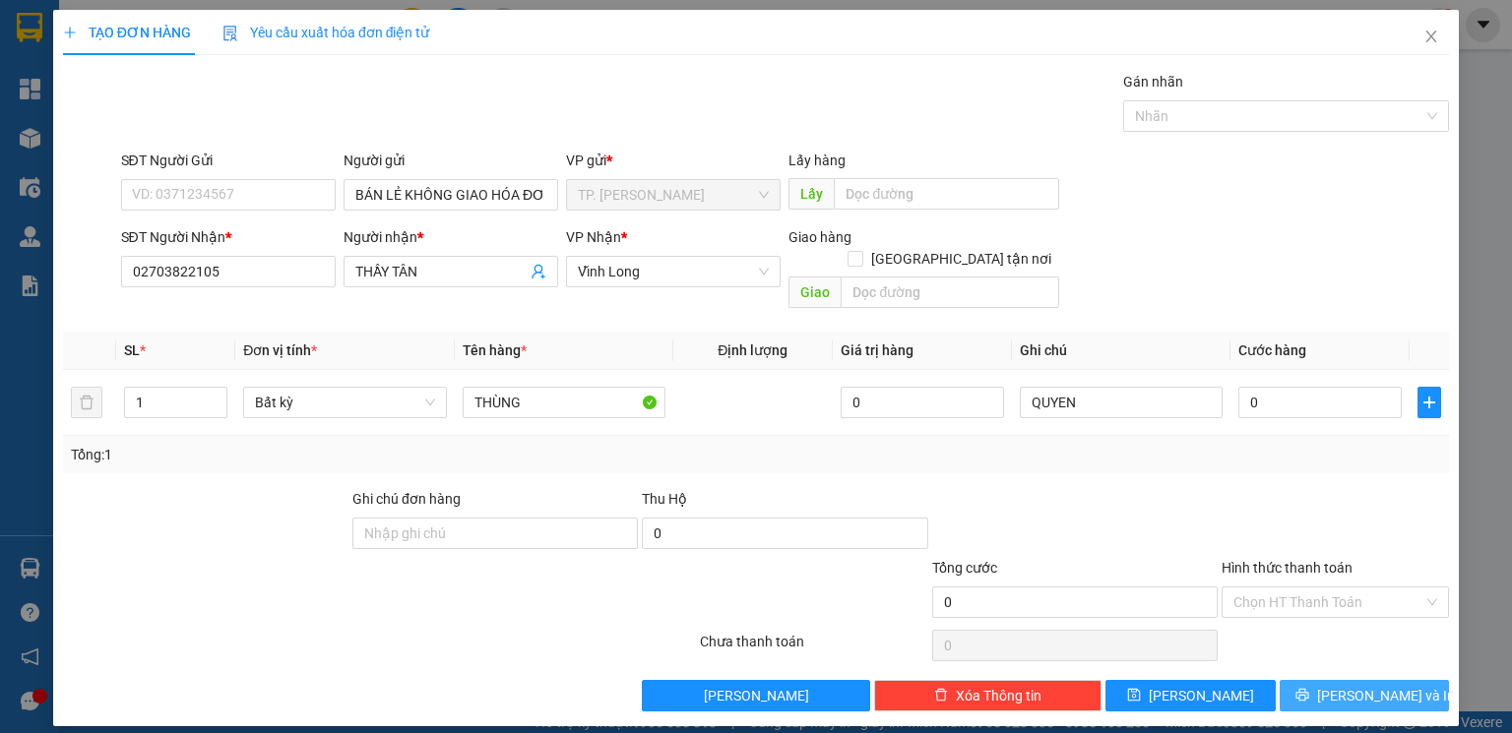
click at [1366, 687] on button "[PERSON_NAME] và In" at bounding box center [1364, 695] width 170 height 31
click at [1365, 685] on span "[PERSON_NAME] và In" at bounding box center [1386, 696] width 138 height 22
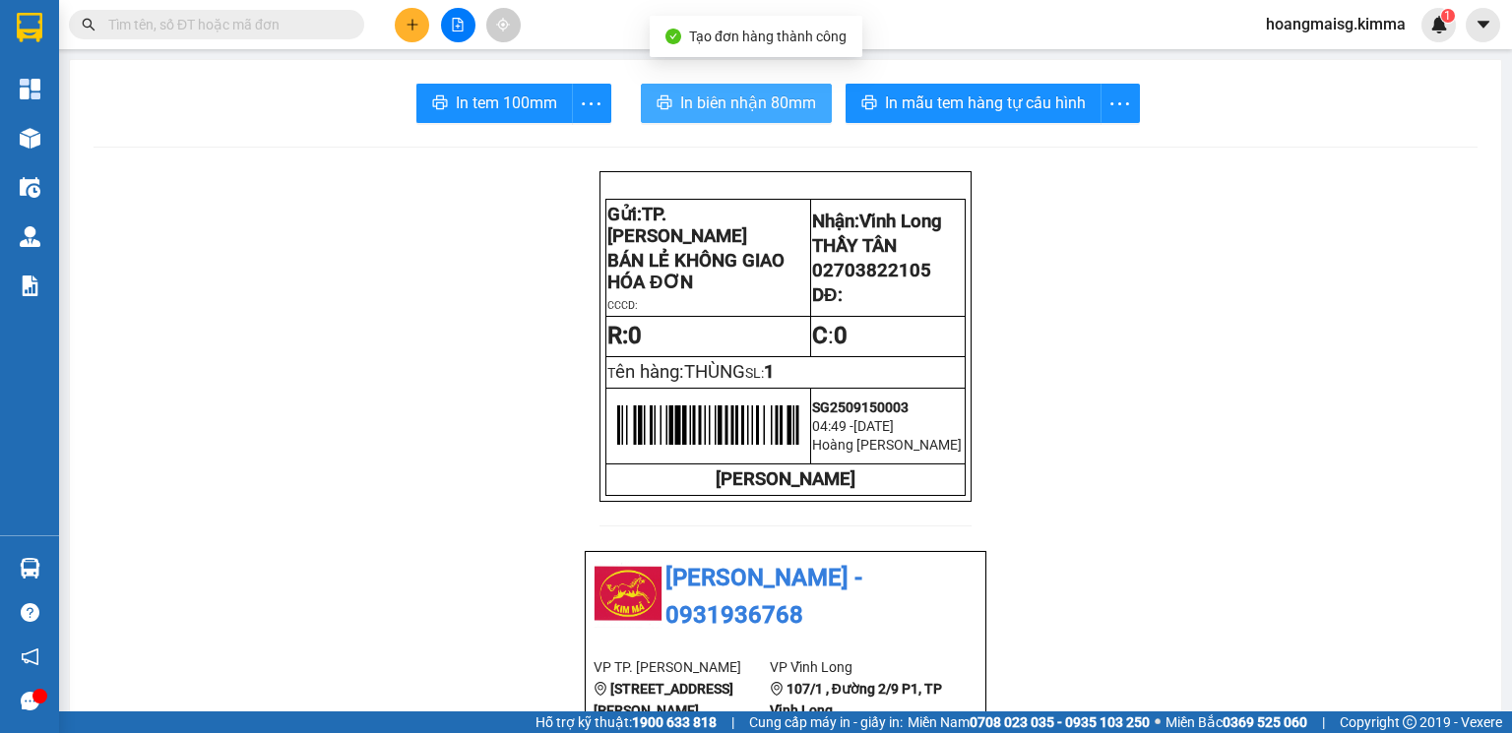
click at [715, 106] on span "In biên nhận 80mm" at bounding box center [748, 103] width 136 height 25
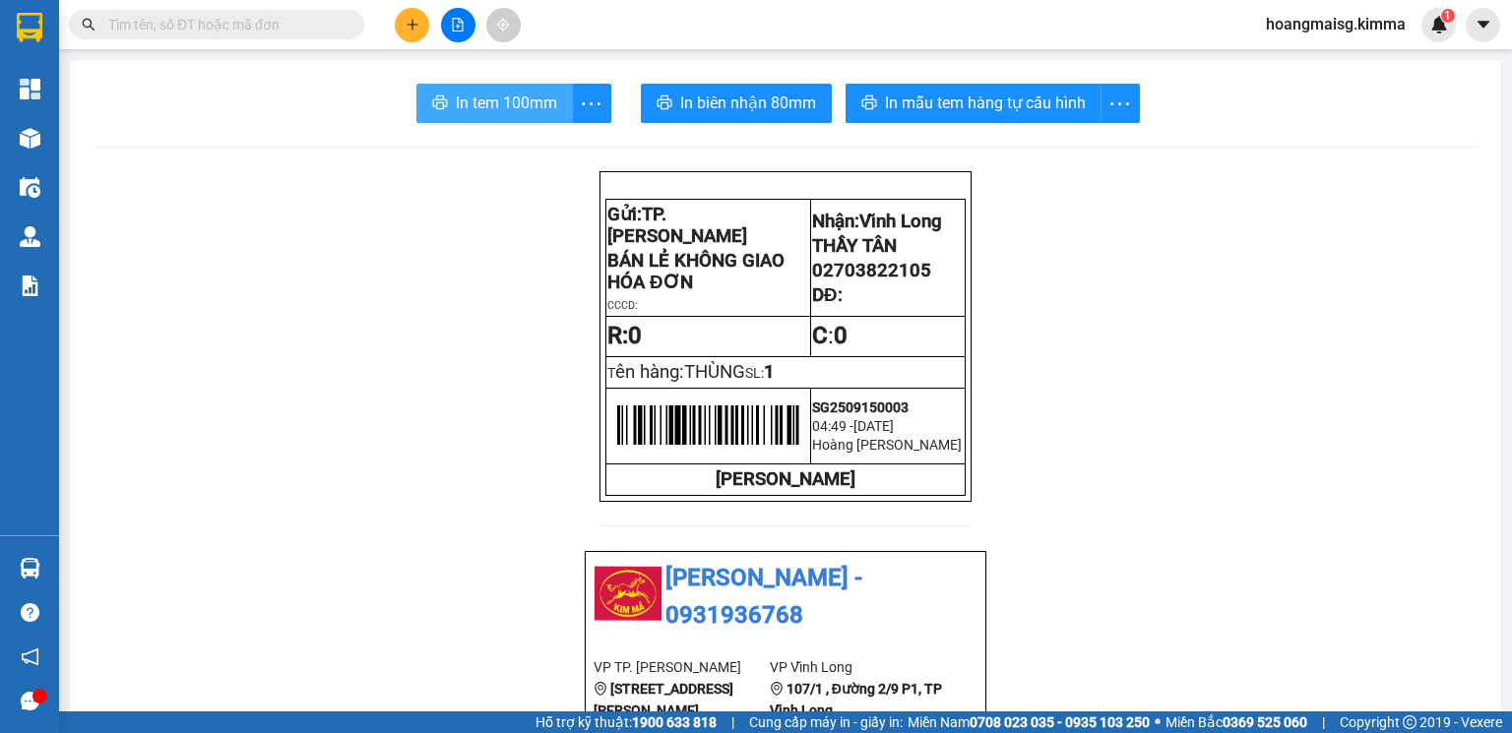
click at [530, 120] on button "In tem 100mm" at bounding box center [494, 103] width 156 height 39
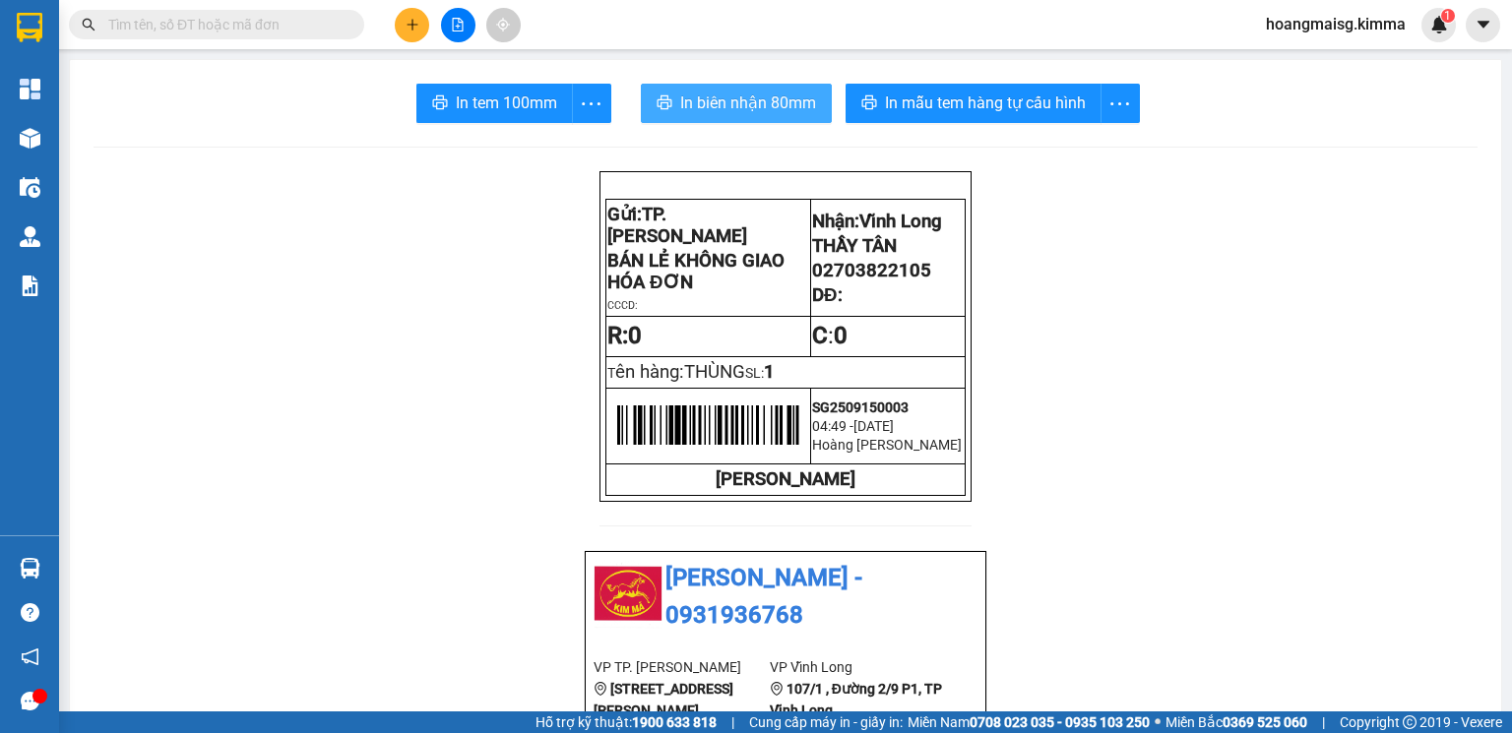
click at [731, 115] on span "In biên nhận 80mm" at bounding box center [748, 103] width 136 height 25
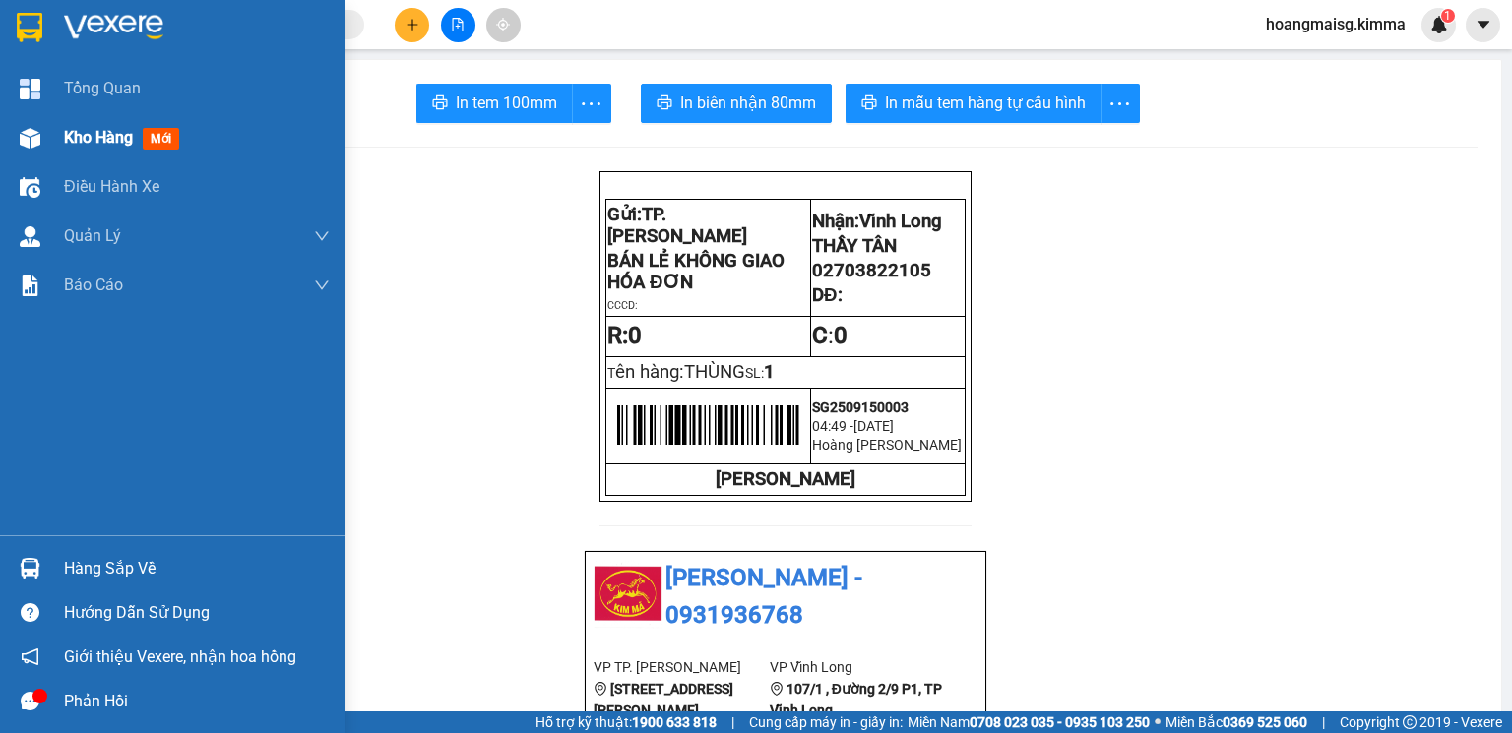
drag, startPoint x: 16, startPoint y: 117, endPoint x: 30, endPoint y: 130, distance: 18.8
click at [30, 130] on div "Kho hàng mới" at bounding box center [172, 137] width 344 height 49
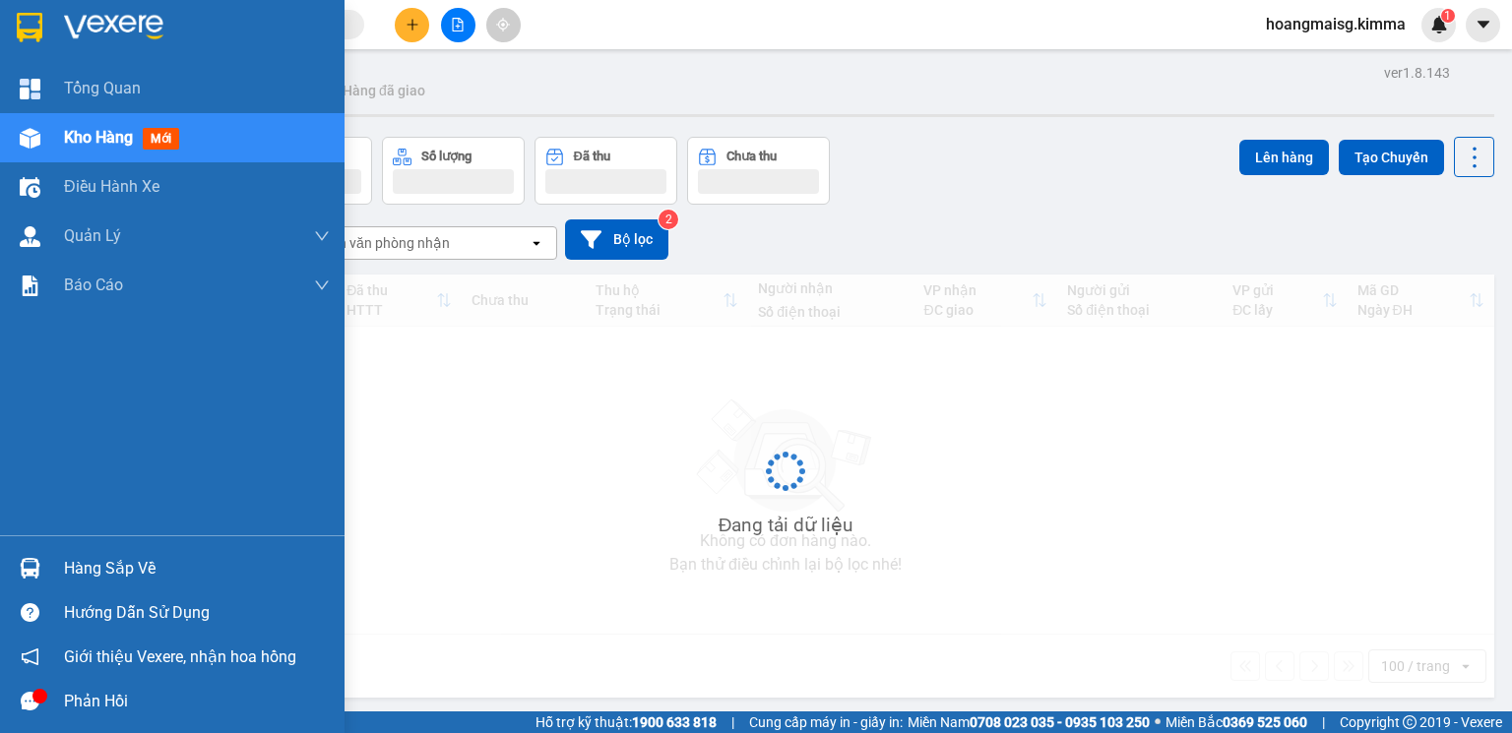
click at [30, 130] on img at bounding box center [30, 138] width 21 height 21
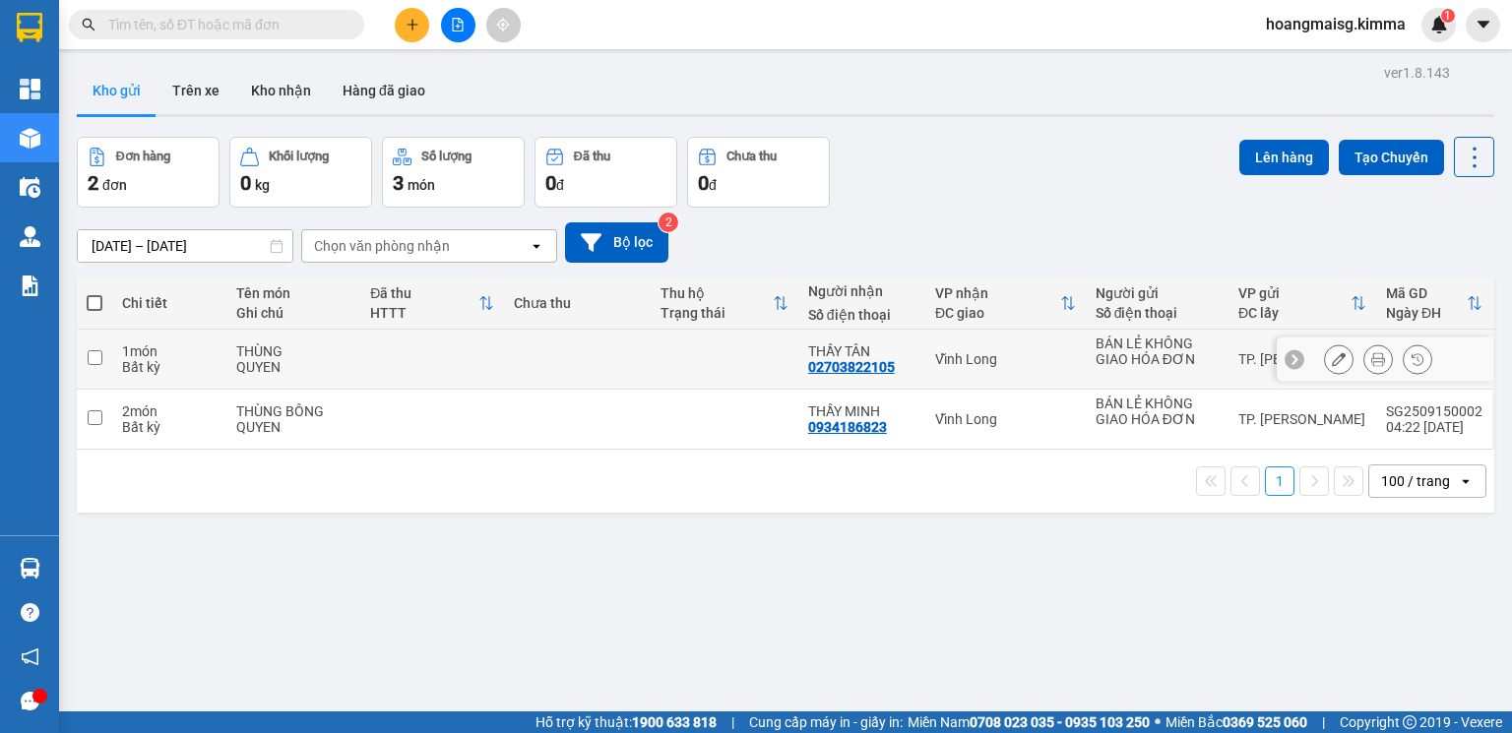
click at [94, 358] on input "checkbox" at bounding box center [95, 357] width 15 height 15
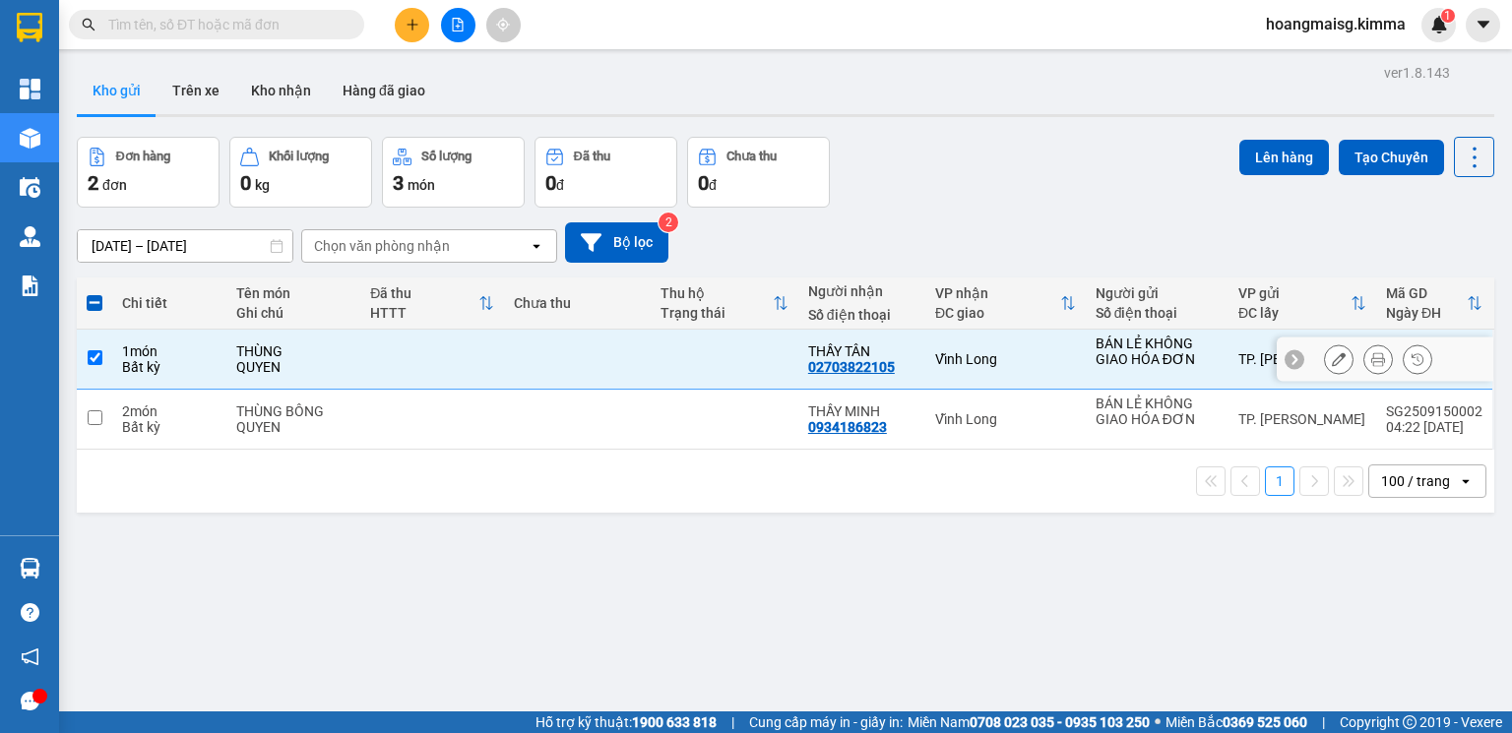
click at [94, 358] on input "checkbox" at bounding box center [95, 357] width 15 height 15
checkbox input "false"
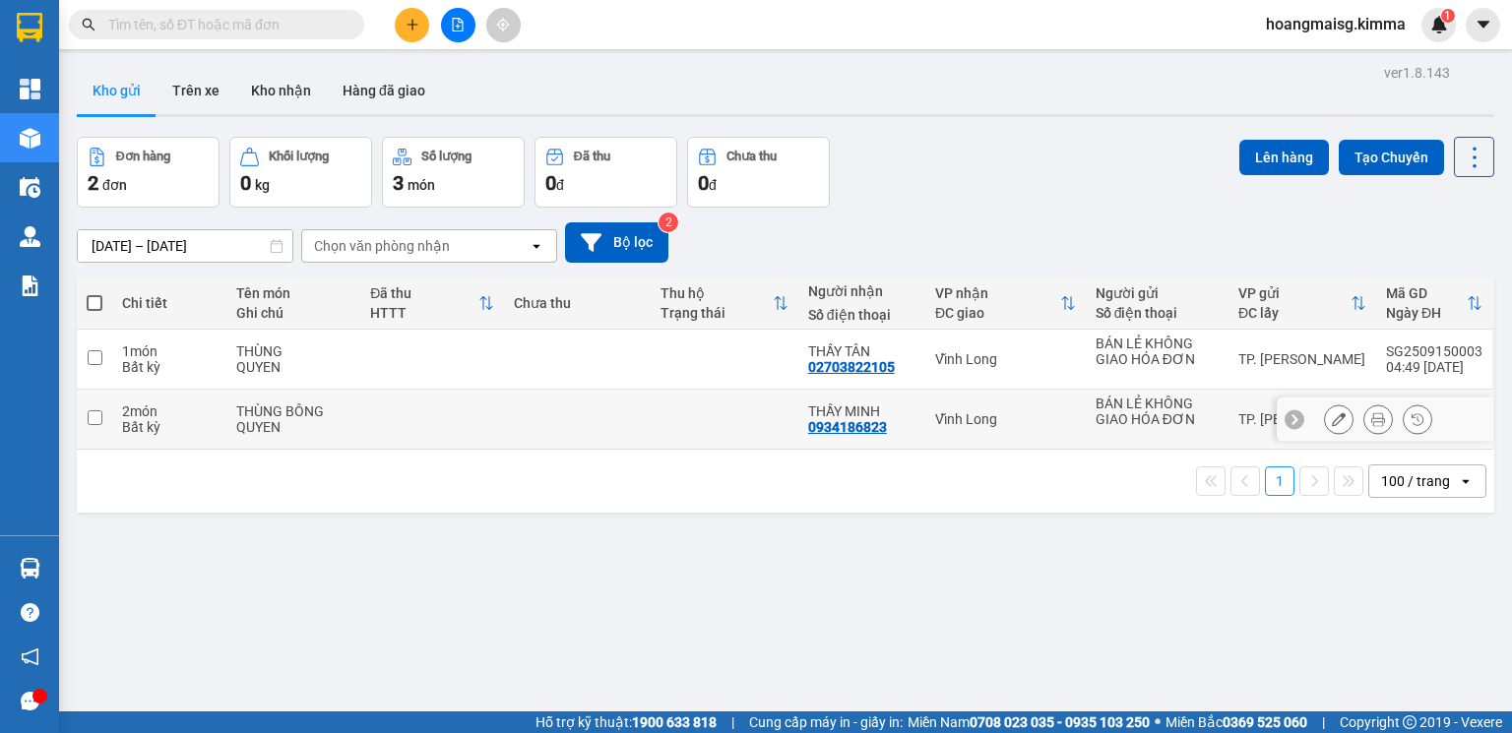
click at [93, 413] on input "checkbox" at bounding box center [95, 417] width 15 height 15
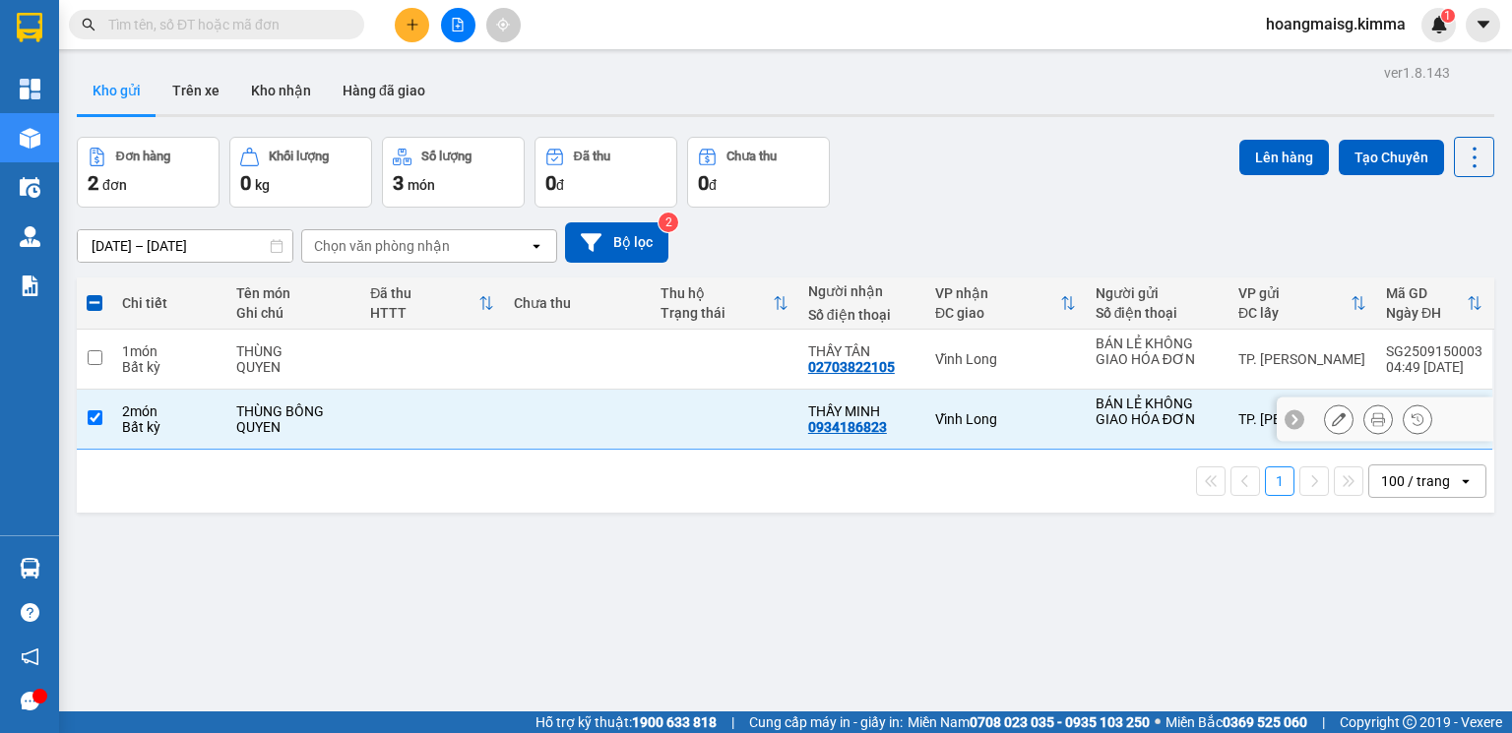
click at [91, 413] on input "checkbox" at bounding box center [95, 417] width 15 height 15
checkbox input "false"
